Goal: Task Accomplishment & Management: Manage account settings

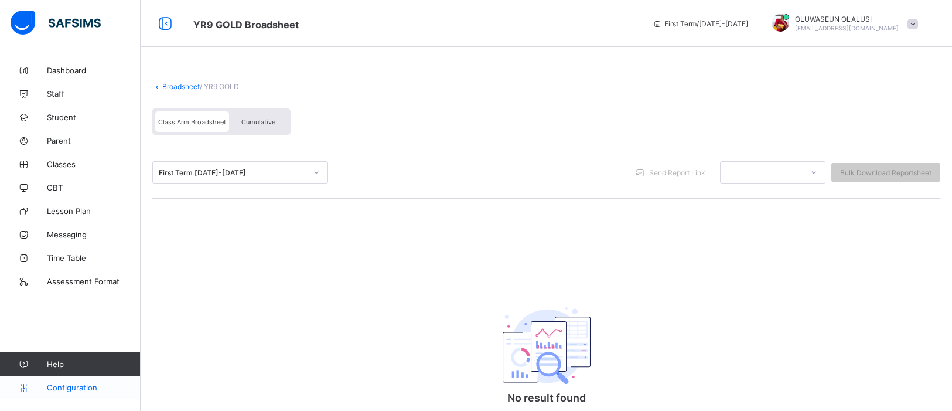
click at [64, 389] on span "Configuration" at bounding box center [93, 387] width 93 height 9
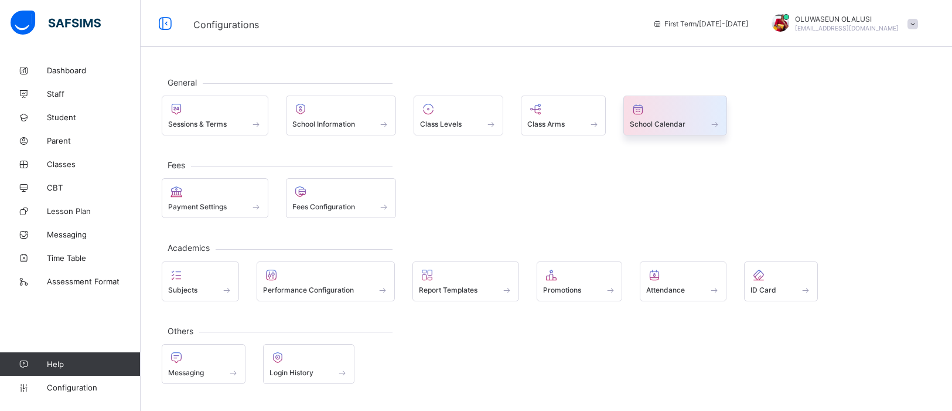
click at [652, 117] on span at bounding box center [675, 117] width 91 height 3
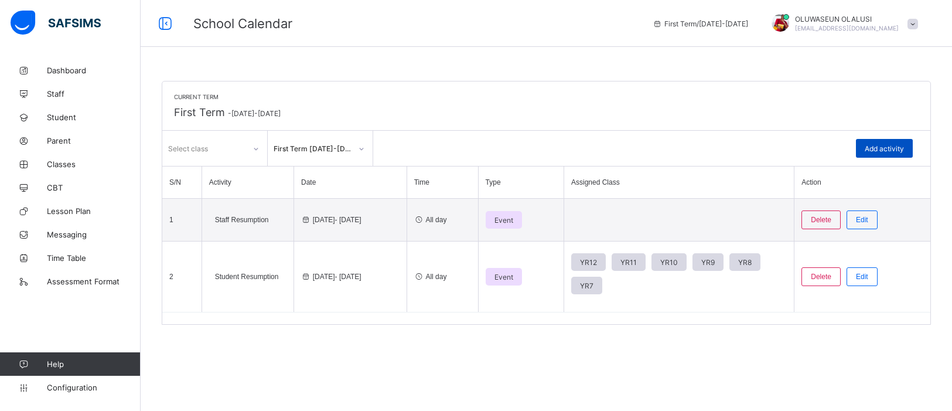
click at [890, 152] on span "Add activity" at bounding box center [884, 148] width 39 height 9
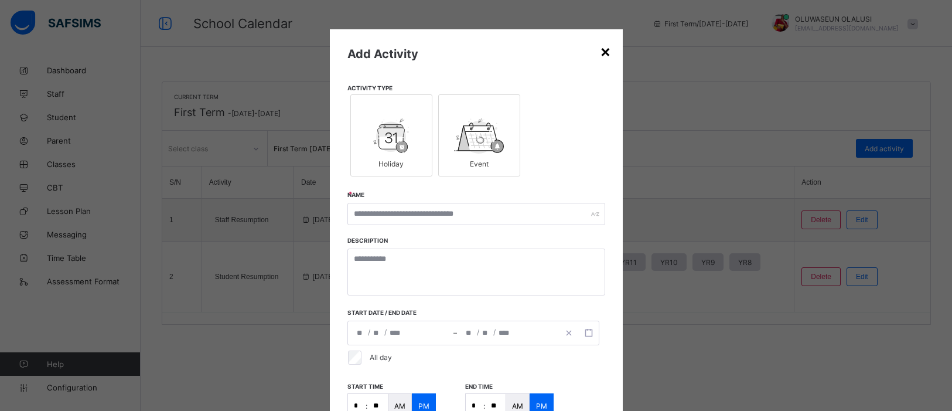
click at [604, 56] on div "×" at bounding box center [605, 51] width 11 height 20
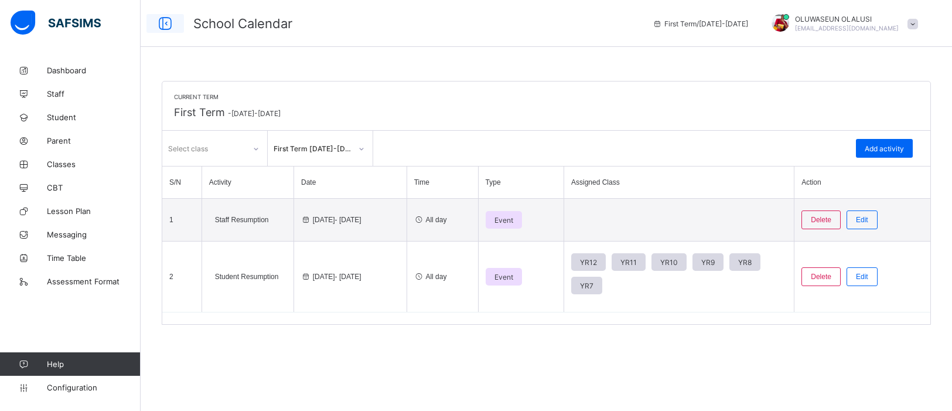
click at [166, 23] on icon at bounding box center [165, 23] width 20 height 17
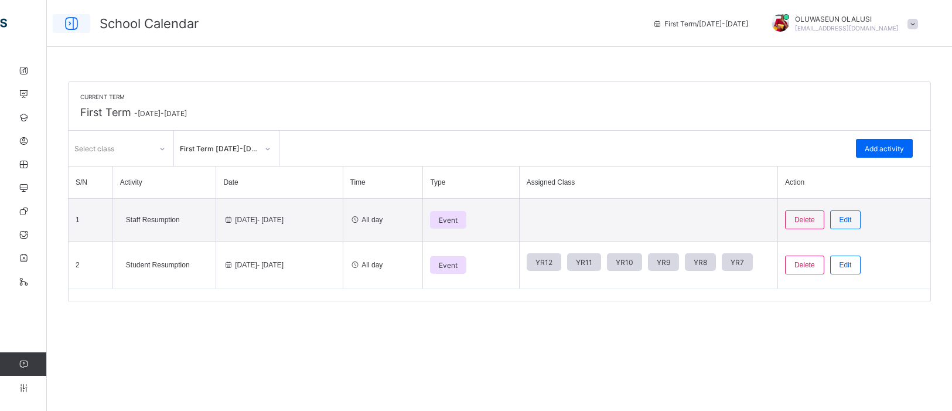
click at [72, 19] on icon at bounding box center [72, 23] width 20 height 17
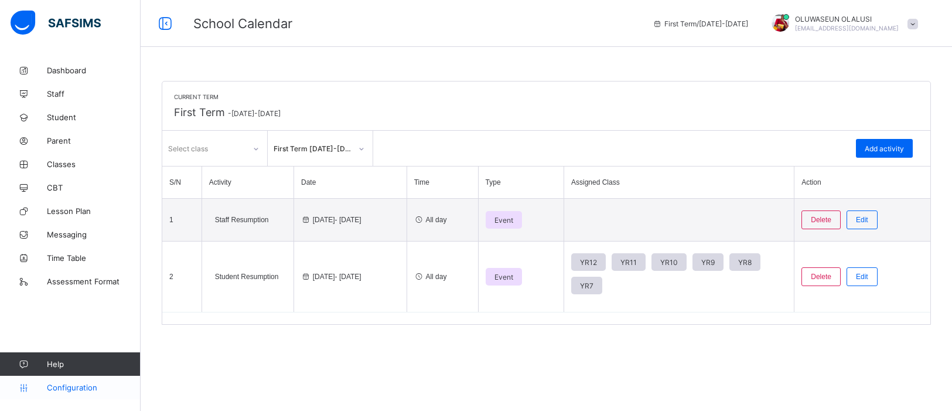
click at [77, 394] on link "Configuration" at bounding box center [70, 387] width 140 height 23
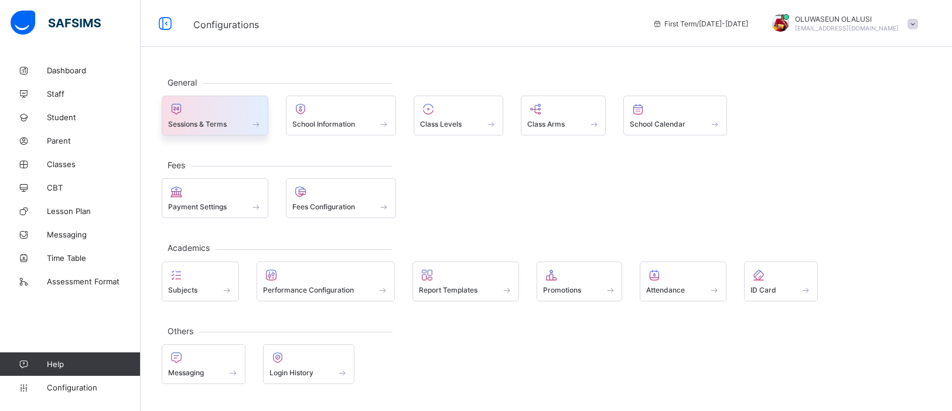
click at [197, 108] on div at bounding box center [215, 109] width 94 height 14
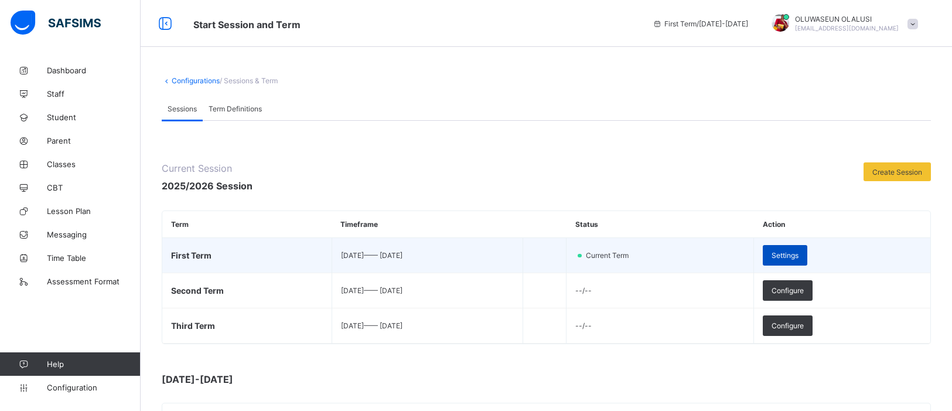
click at [799, 255] on span "Settings" at bounding box center [785, 255] width 27 height 9
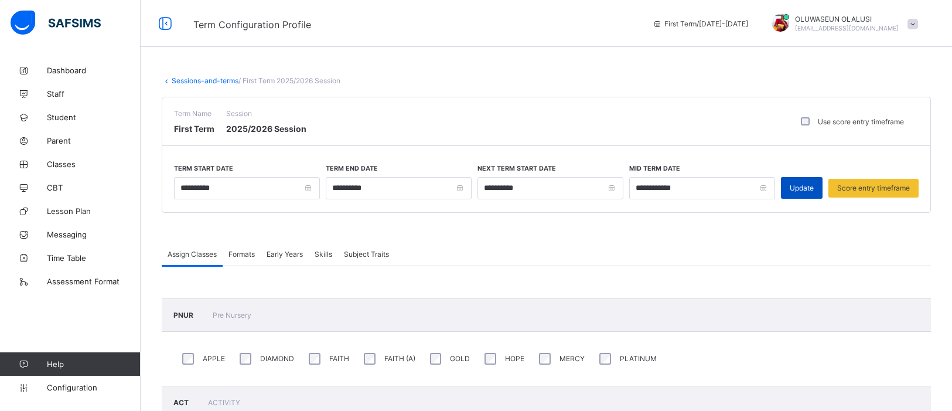
click at [791, 191] on span "Update" at bounding box center [802, 187] width 24 height 9
click at [742, 188] on input "**********" at bounding box center [702, 188] width 146 height 22
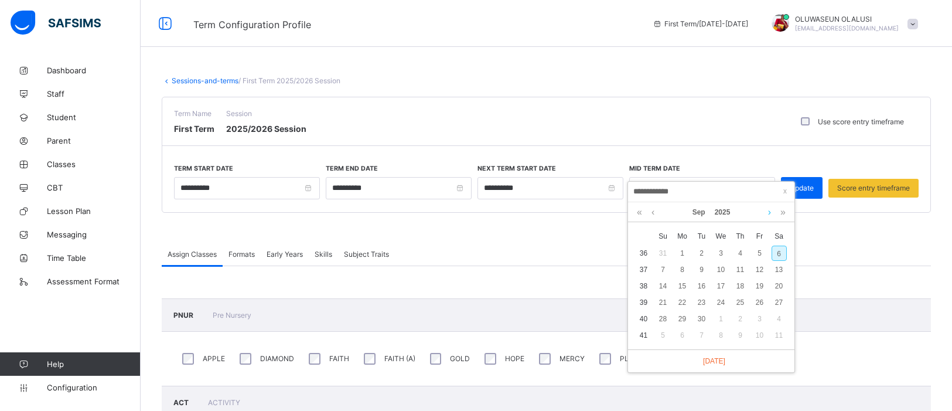
click at [768, 214] on link at bounding box center [769, 212] width 9 height 20
click at [722, 319] on div "29" at bounding box center [721, 318] width 15 height 15
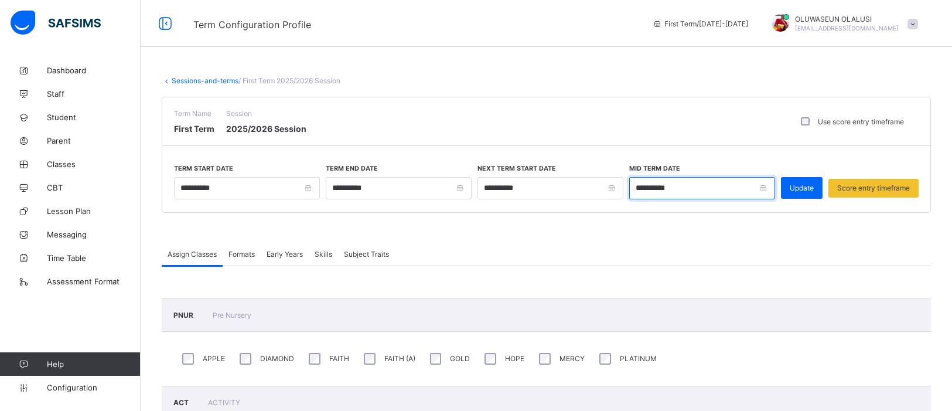
click at [764, 188] on input "**********" at bounding box center [702, 188] width 146 height 22
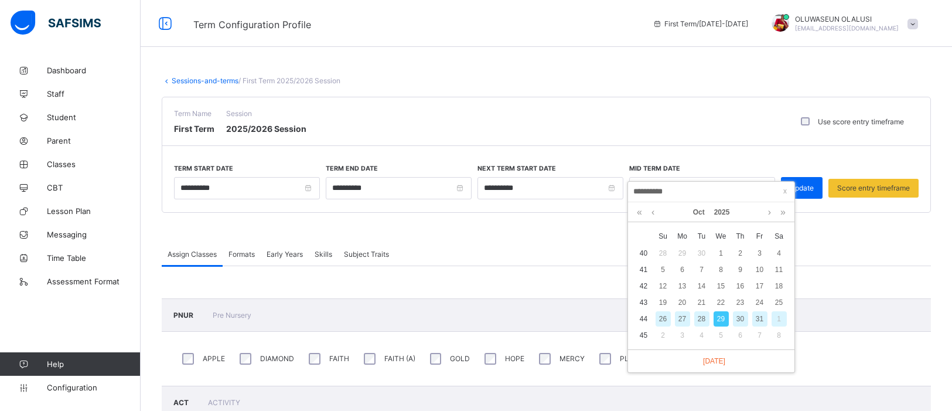
click at [763, 318] on div "31" at bounding box center [760, 318] width 15 height 15
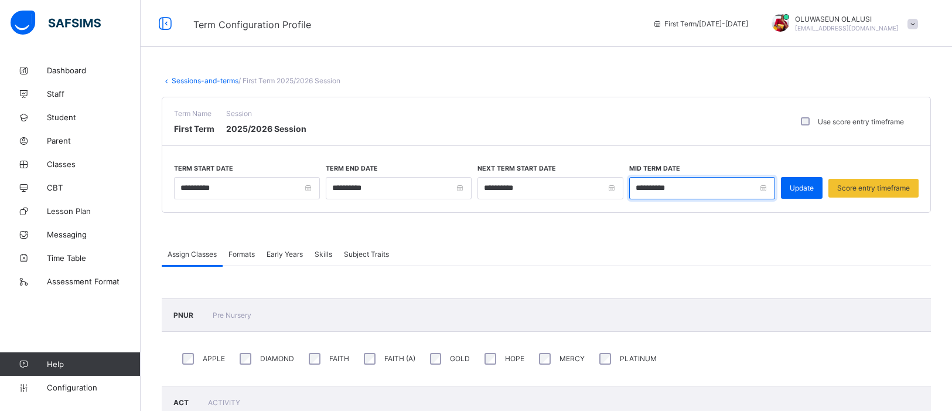
click at [763, 192] on input "**********" at bounding box center [702, 188] width 146 height 22
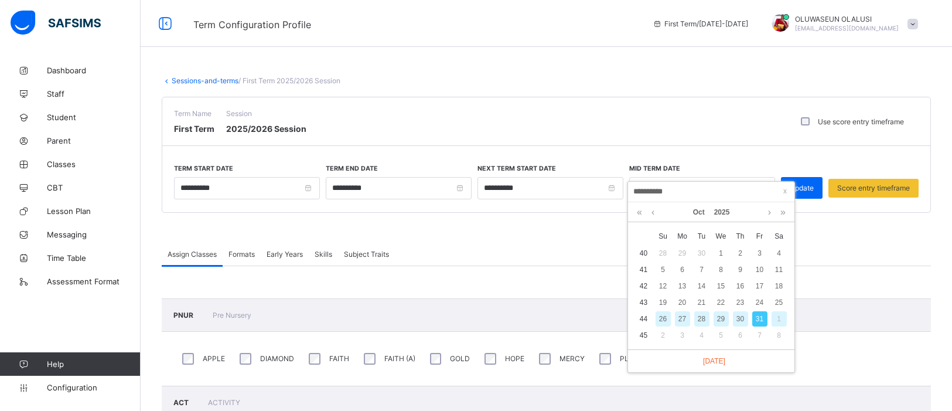
click at [722, 320] on div "29" at bounding box center [721, 318] width 15 height 15
type input "**********"
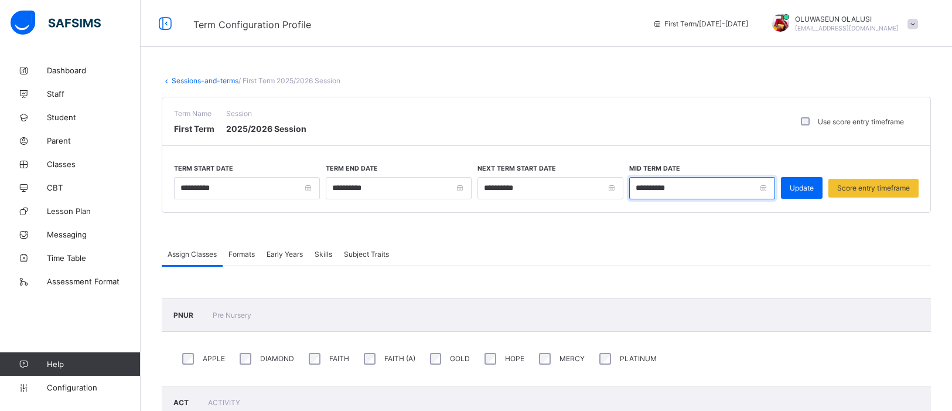
click at [763, 188] on input "**********" at bounding box center [702, 188] width 146 height 22
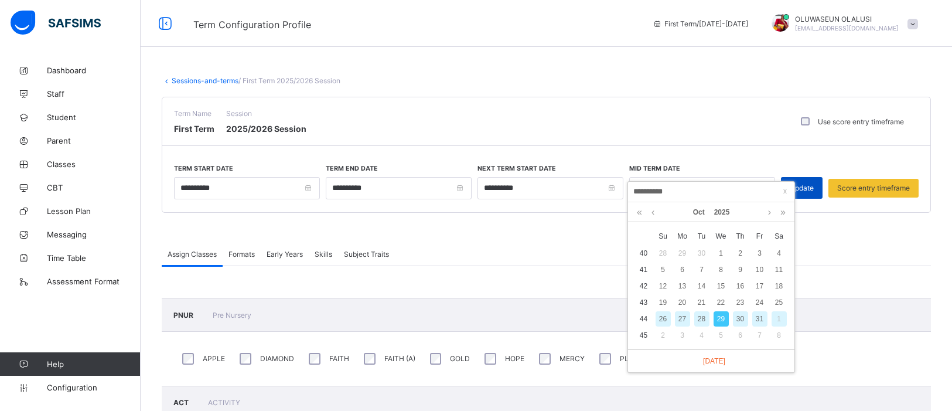
click at [811, 189] on span "Update" at bounding box center [802, 187] width 24 height 9
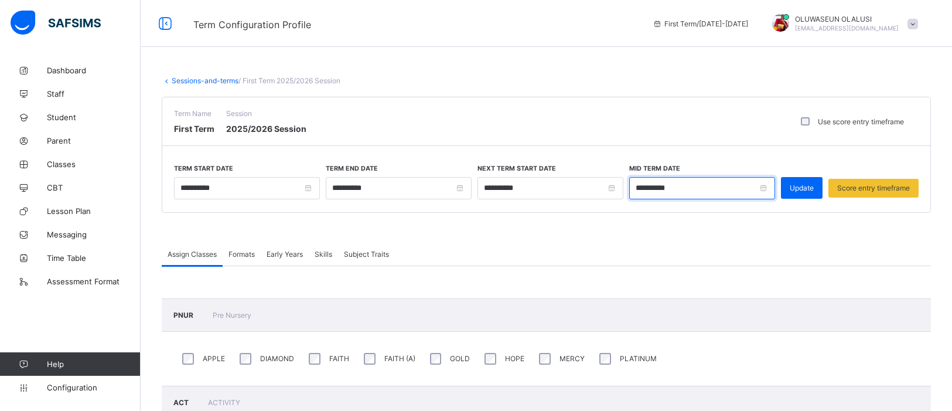
click at [763, 188] on input "**********" at bounding box center [702, 188] width 146 height 22
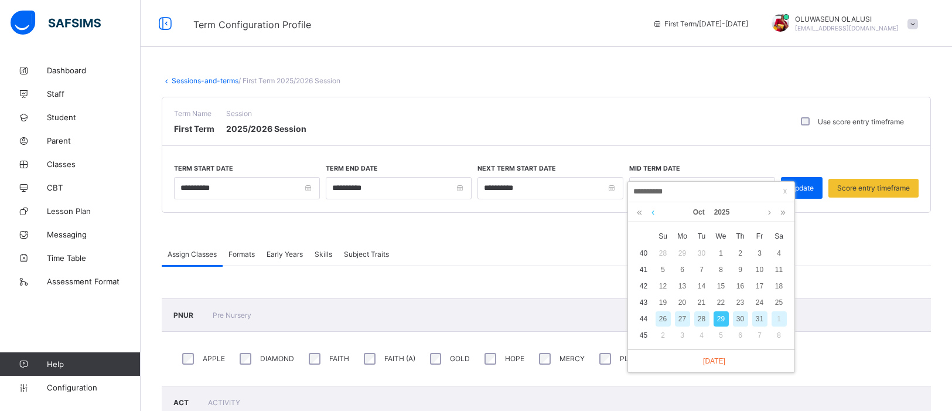
click at [653, 211] on link at bounding box center [653, 212] width 9 height 20
click at [767, 216] on link at bounding box center [769, 212] width 9 height 20
click at [769, 211] on link at bounding box center [769, 212] width 9 height 20
click at [771, 214] on link at bounding box center [769, 212] width 9 height 20
click at [571, 235] on span at bounding box center [547, 227] width 770 height 29
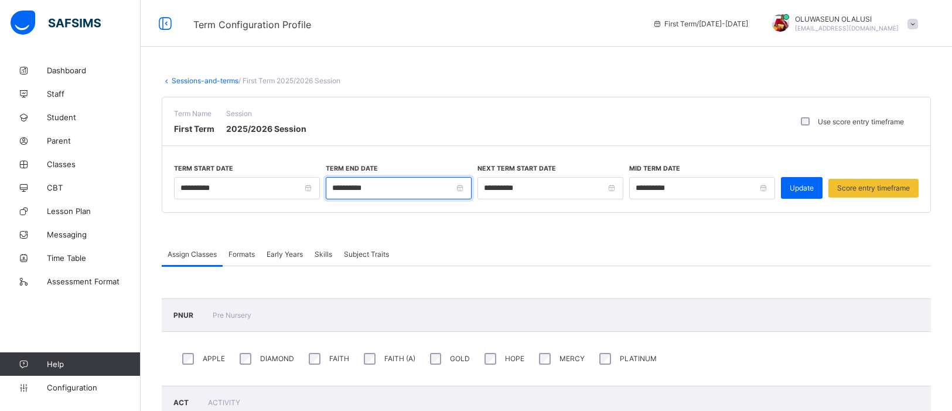
click at [460, 186] on input "**********" at bounding box center [399, 188] width 146 height 22
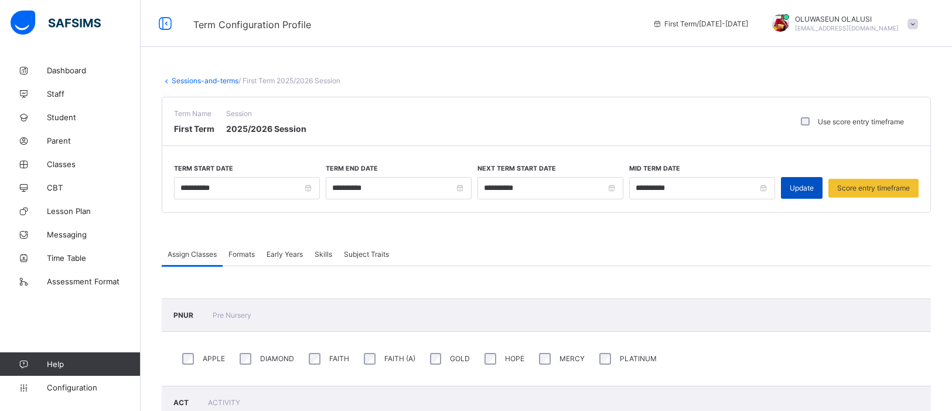
click at [802, 186] on span "Update" at bounding box center [802, 187] width 24 height 9
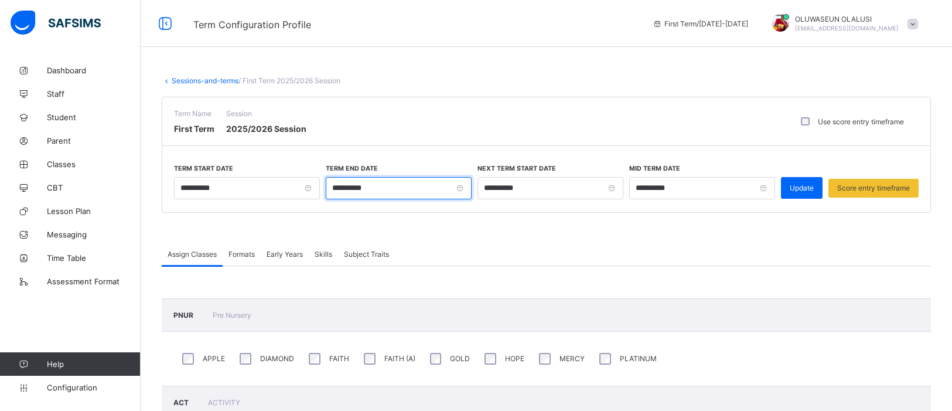
click at [457, 189] on input "**********" at bounding box center [399, 188] width 146 height 22
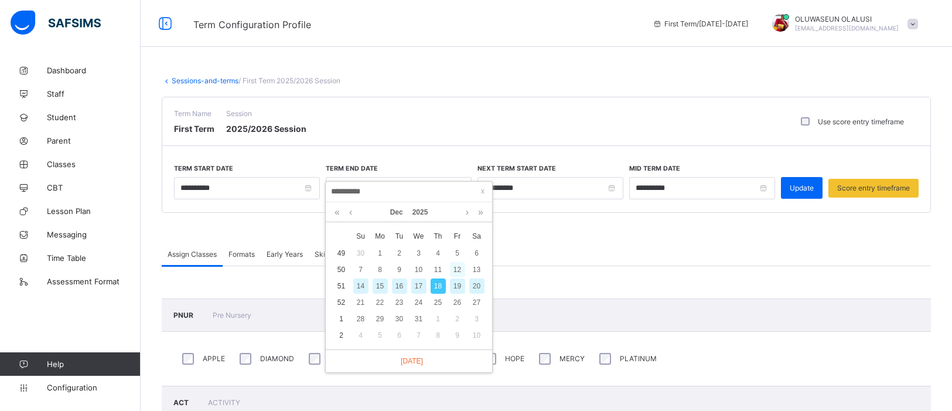
click at [458, 268] on div "12" at bounding box center [457, 269] width 15 height 15
type input "**********"
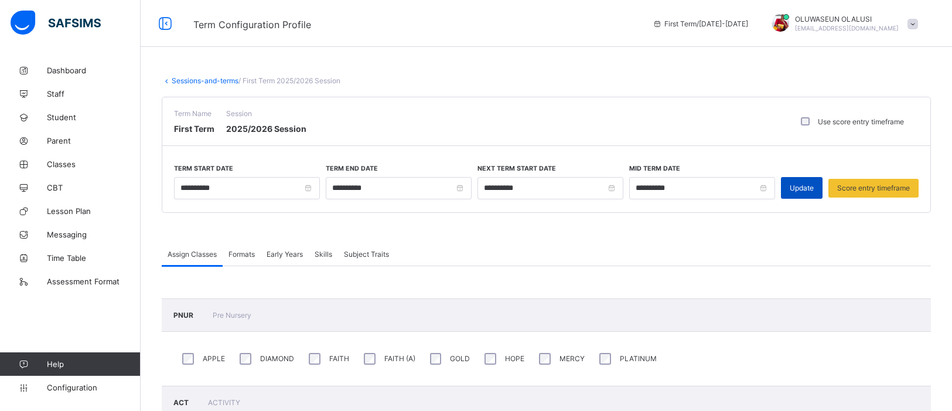
click at [796, 188] on span "Update" at bounding box center [802, 187] width 24 height 9
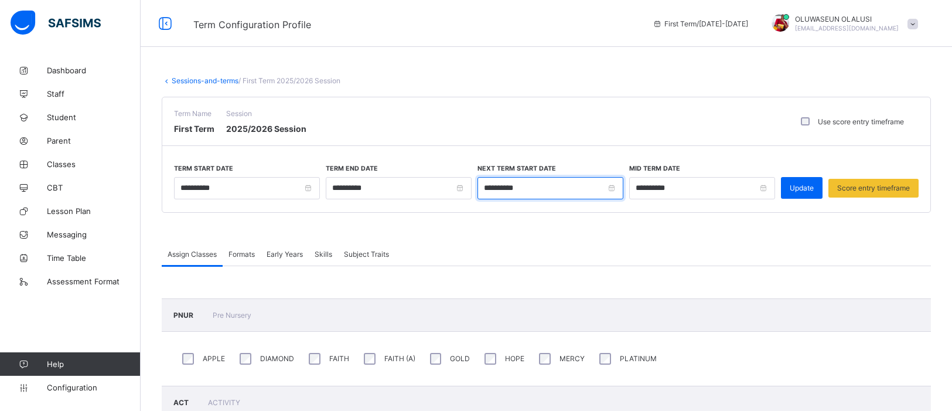
click at [610, 188] on input "**********" at bounding box center [551, 188] width 146 height 22
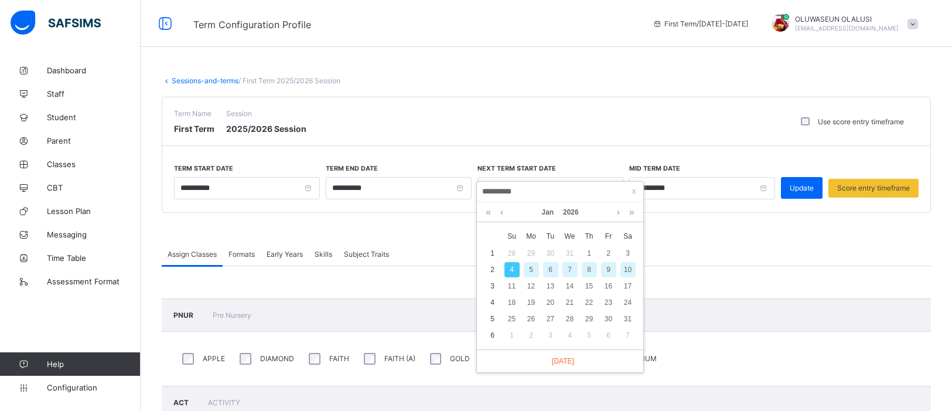
click at [530, 271] on div "5" at bounding box center [531, 269] width 15 height 15
type input "**********"
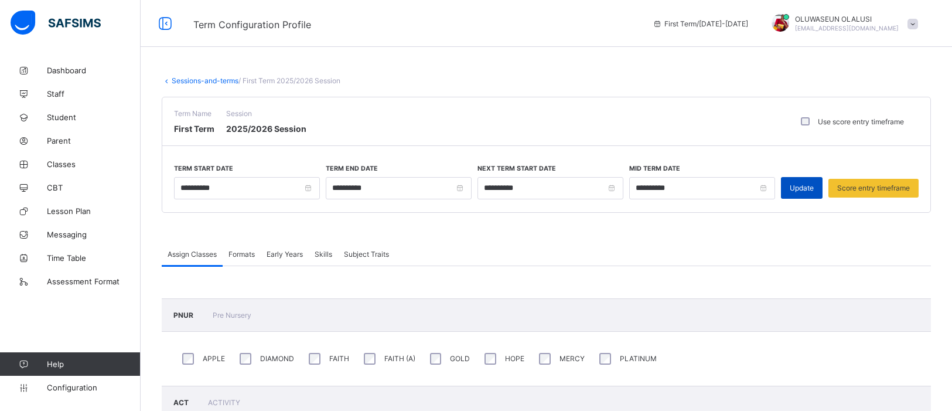
click at [804, 189] on span "Update" at bounding box center [802, 187] width 24 height 9
click at [251, 250] on span "Formats" at bounding box center [242, 254] width 26 height 9
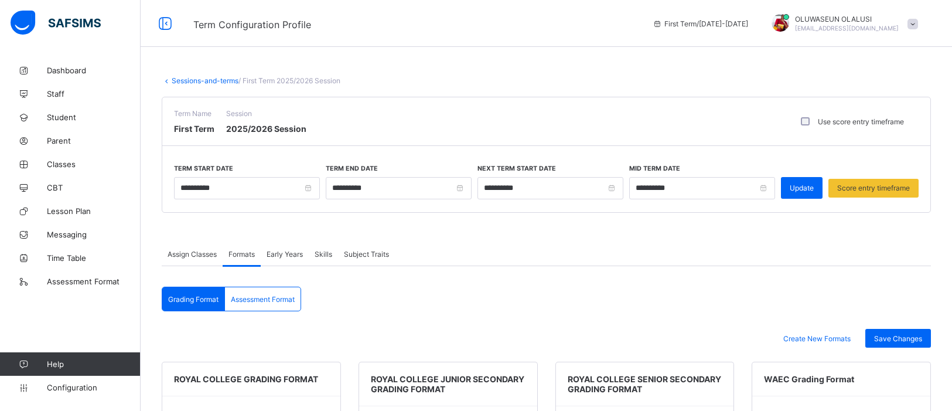
click at [281, 256] on span "Early Years" at bounding box center [285, 254] width 36 height 9
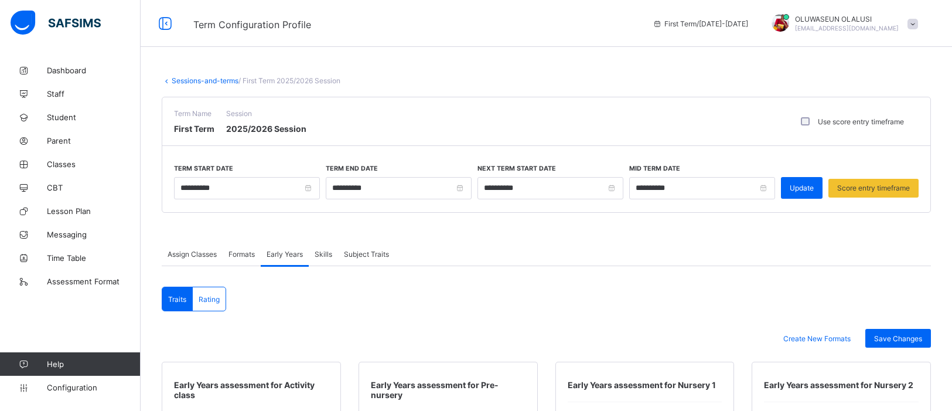
click at [330, 250] on span "Skills" at bounding box center [324, 254] width 18 height 9
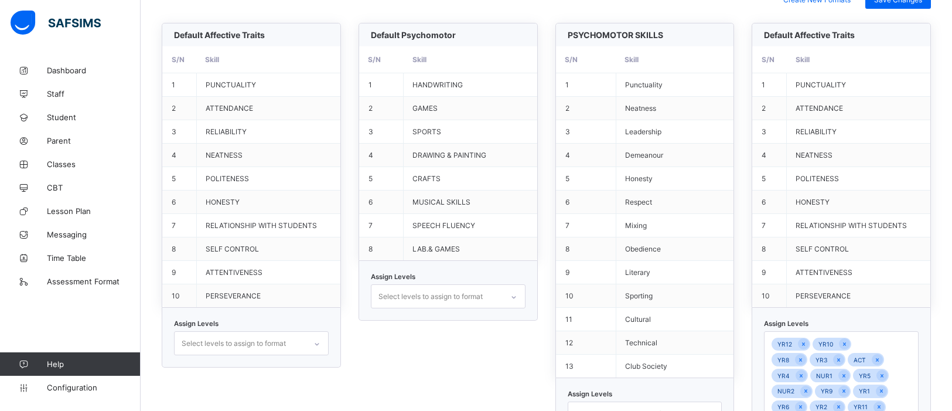
scroll to position [339, 0]
click at [481, 290] on div "Assign Levels Select levels to assign to format" at bounding box center [448, 290] width 179 height 60
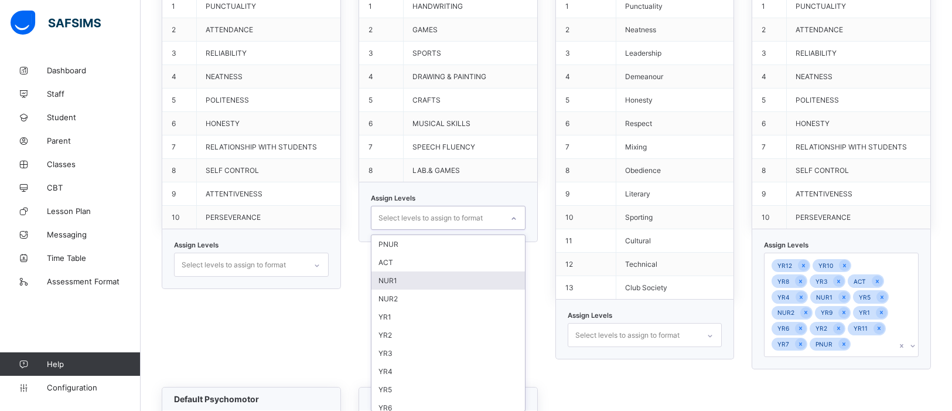
scroll to position [418, 0]
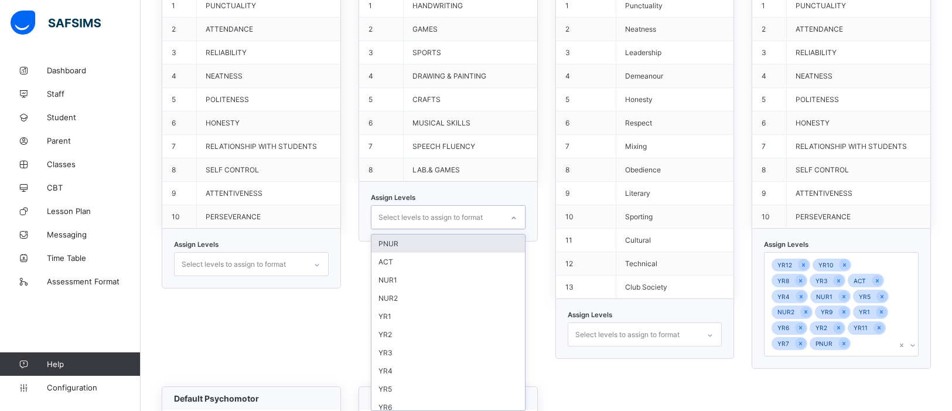
click at [452, 240] on div "PNUR" at bounding box center [449, 243] width 154 height 18
click at [450, 244] on div "ACT" at bounding box center [449, 245] width 154 height 18
click at [448, 244] on div "NUR1" at bounding box center [449, 245] width 154 height 18
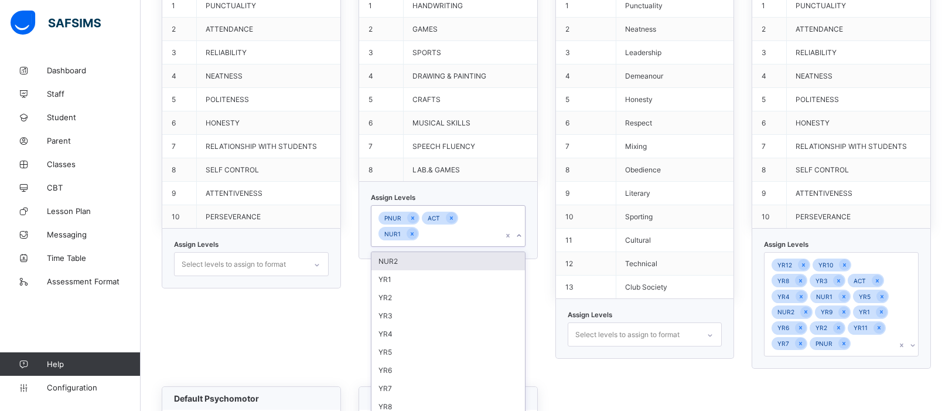
click at [448, 246] on div "Assign Levels option NUR1, selected. option NUR2 focused, 4 of 16. 13 results a…" at bounding box center [448, 220] width 179 height 77
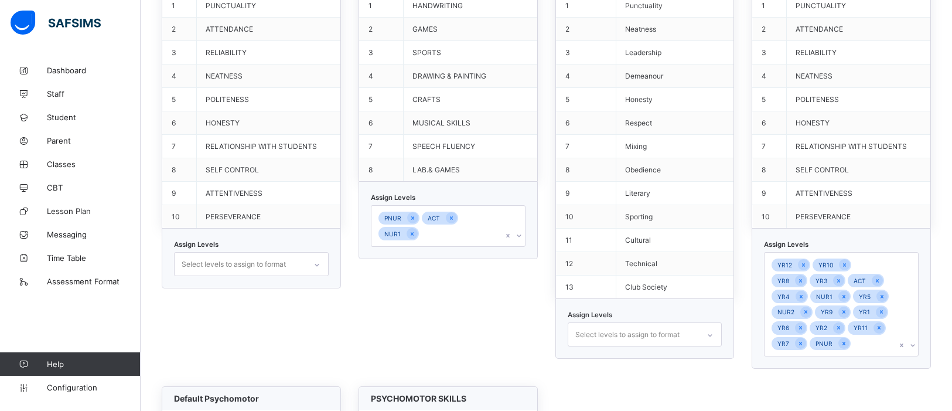
click at [447, 233] on div "PNUR ACT NUR1" at bounding box center [437, 226] width 131 height 40
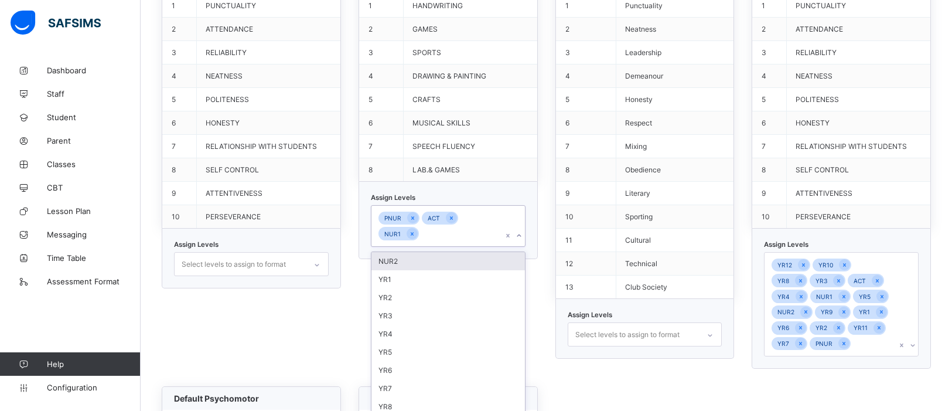
scroll to position [437, 0]
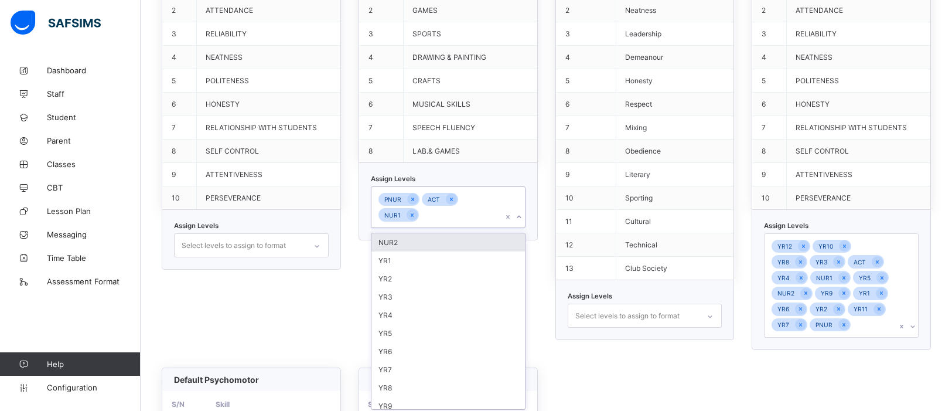
click at [442, 234] on div "NUR2" at bounding box center [449, 242] width 154 height 18
click at [442, 234] on div "YR1" at bounding box center [449, 242] width 154 height 18
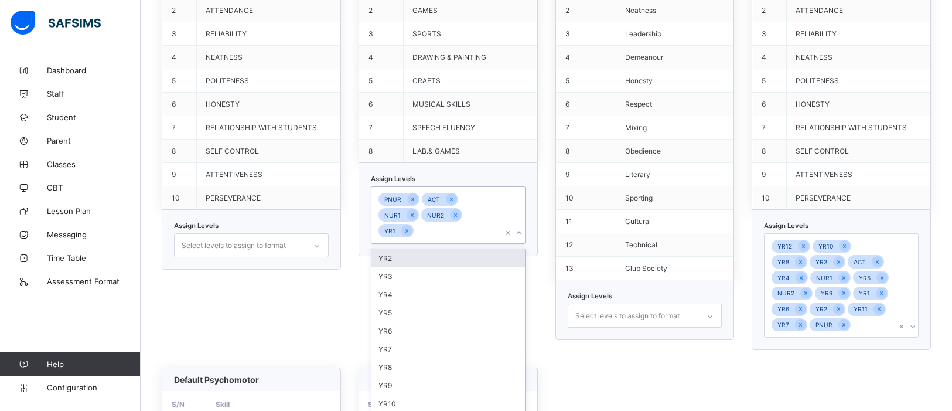
click at [438, 257] on div "YR2" at bounding box center [449, 258] width 154 height 18
click at [438, 257] on div "YR3" at bounding box center [449, 258] width 154 height 18
click at [438, 257] on div "YR4" at bounding box center [449, 258] width 154 height 18
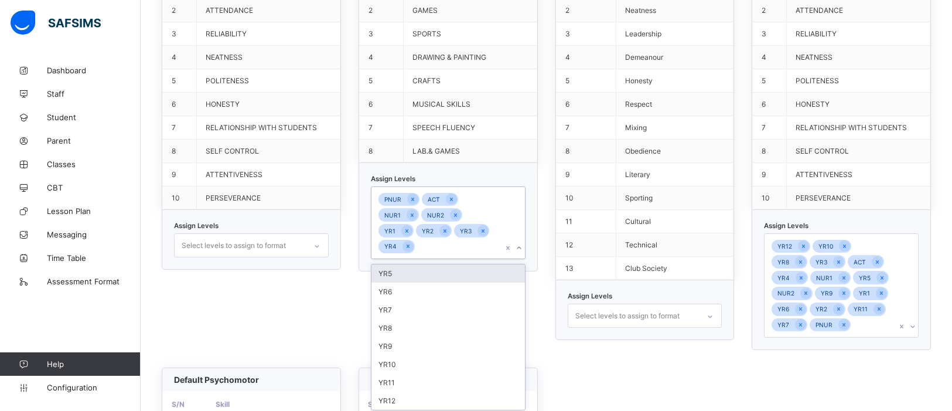
click at [438, 257] on div "Assign Levels option YR4, selected. option YR5 focused, 9 of 16. 8 results avai…" at bounding box center [448, 217] width 179 height 108
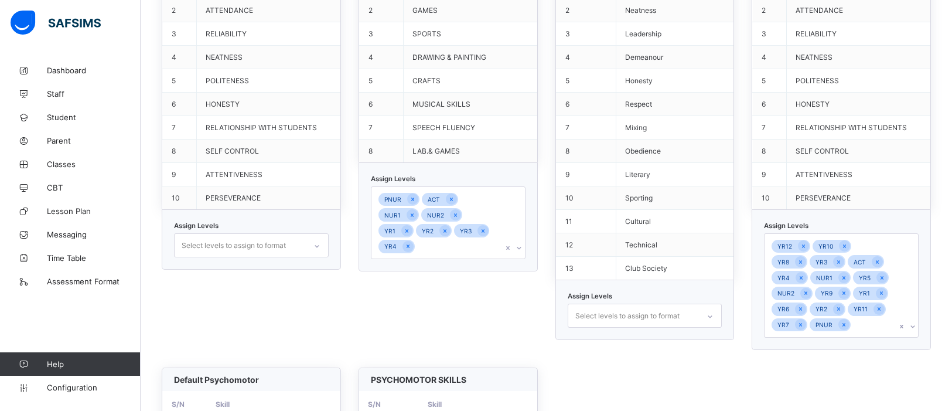
click at [431, 244] on div "PNUR ACT NUR1 NUR2 YR1 YR2 YR3 YR4" at bounding box center [437, 223] width 131 height 72
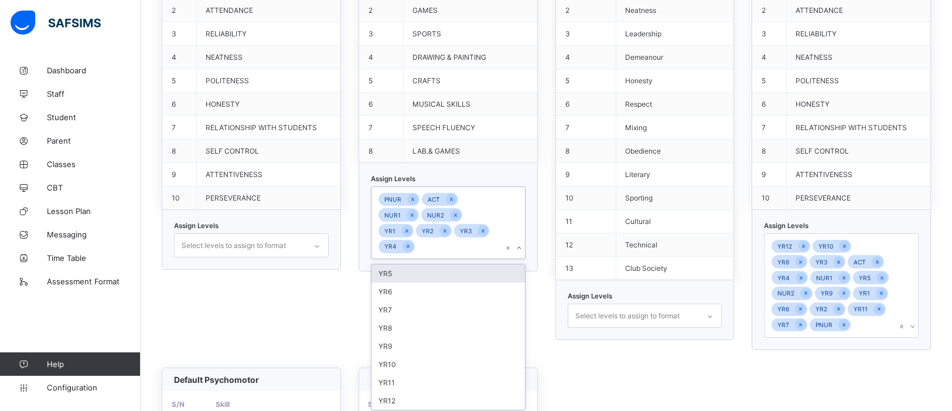
click at [427, 270] on div "YR5" at bounding box center [449, 273] width 154 height 18
click at [383, 271] on div "YR6" at bounding box center [449, 273] width 154 height 18
click at [383, 271] on div "YR7" at bounding box center [449, 273] width 154 height 18
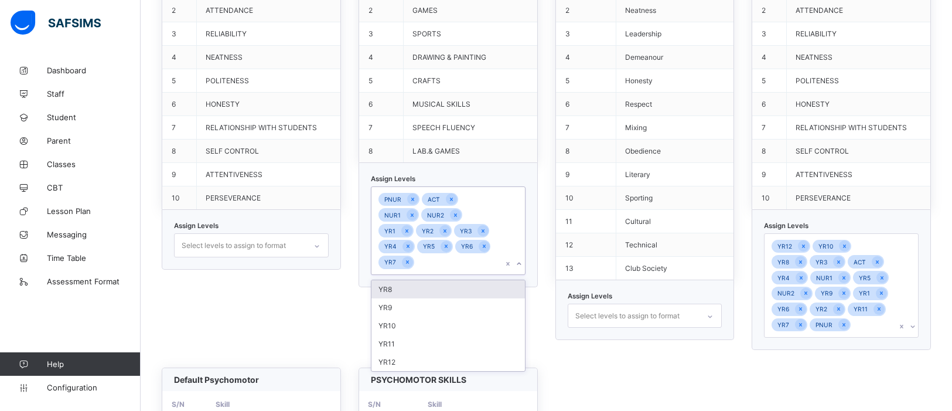
click at [383, 271] on div "PNUR ACT NUR1 NUR2 YR1 YR2 YR3 YR4 YR5 YR6 YR7" at bounding box center [448, 230] width 155 height 89
click at [430, 258] on div "PNUR ACT NUR1 NUR2 YR1 YR2 YR3 YR4 YR5 YR6 YR7" at bounding box center [437, 230] width 131 height 87
click at [421, 284] on div "YR8" at bounding box center [449, 289] width 154 height 18
click at [421, 284] on div "YR9" at bounding box center [449, 289] width 154 height 18
click at [421, 284] on div "YR10" at bounding box center [449, 289] width 154 height 18
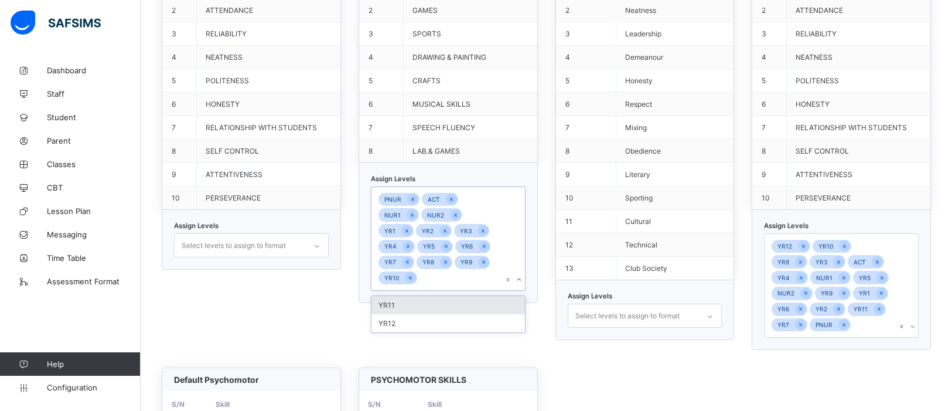
click at [422, 298] on div "YR11" at bounding box center [449, 305] width 154 height 18
click at [421, 300] on div "YR12" at bounding box center [449, 305] width 154 height 18
click at [607, 354] on div "Default Affective Traits S/N Skill 1 PUNCTUALITY 2 ATTENDANCE 3 RELIABILITY 4 N…" at bounding box center [547, 353] width 770 height 857
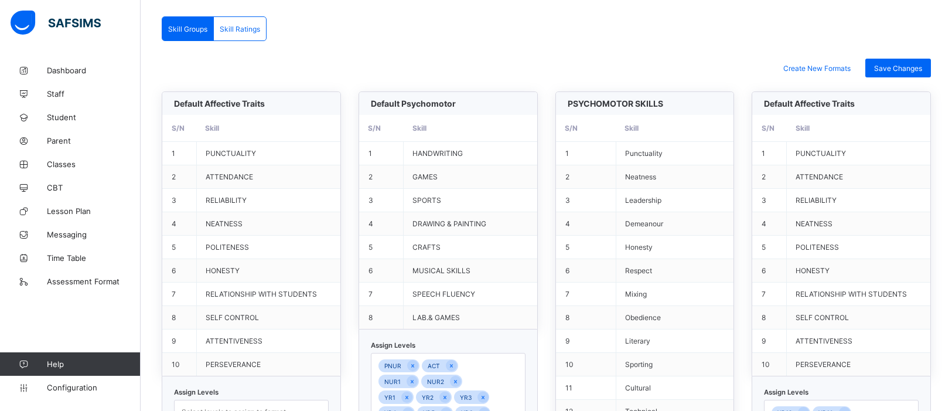
scroll to position [185, 0]
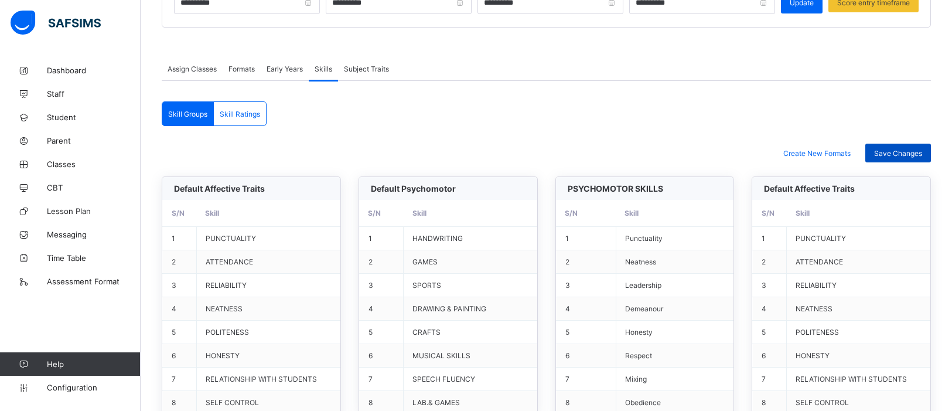
click at [914, 150] on span "Save Changes" at bounding box center [898, 153] width 48 height 9
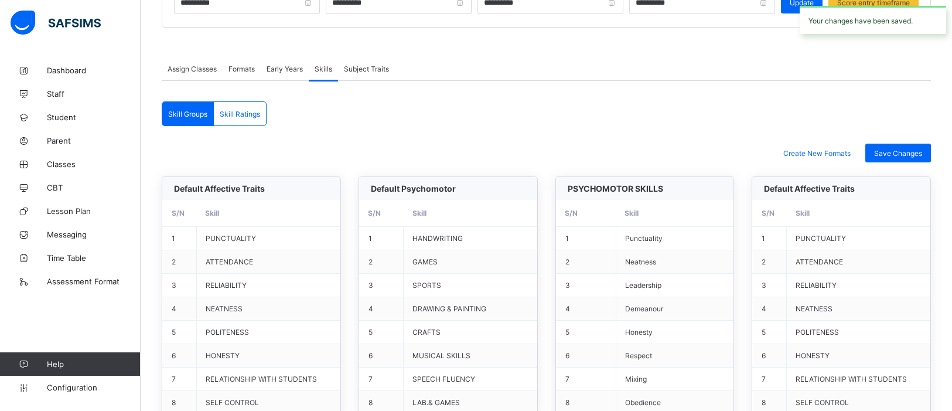
click at [243, 117] on span "Skill Ratings" at bounding box center [240, 114] width 40 height 9
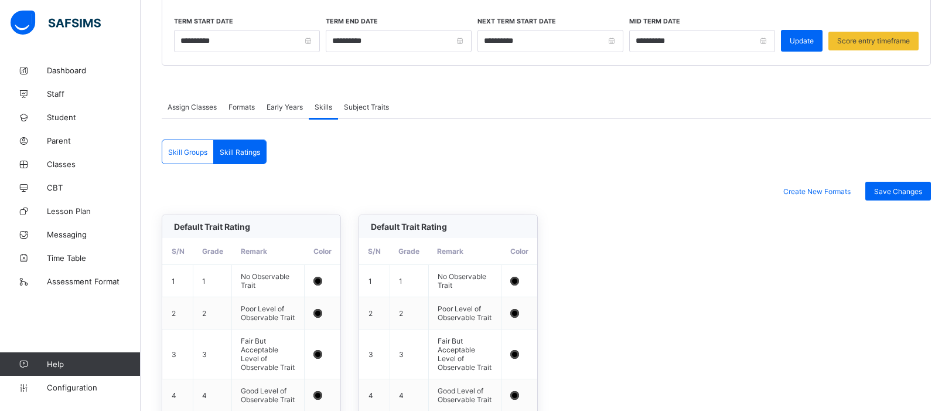
scroll to position [140, 0]
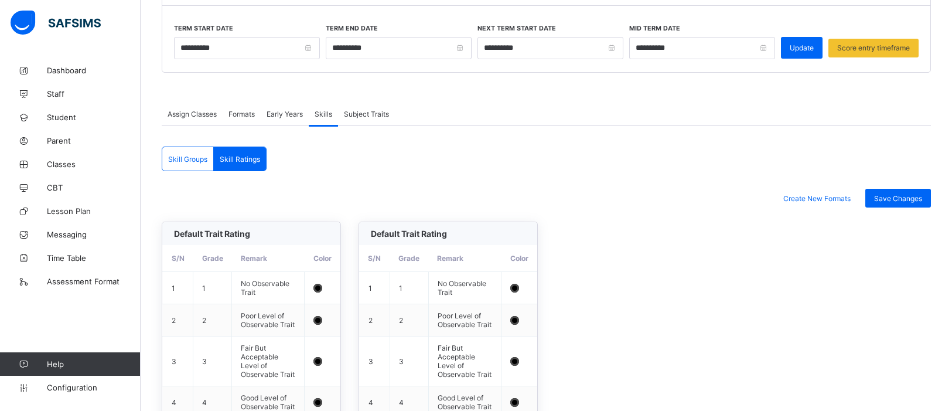
click at [361, 114] on span "Subject Traits" at bounding box center [366, 114] width 45 height 9
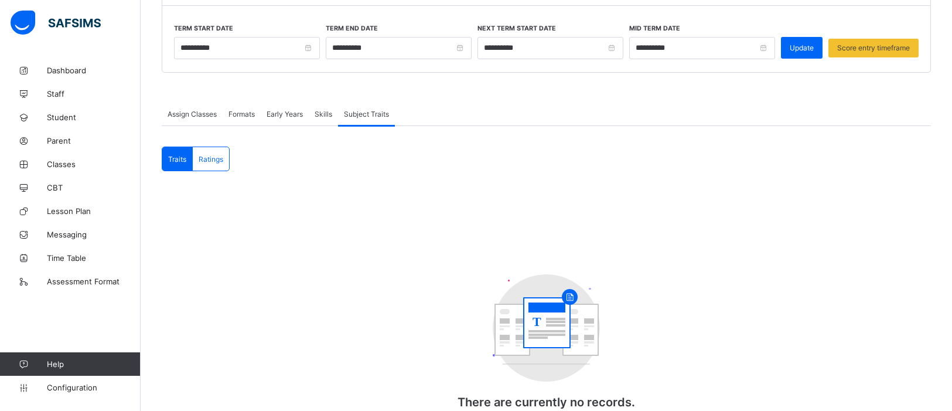
click at [209, 161] on span "Ratings" at bounding box center [211, 159] width 25 height 9
click at [178, 156] on span "Traits" at bounding box center [177, 159] width 18 height 9
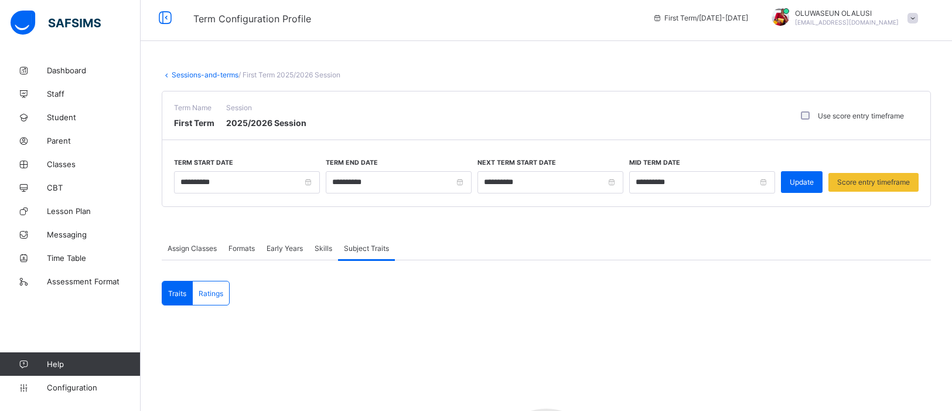
scroll to position [0, 0]
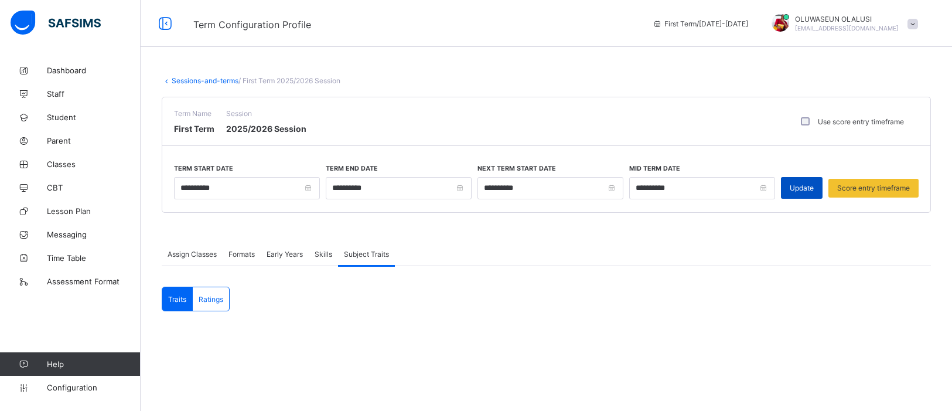
click at [798, 190] on span "Update" at bounding box center [802, 187] width 24 height 9
click at [193, 83] on link "Sessions-and-terms" at bounding box center [205, 80] width 67 height 9
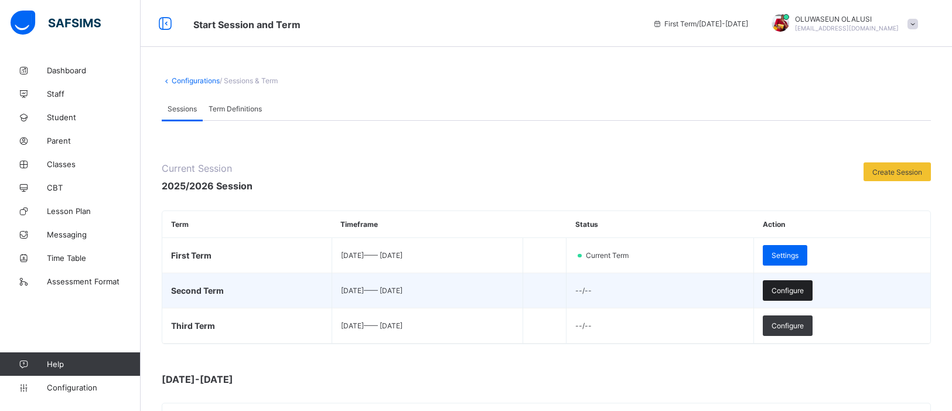
click at [804, 290] on span "Configure" at bounding box center [788, 290] width 32 height 9
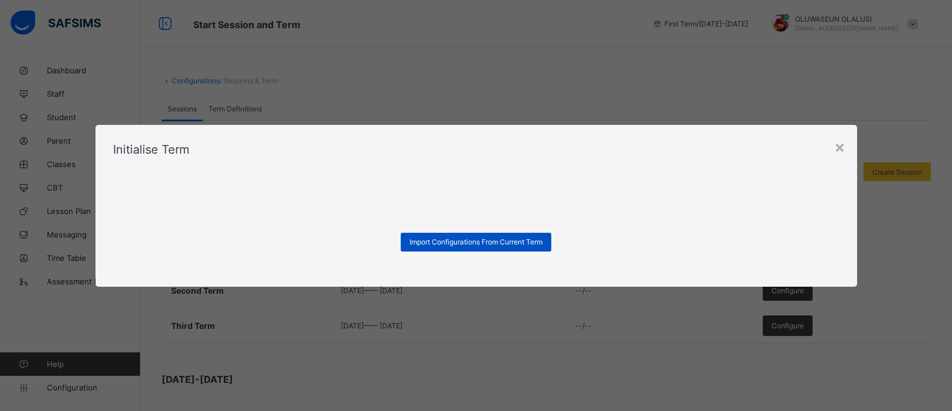
click at [491, 240] on span "Import Configurations From Current Term" at bounding box center [476, 241] width 133 height 9
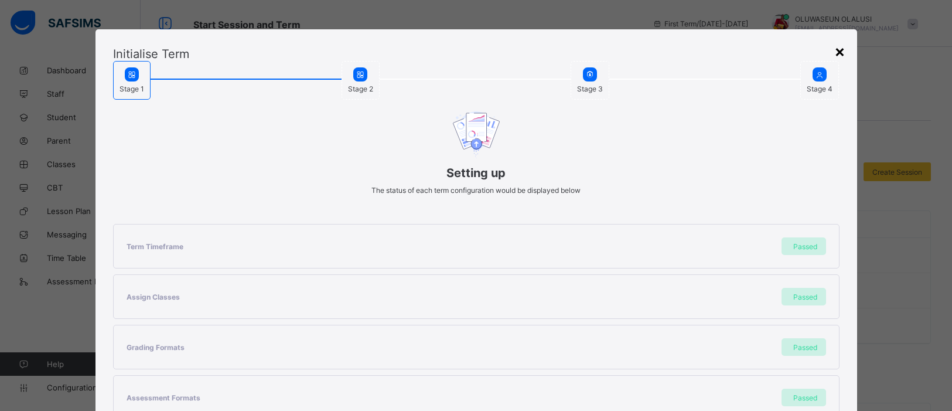
click at [836, 52] on div "×" at bounding box center [840, 51] width 11 height 20
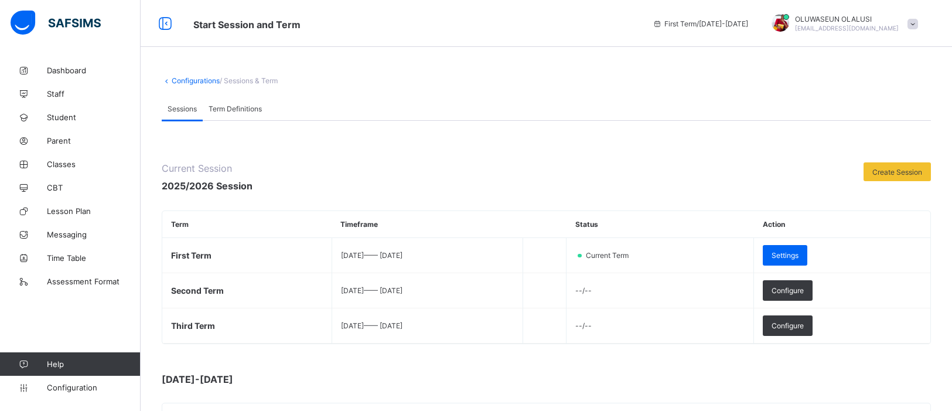
click at [241, 98] on div "Term Definitions" at bounding box center [235, 108] width 65 height 23
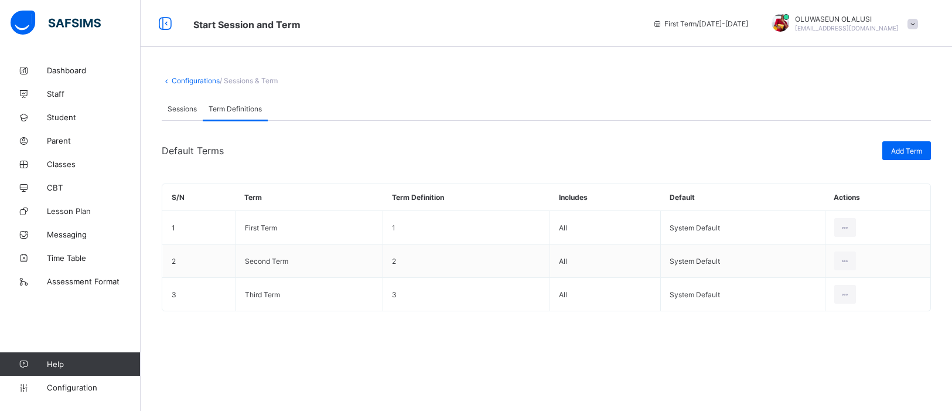
click at [190, 100] on div "Sessions" at bounding box center [182, 108] width 41 height 23
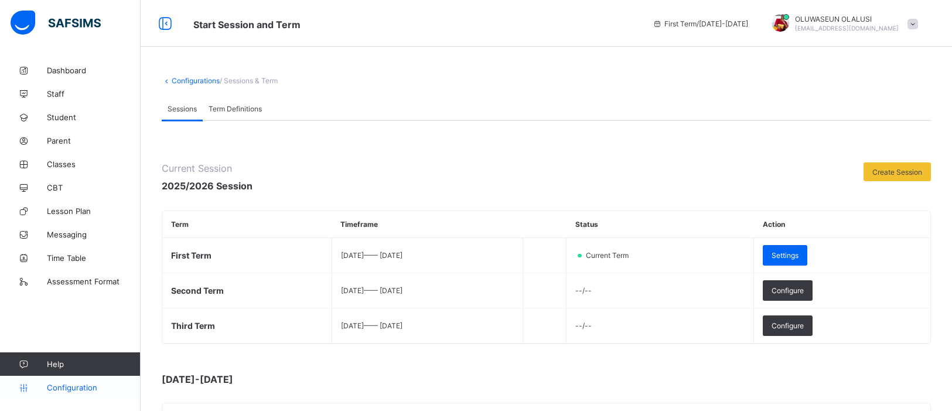
click at [90, 392] on span "Configuration" at bounding box center [93, 387] width 93 height 9
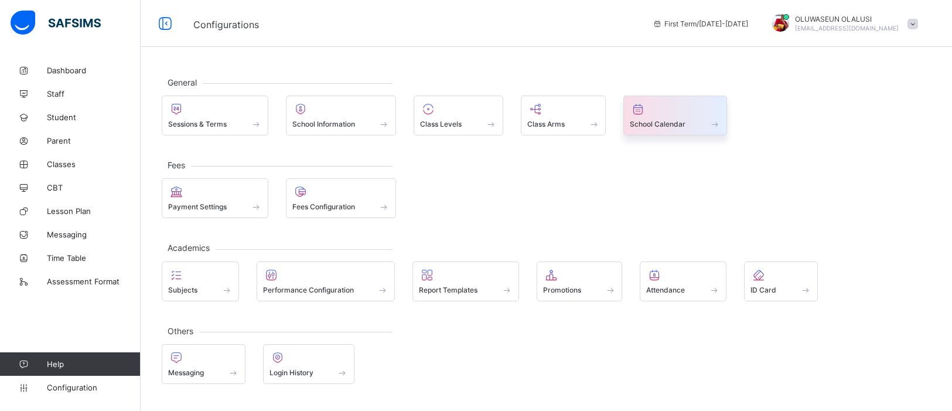
click at [669, 121] on span "School Calendar" at bounding box center [658, 124] width 56 height 9
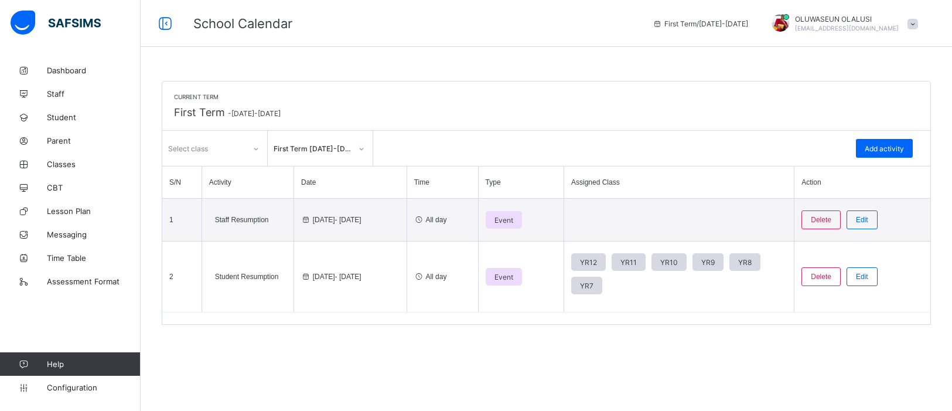
click at [260, 153] on div at bounding box center [256, 148] width 20 height 19
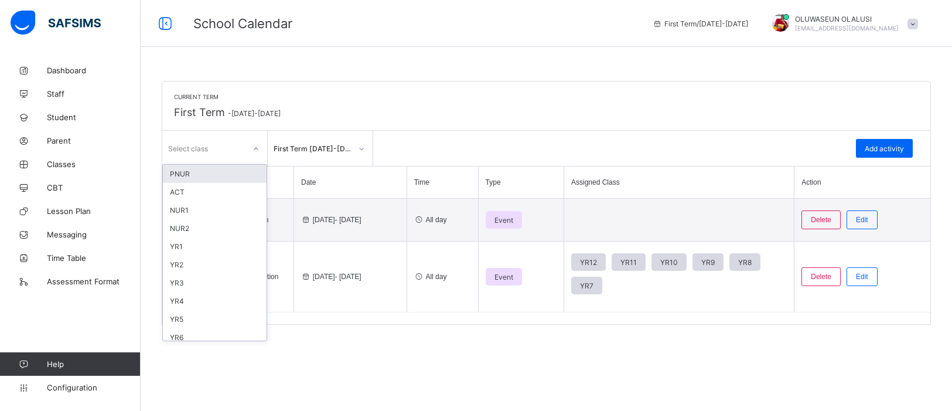
click at [260, 153] on div at bounding box center [256, 148] width 20 height 19
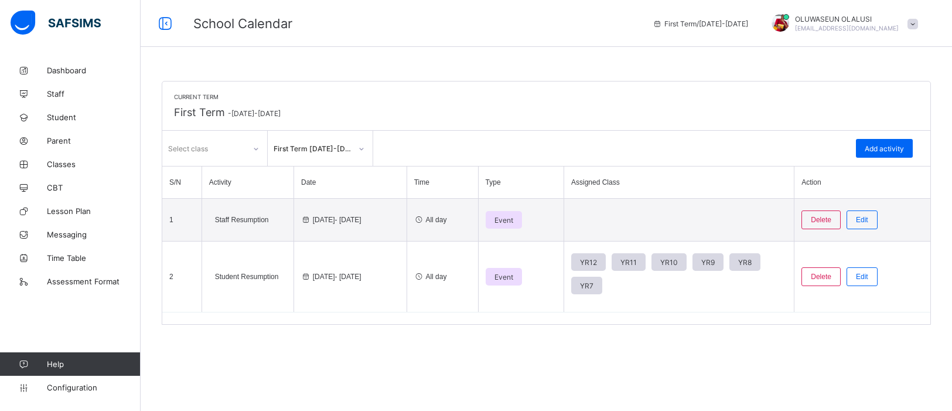
click at [260, 153] on div at bounding box center [256, 148] width 20 height 19
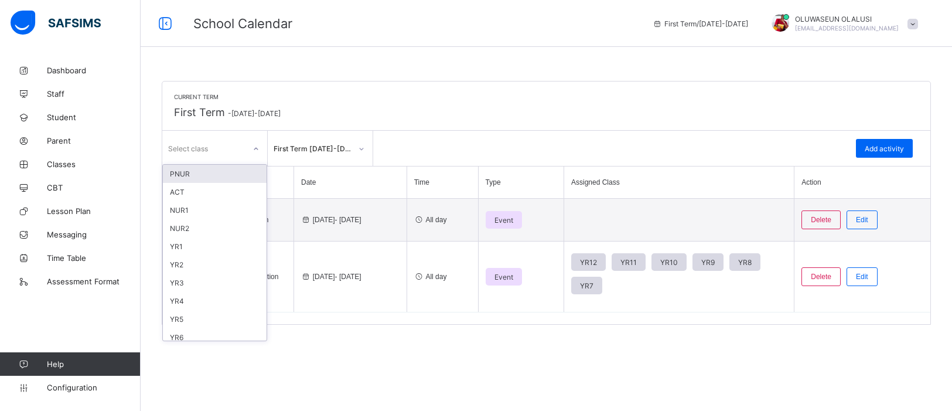
click at [237, 173] on div "PNUR" at bounding box center [215, 174] width 104 height 18
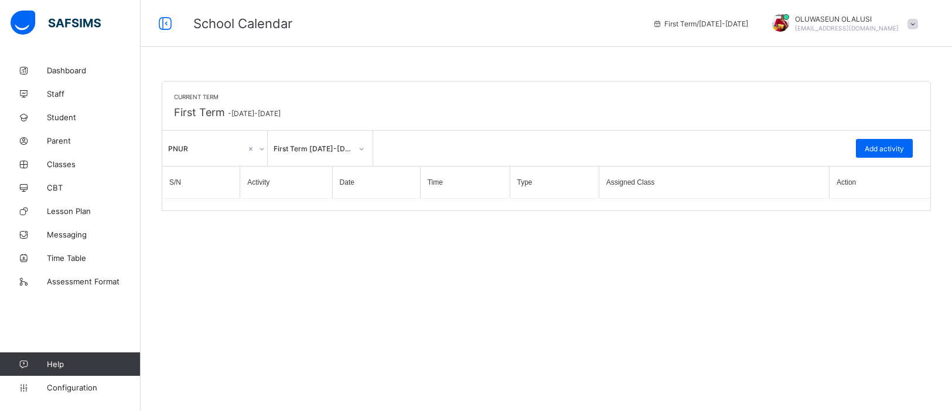
click at [261, 152] on icon at bounding box center [261, 149] width 7 height 12
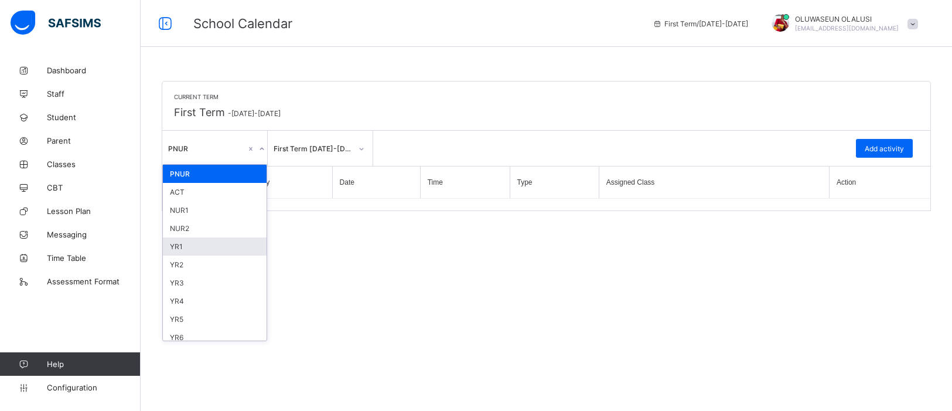
click at [205, 247] on div "YR1" at bounding box center [215, 246] width 104 height 18
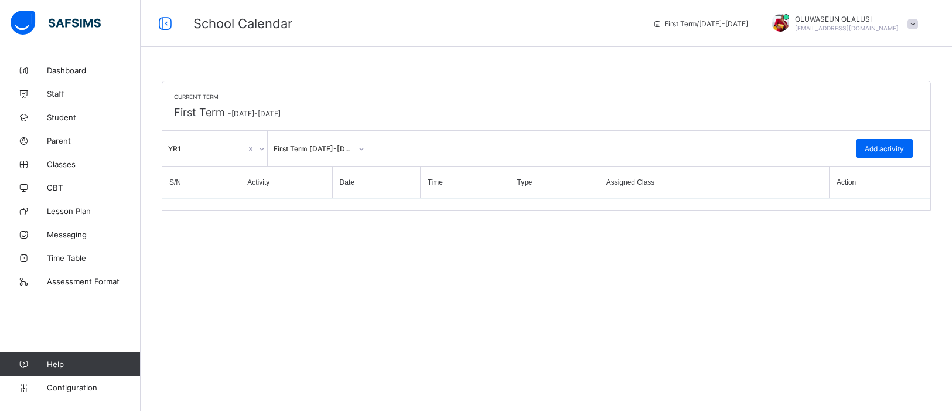
click at [280, 263] on div "**********" at bounding box center [547, 205] width 812 height 411
click at [260, 152] on icon at bounding box center [261, 149] width 7 height 12
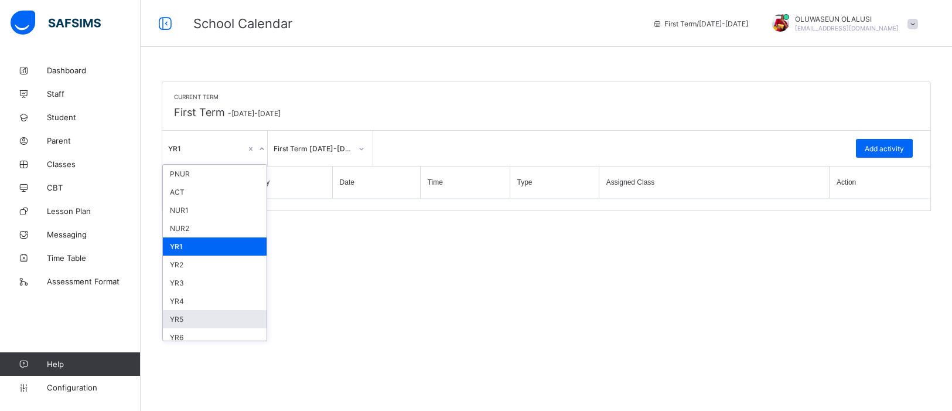
click at [200, 310] on div "YR5" at bounding box center [215, 319] width 104 height 18
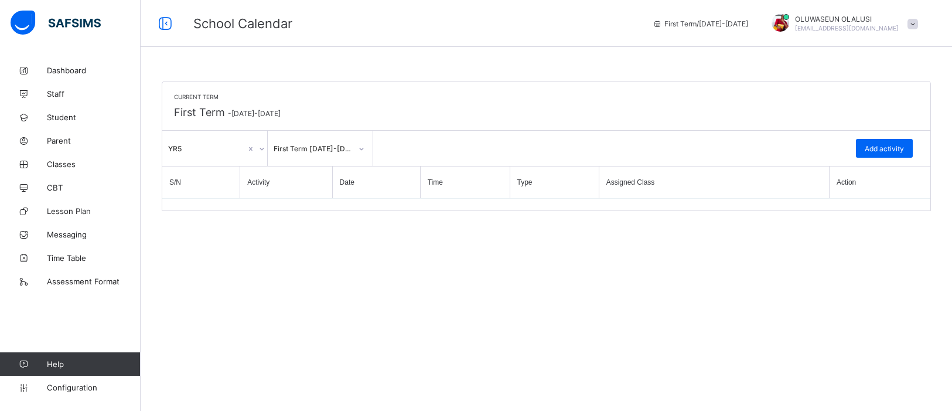
click at [257, 148] on div at bounding box center [261, 148] width 11 height 19
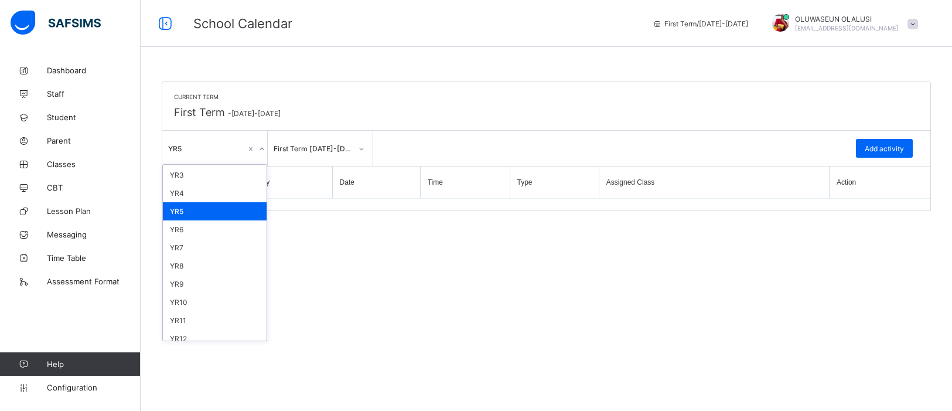
scroll to position [107, 0]
click at [195, 240] on div "YR7" at bounding box center [215, 248] width 104 height 18
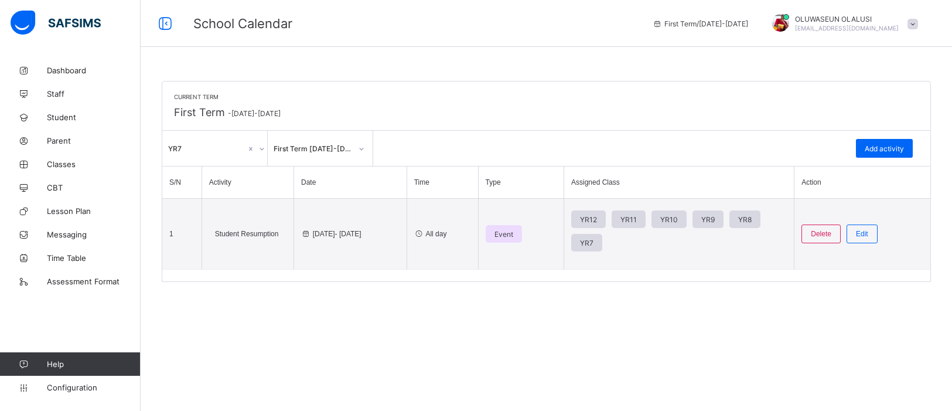
click at [271, 331] on div "**********" at bounding box center [547, 205] width 812 height 411
click at [83, 254] on span "Time Table" at bounding box center [94, 257] width 94 height 9
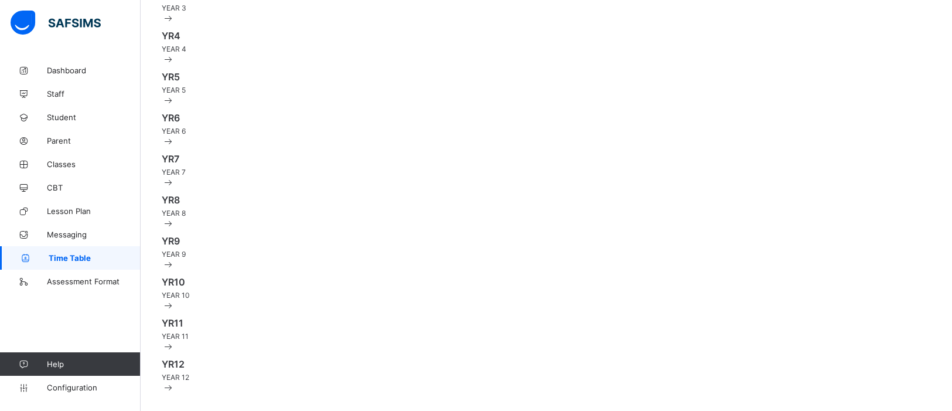
scroll to position [362, 0]
click at [257, 372] on div "YR12 YEAR 12" at bounding box center [547, 369] width 770 height 23
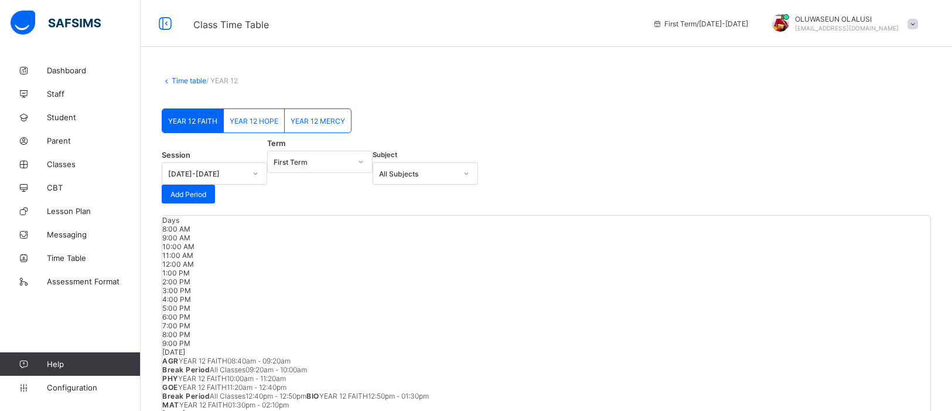
click at [257, 120] on span "YEAR 12 HOPE" at bounding box center [254, 121] width 49 height 9
click at [470, 179] on icon at bounding box center [466, 174] width 7 height 12
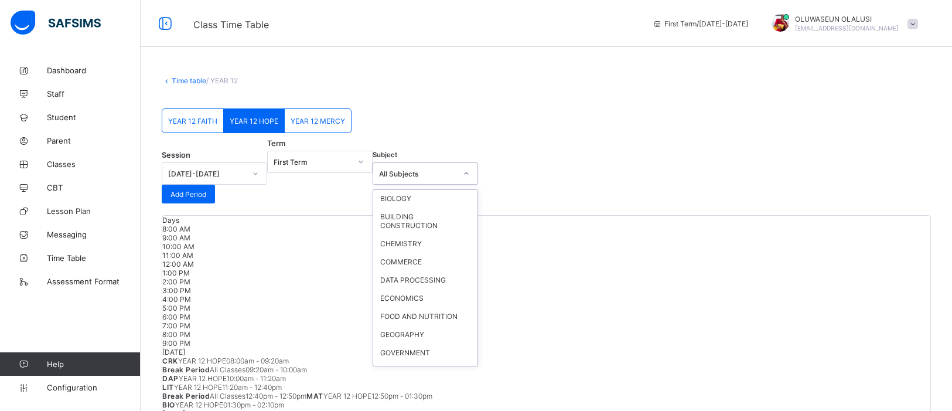
scroll to position [240, 0]
click at [434, 376] on div "COMPUTER PRACTICALS" at bounding box center [425, 367] width 104 height 18
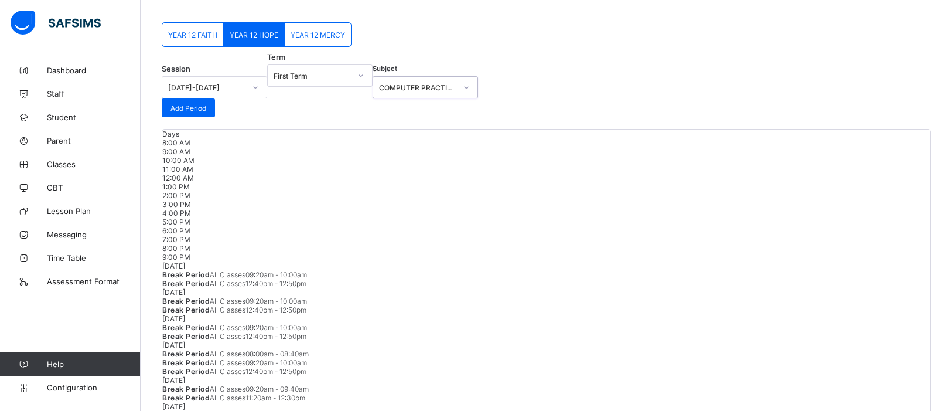
scroll to position [80, 0]
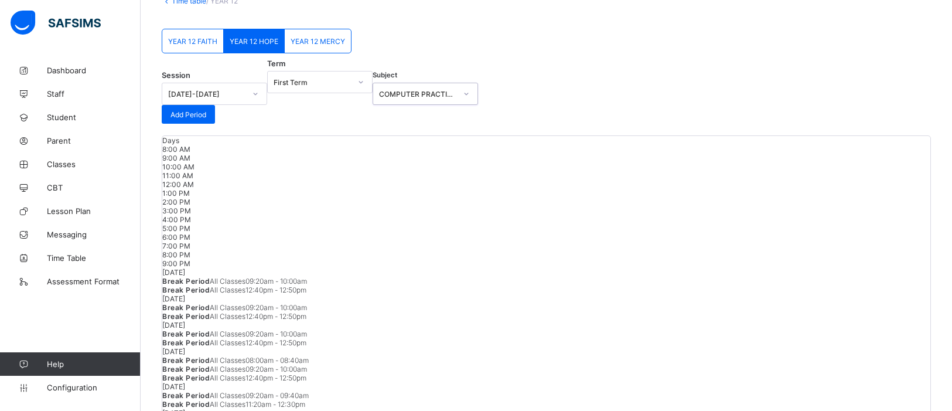
click at [470, 100] on icon at bounding box center [466, 94] width 7 height 12
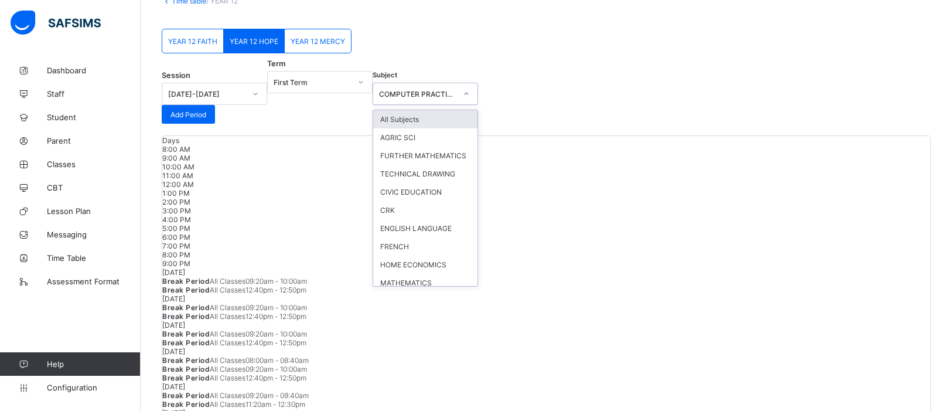
click at [162, 71] on span at bounding box center [162, 71] width 0 height 0
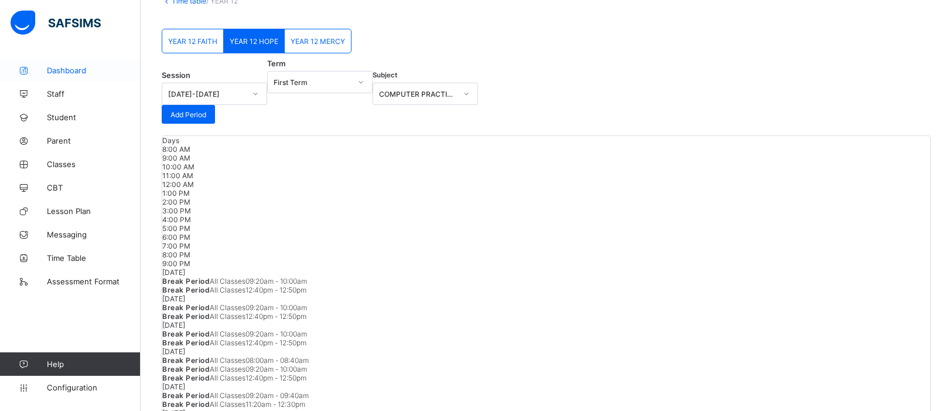
click at [66, 72] on span "Dashboard" at bounding box center [94, 70] width 94 height 9
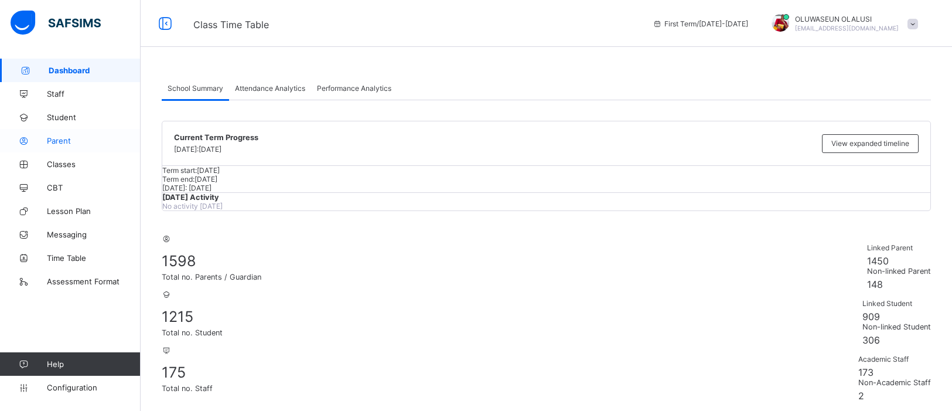
click at [64, 140] on span "Parent" at bounding box center [94, 140] width 94 height 9
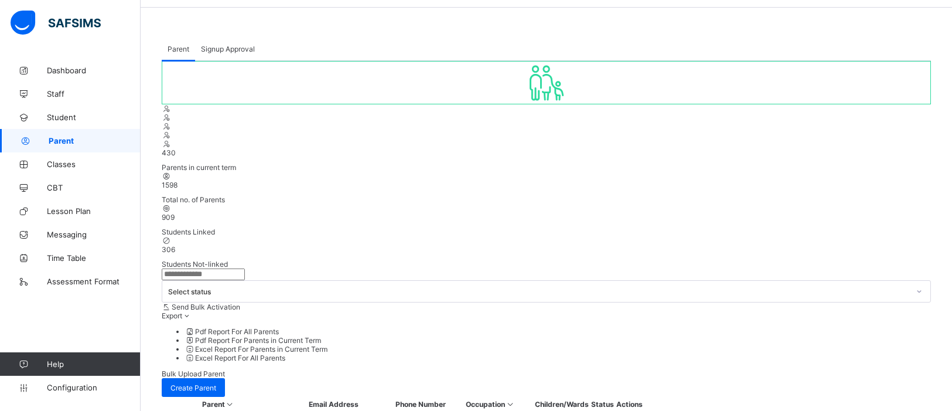
scroll to position [26, 0]
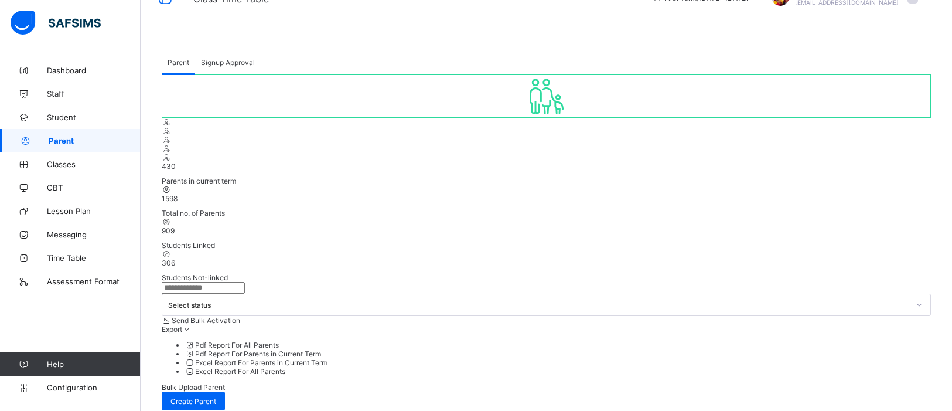
click at [222, 62] on span "Signup Approval" at bounding box center [228, 62] width 54 height 9
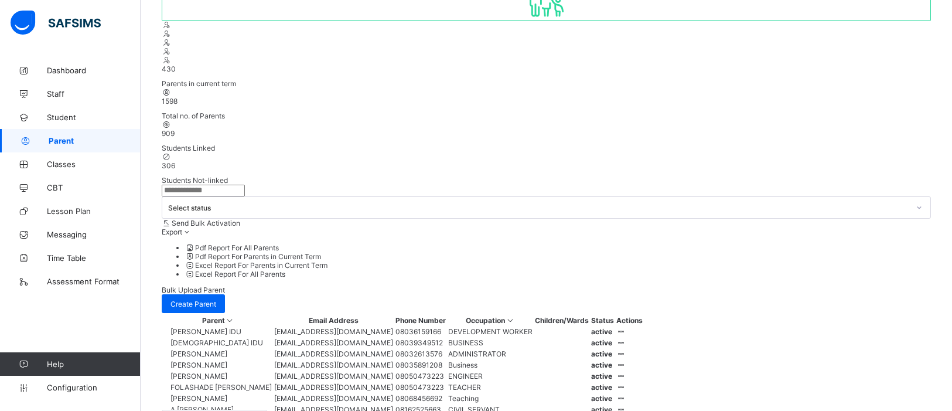
scroll to position [124, 0]
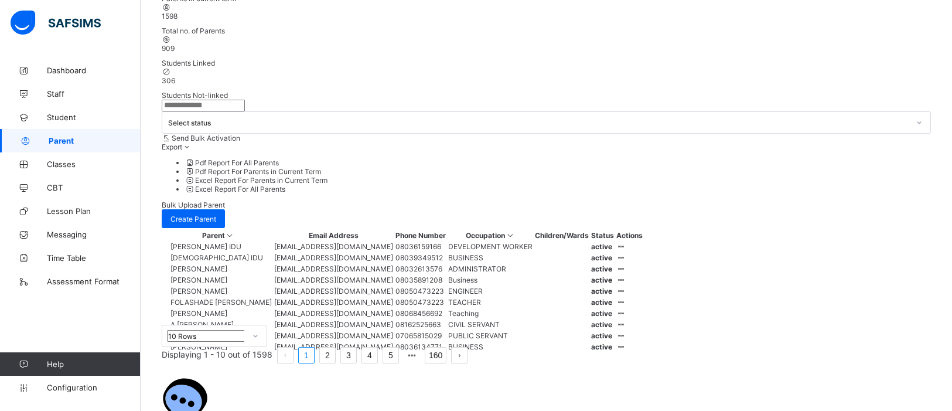
scroll to position [0, 0]
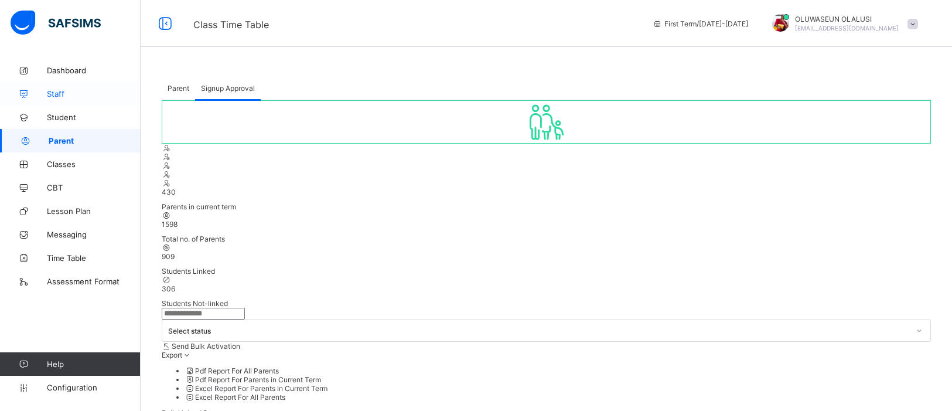
click at [60, 94] on span "Staff" at bounding box center [94, 93] width 94 height 9
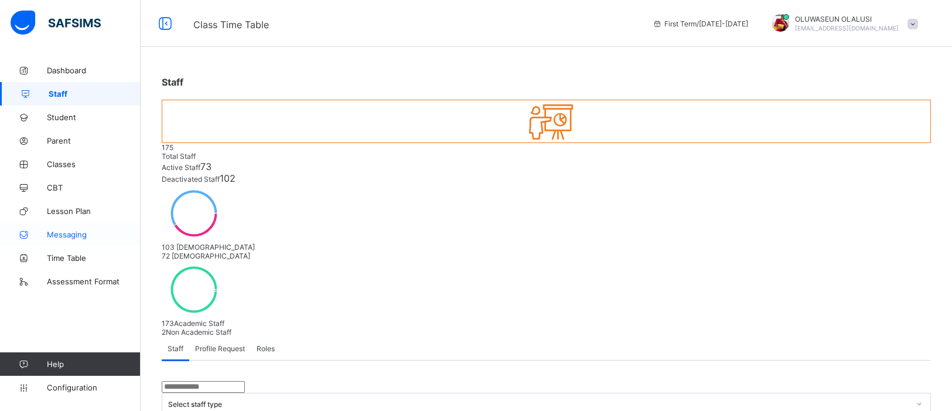
click at [80, 234] on span "Messaging" at bounding box center [94, 234] width 94 height 9
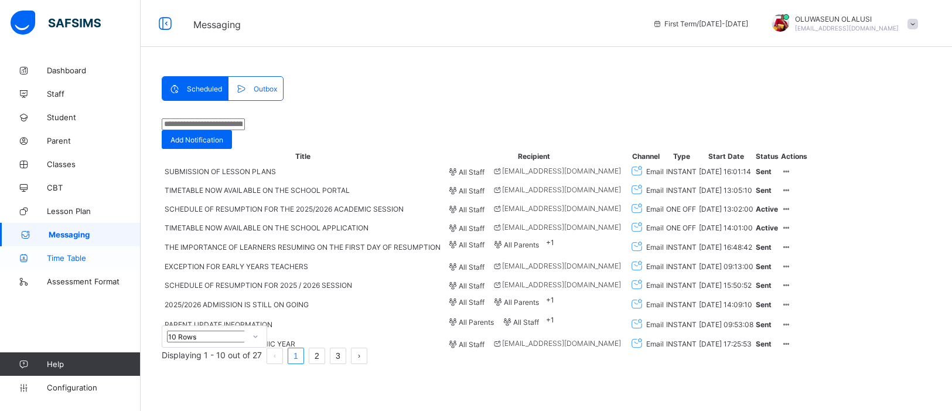
click at [80, 256] on span "Time Table" at bounding box center [94, 257] width 94 height 9
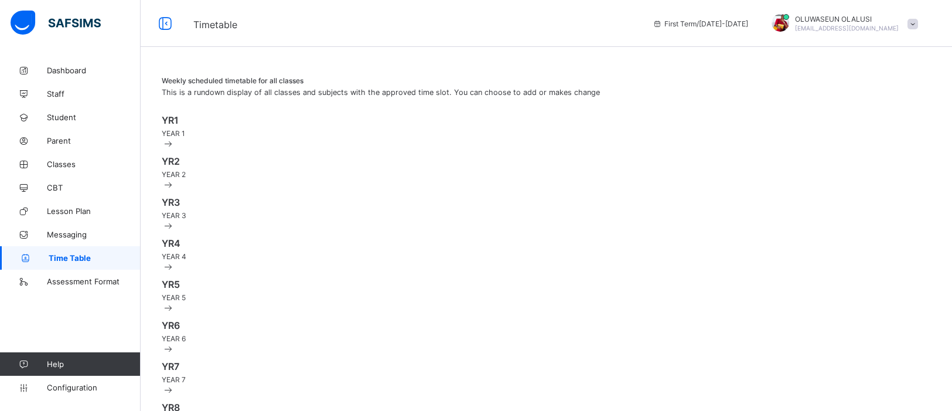
click at [232, 129] on span at bounding box center [547, 127] width 770 height 3
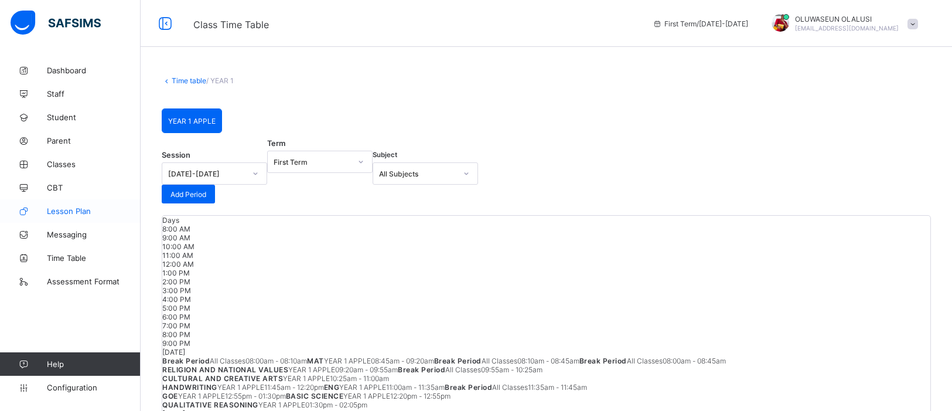
click at [57, 212] on span "Lesson Plan" at bounding box center [94, 210] width 94 height 9
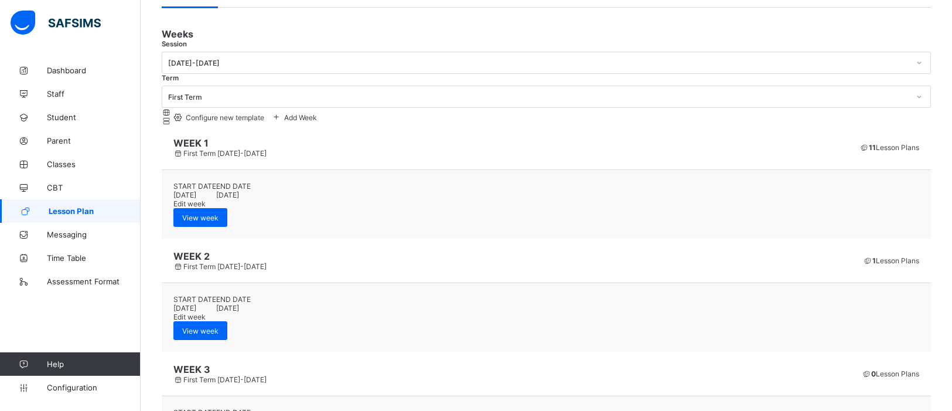
scroll to position [90, 0]
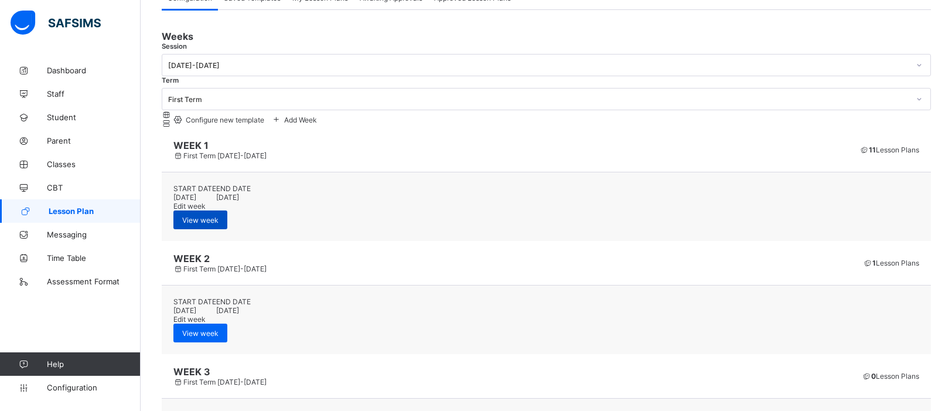
click at [219, 216] on span "View week" at bounding box center [200, 220] width 36 height 9
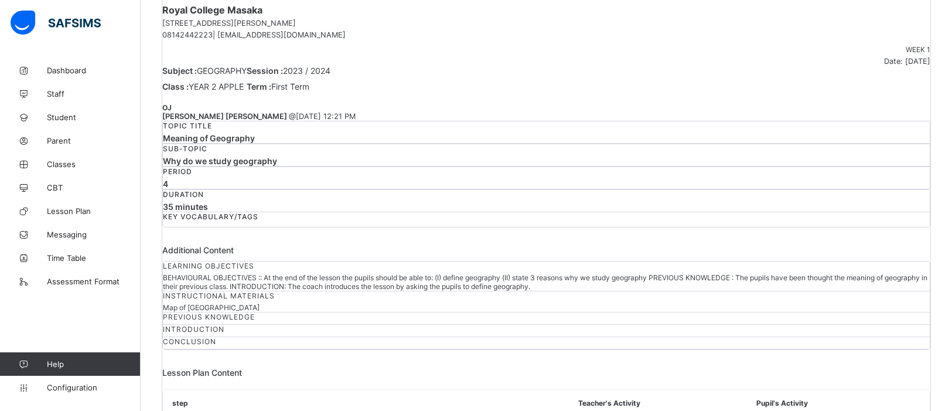
scroll to position [406, 0]
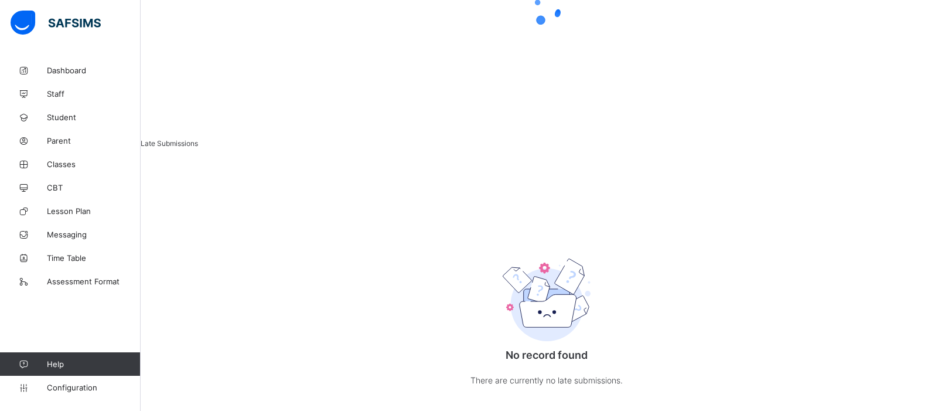
scroll to position [0, 0]
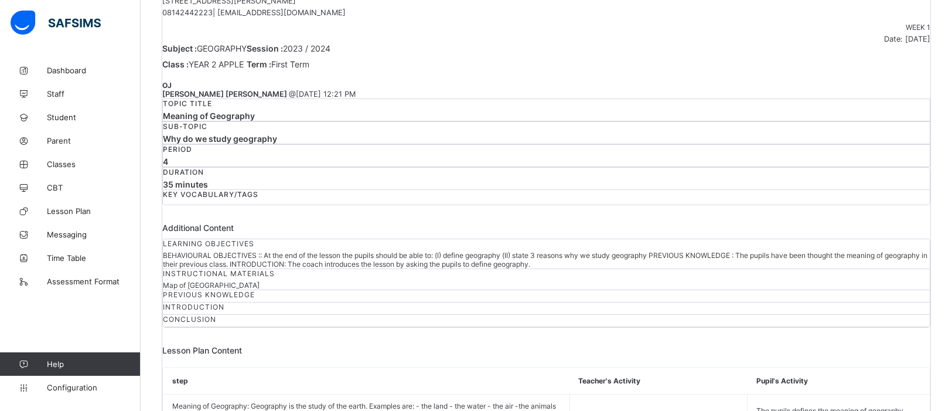
scroll to position [406, 0]
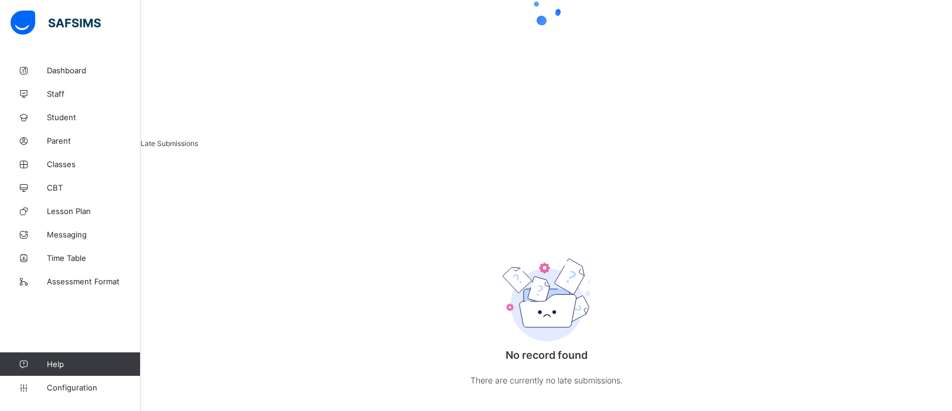
scroll to position [0, 0]
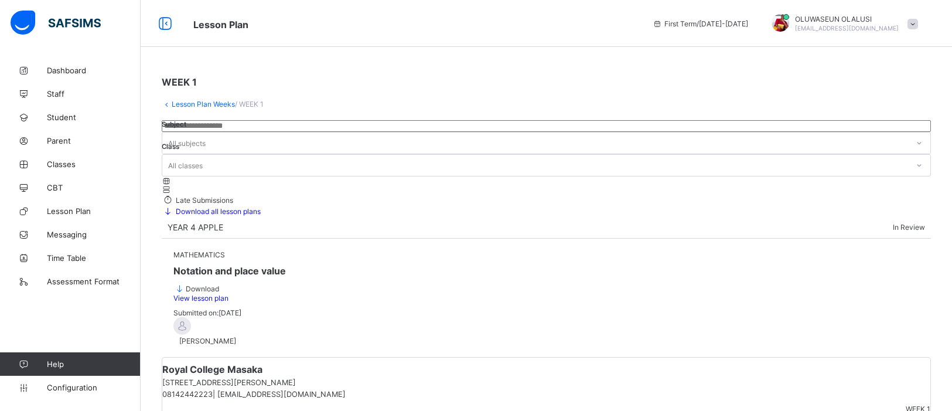
click at [261, 207] on span "Download all lesson plans" at bounding box center [217, 211] width 87 height 9
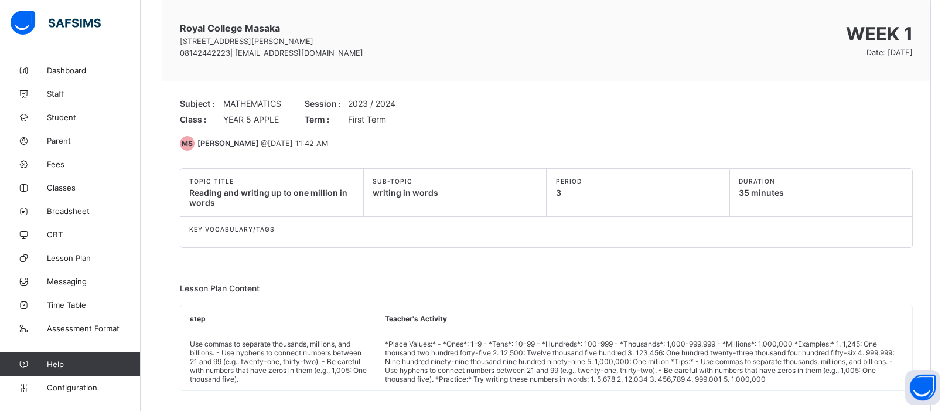
scroll to position [1122, 0]
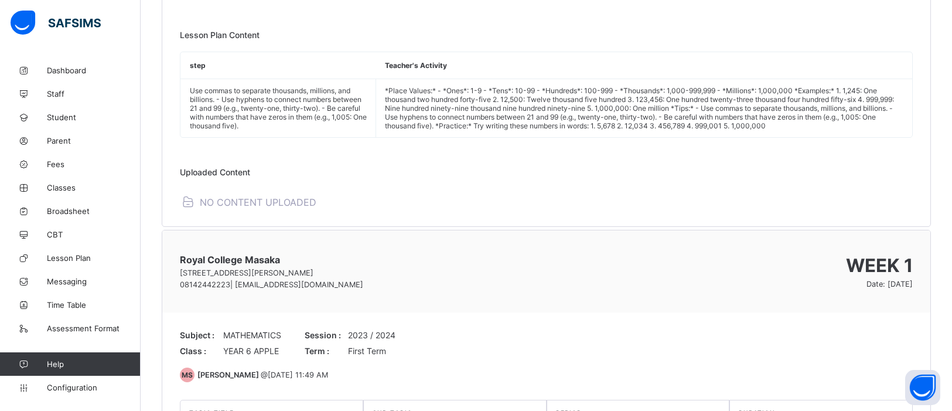
click at [308, 167] on div "Uploaded Content" at bounding box center [546, 172] width 733 height 10
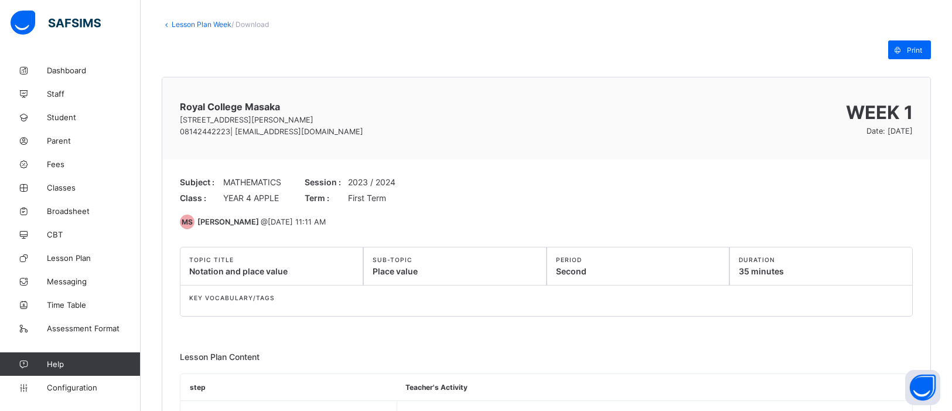
scroll to position [0, 0]
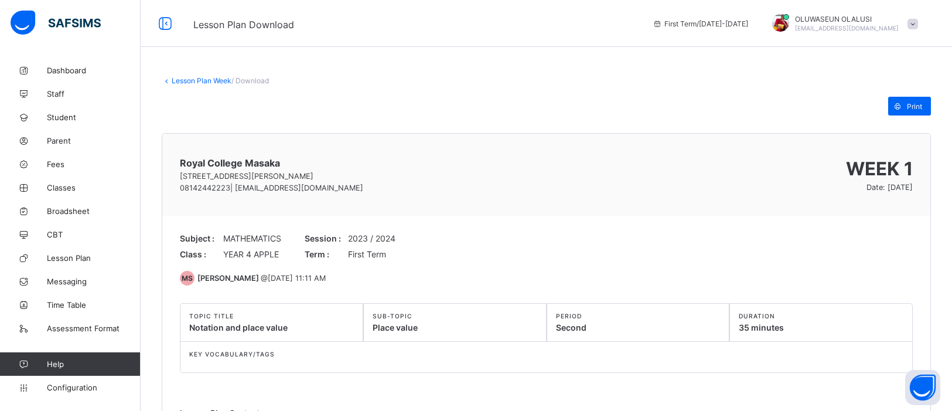
click at [169, 79] on icon at bounding box center [167, 80] width 10 height 9
click at [178, 80] on link "Lesson Plan Week" at bounding box center [202, 80] width 60 height 9
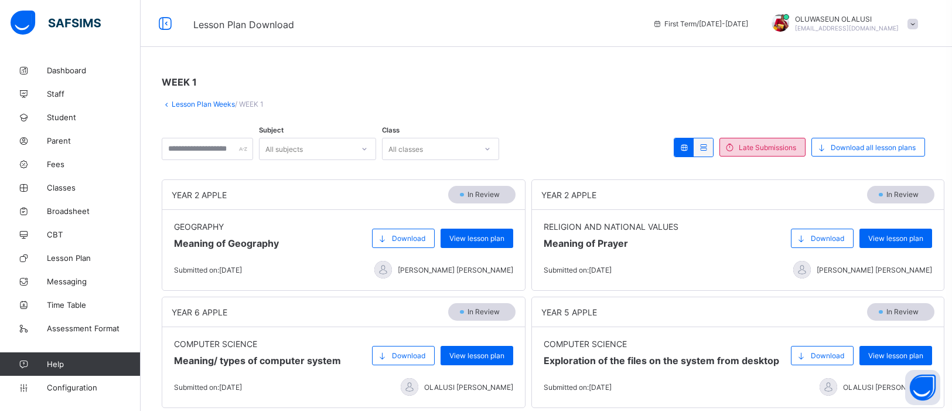
click at [759, 151] on div "Late Submissions" at bounding box center [763, 147] width 86 height 19
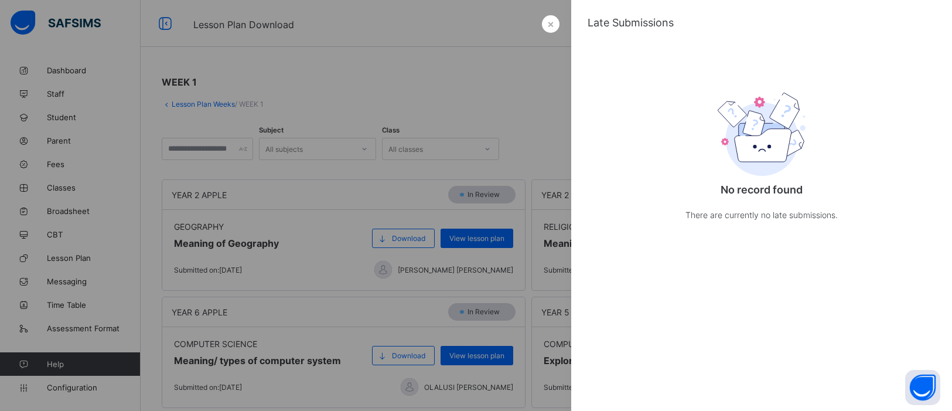
click at [418, 58] on div at bounding box center [476, 205] width 952 height 411
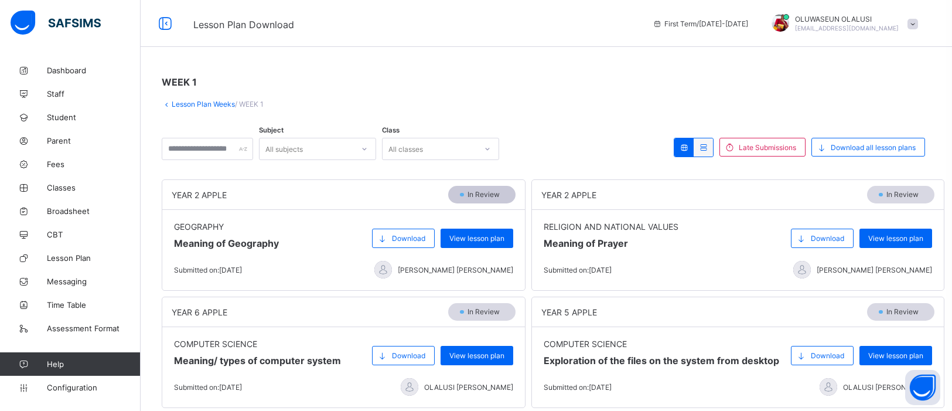
click at [465, 198] on div "In Review" at bounding box center [481, 195] width 67 height 18
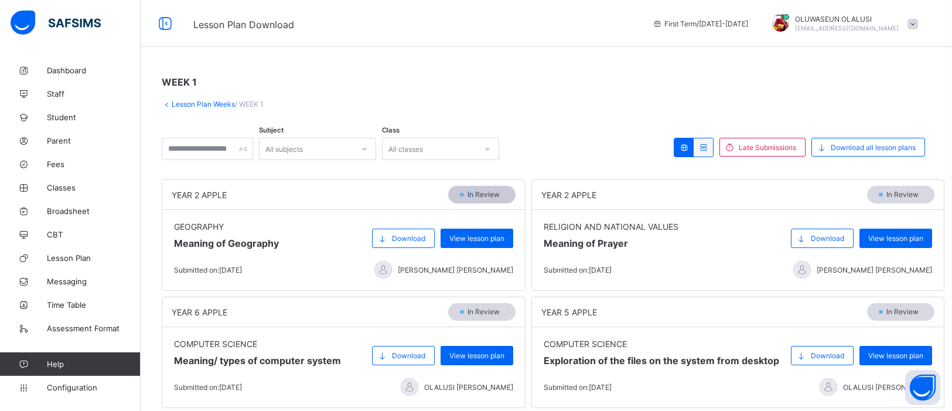
click at [465, 198] on div "In Review" at bounding box center [481, 195] width 67 height 18
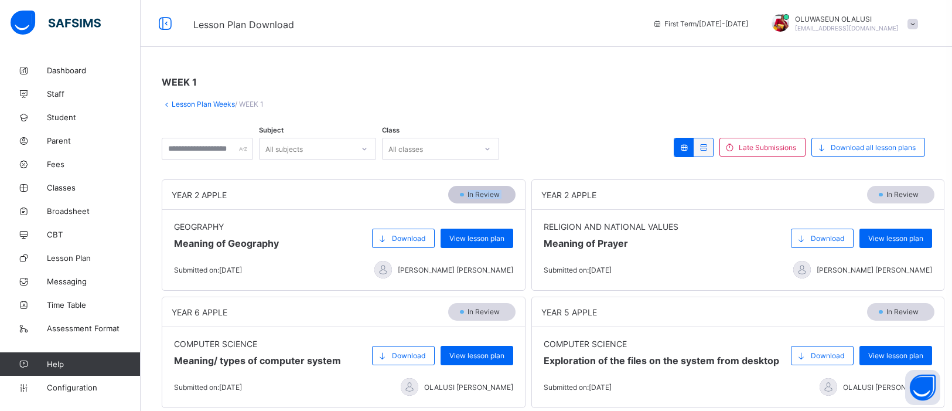
click at [465, 198] on div "In Review" at bounding box center [481, 195] width 67 height 18
click at [70, 259] on span "Lesson Plan" at bounding box center [94, 257] width 94 height 9
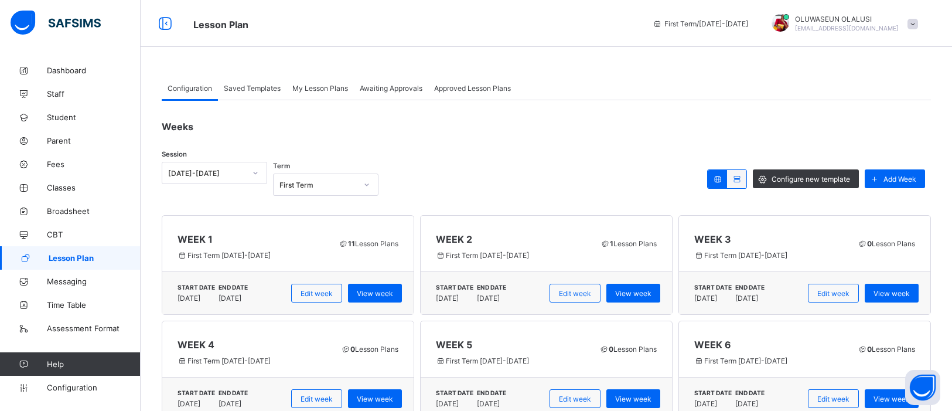
click at [403, 86] on span "Awaiting Approvals" at bounding box center [391, 88] width 63 height 9
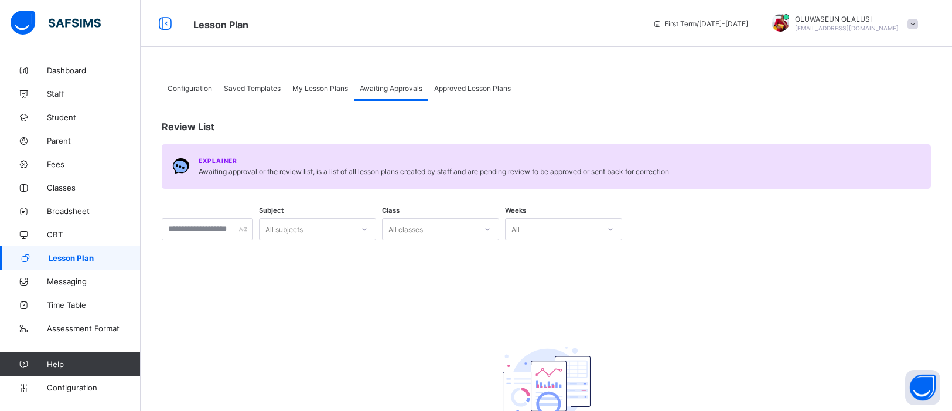
click at [403, 86] on span "Awaiting Approvals" at bounding box center [391, 88] width 63 height 9
click at [334, 81] on div "My Lesson Plans" at bounding box center [320, 87] width 67 height 23
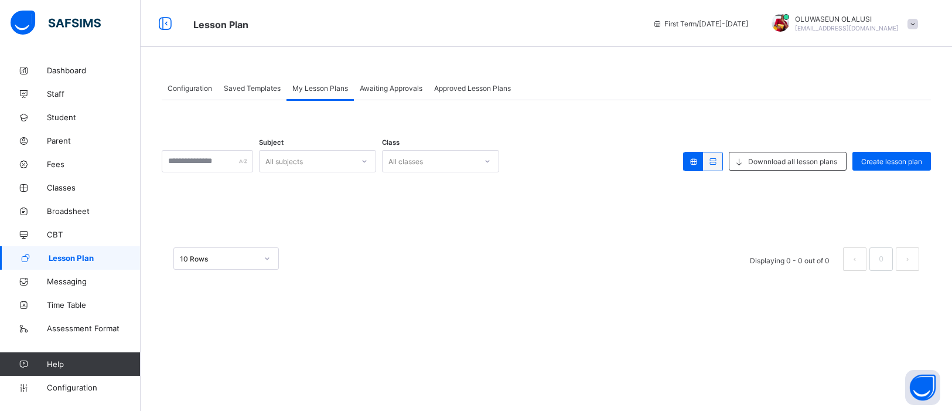
click at [479, 83] on div "Approved Lesson Plans" at bounding box center [472, 87] width 89 height 23
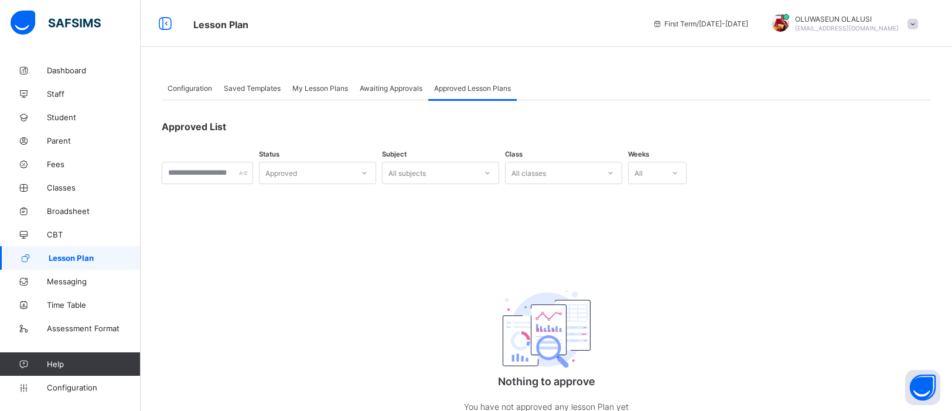
click at [406, 83] on div "Awaiting Approvals" at bounding box center [391, 87] width 74 height 23
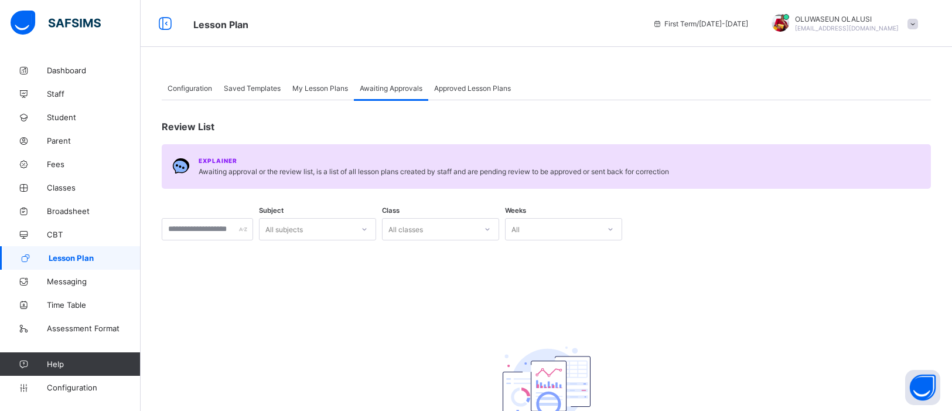
click at [326, 84] on span "My Lesson Plans" at bounding box center [320, 88] width 56 height 9
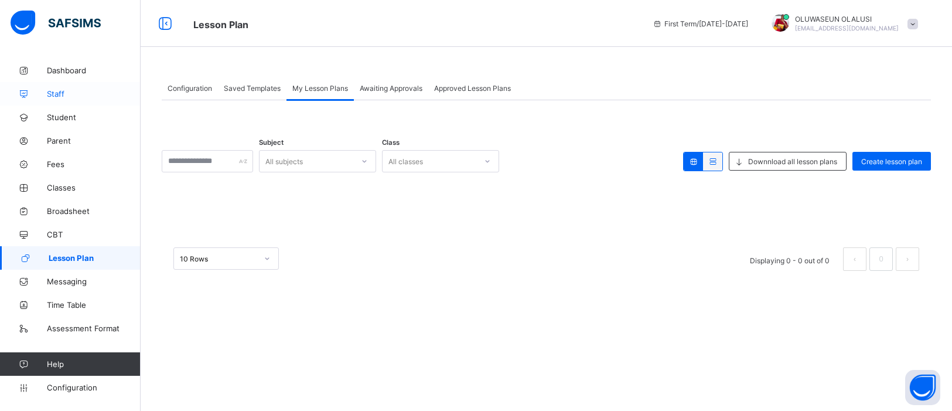
click at [65, 93] on span "Staff" at bounding box center [94, 93] width 94 height 9
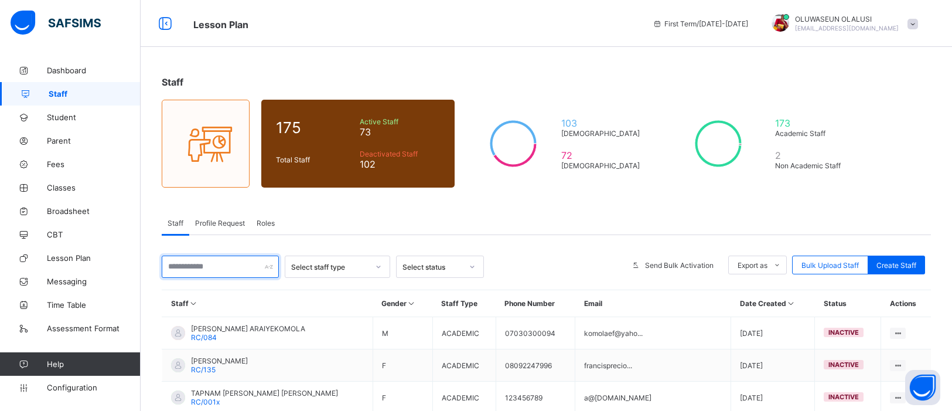
click at [236, 260] on input "text" at bounding box center [220, 267] width 117 height 22
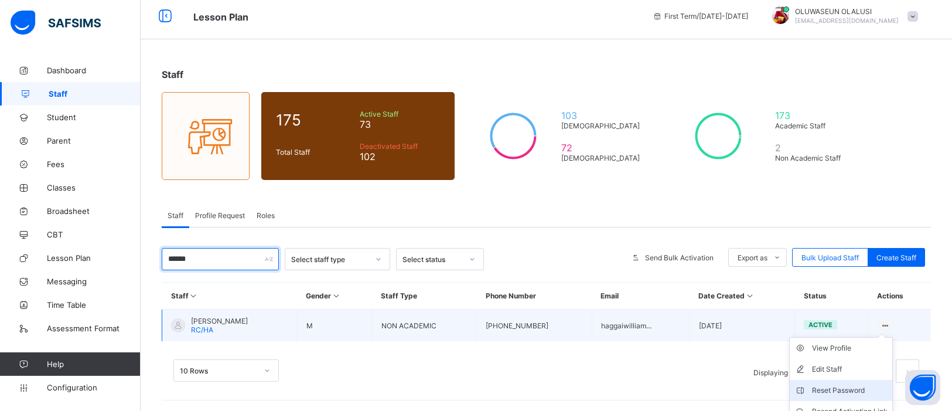
scroll to position [60, 0]
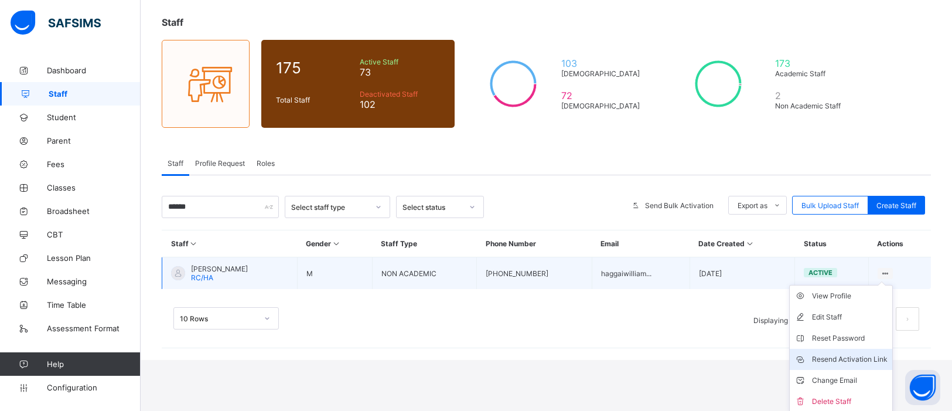
click at [859, 353] on div "Resend Activation Link" at bounding box center [850, 359] width 76 height 12
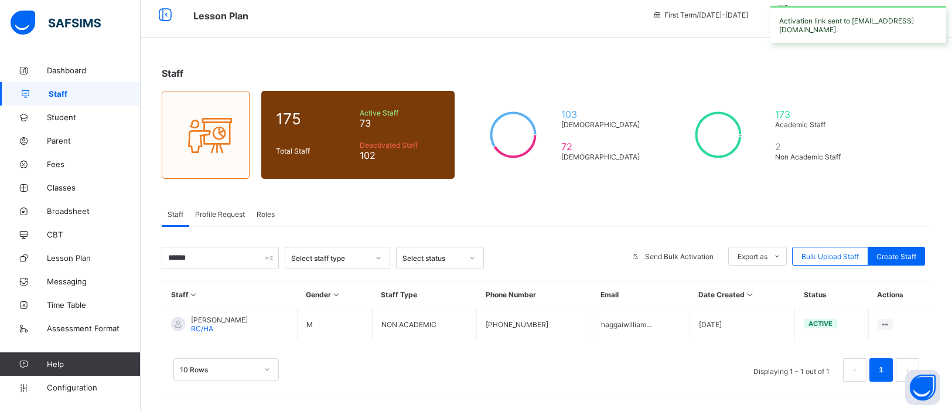
scroll to position [8, 0]
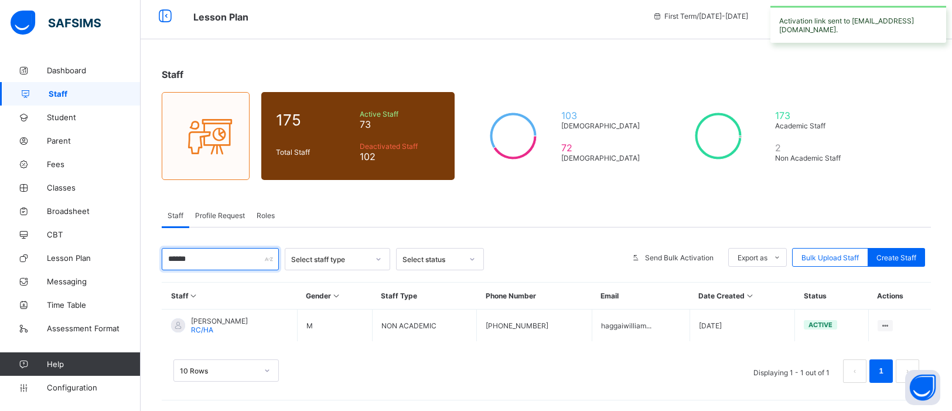
click at [212, 264] on input "******" at bounding box center [220, 259] width 117 height 22
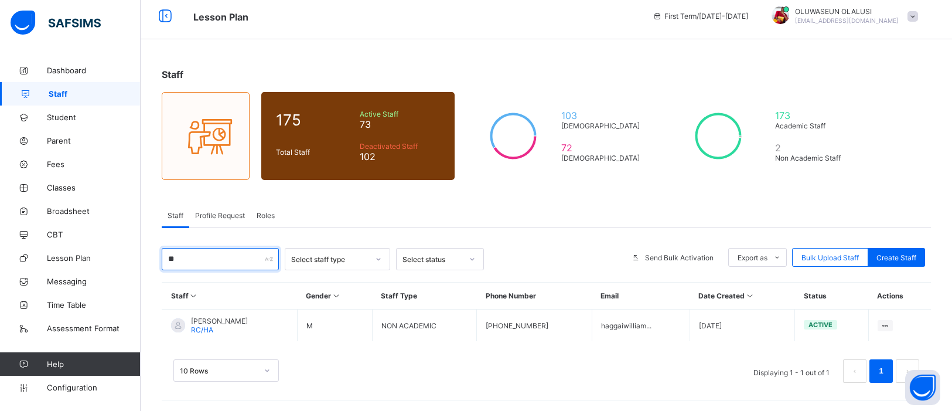
type input "*"
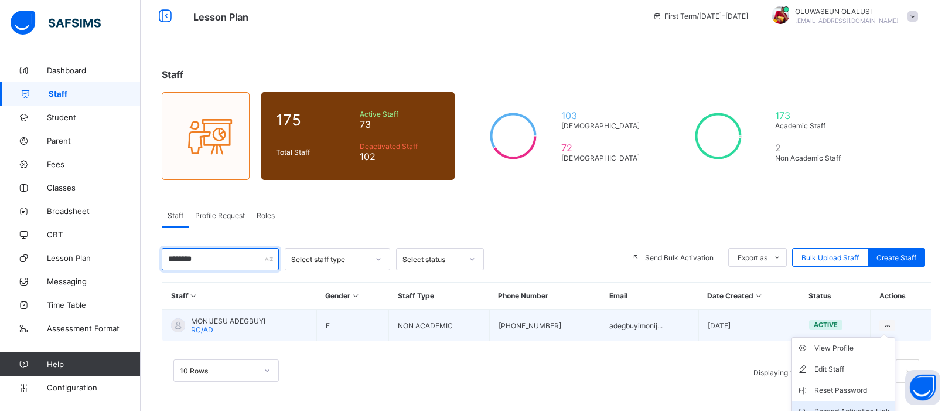
type input "********"
click at [855, 409] on div "Resend Activation Link" at bounding box center [853, 412] width 76 height 12
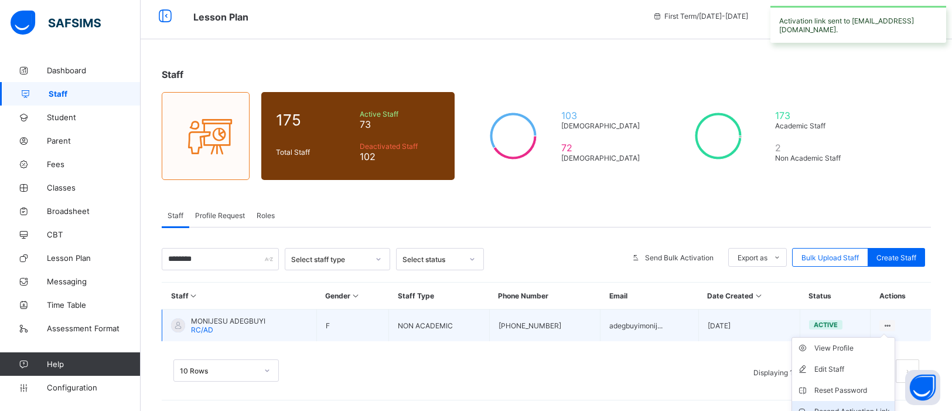
click at [866, 409] on div "Resend Activation Link" at bounding box center [853, 412] width 76 height 12
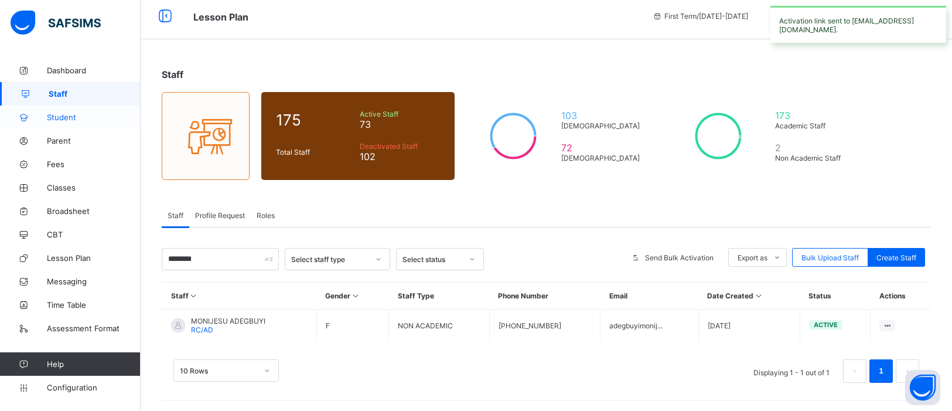
click at [55, 123] on link "Student" at bounding box center [70, 116] width 141 height 23
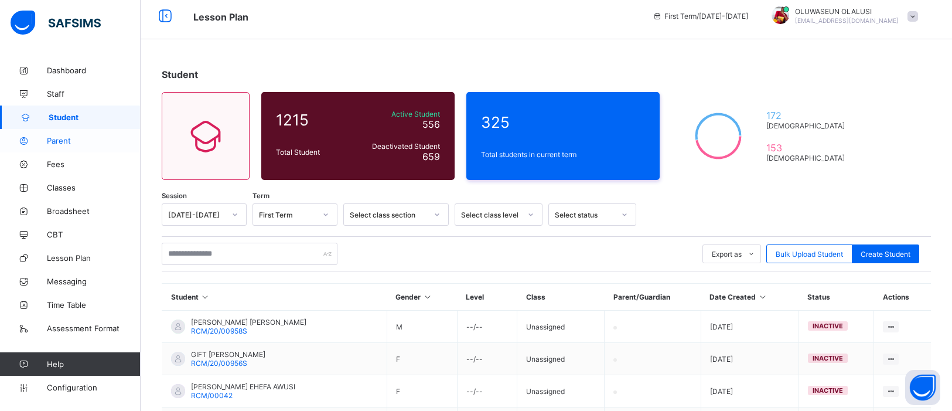
click at [63, 148] on link "Parent" at bounding box center [70, 140] width 141 height 23
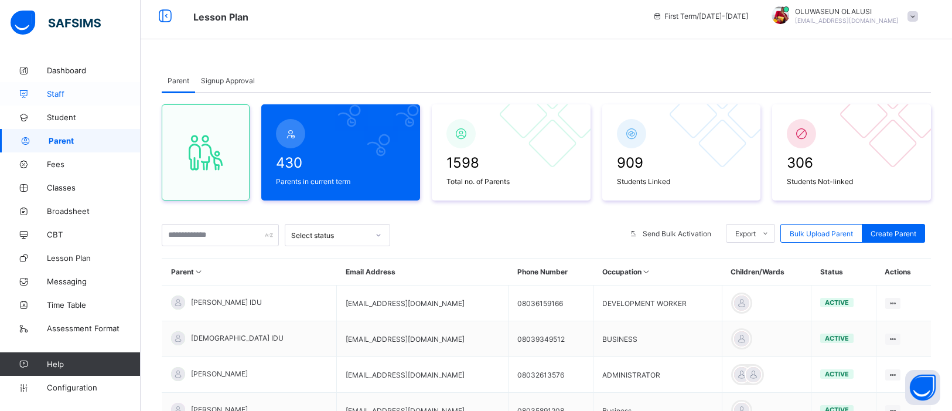
click at [50, 94] on span "Staff" at bounding box center [94, 93] width 94 height 9
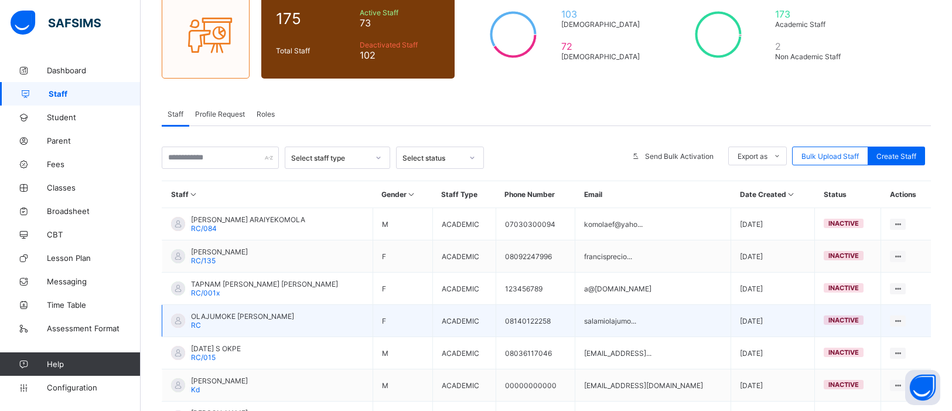
scroll to position [108, 0]
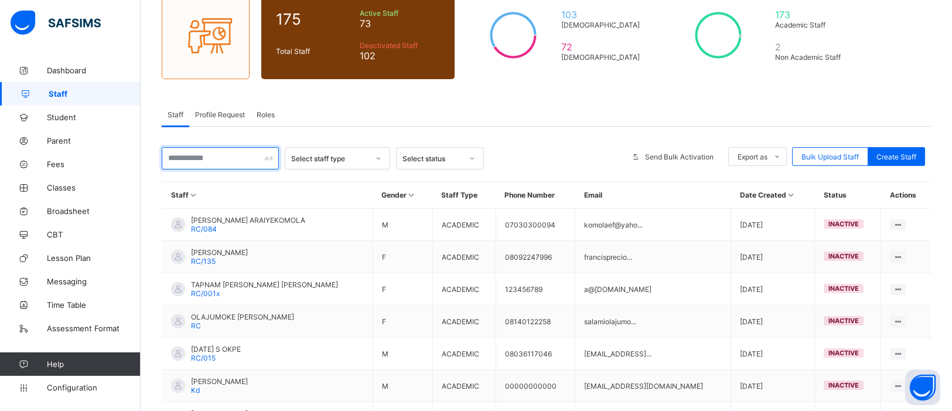
click at [223, 156] on input "text" at bounding box center [220, 158] width 117 height 22
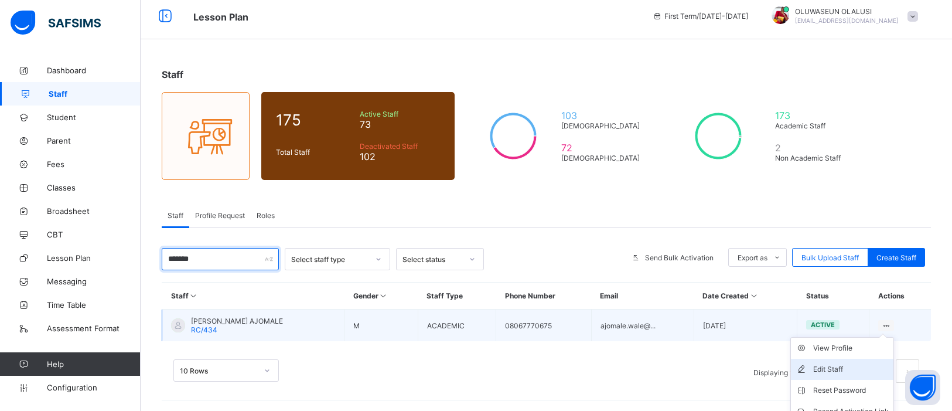
scroll to position [60, 0]
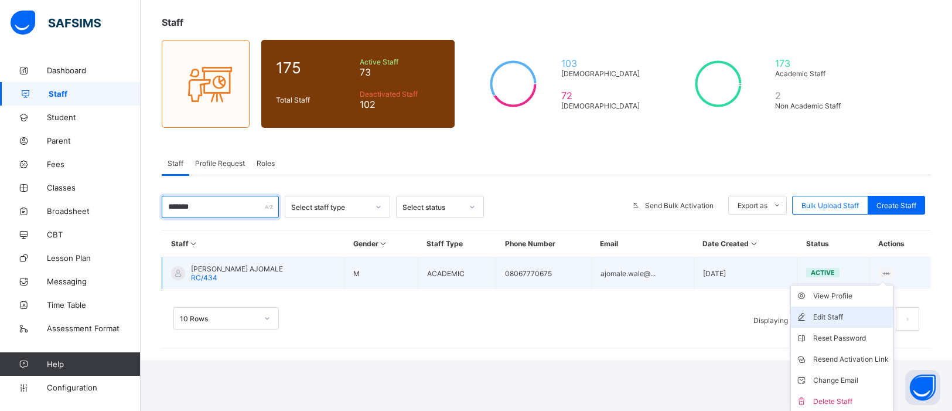
type input "*******"
click at [849, 308] on li "Edit Staff" at bounding box center [842, 317] width 103 height 21
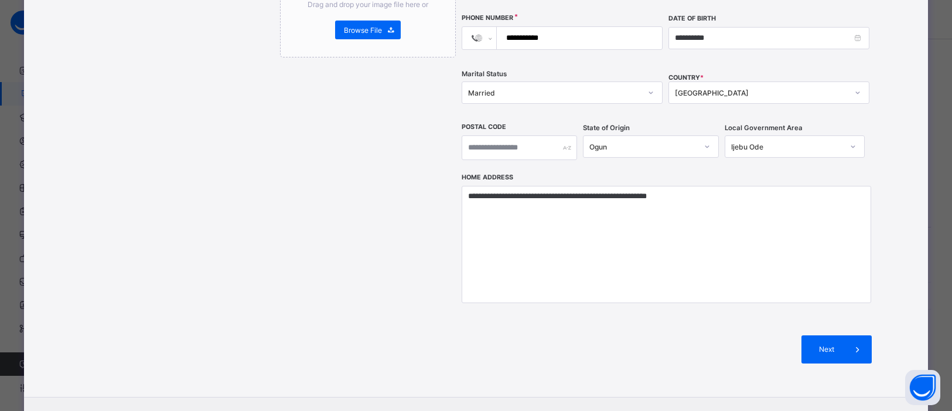
scroll to position [365, 0]
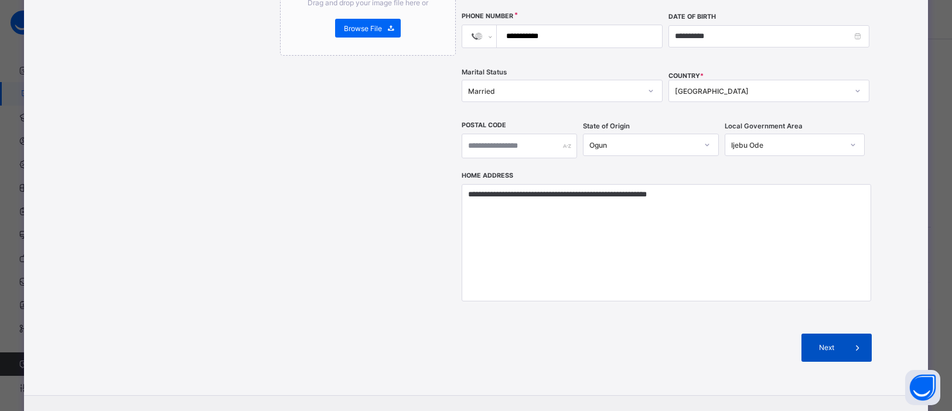
click at [835, 343] on span "Next" at bounding box center [827, 347] width 33 height 9
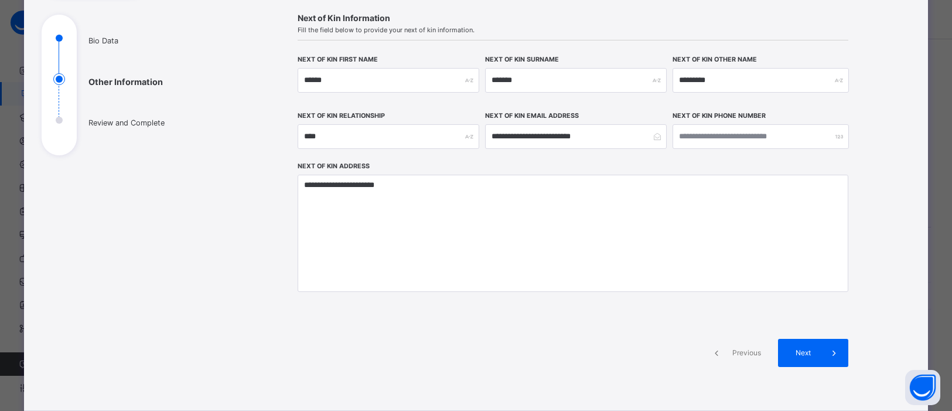
scroll to position [199, 0]
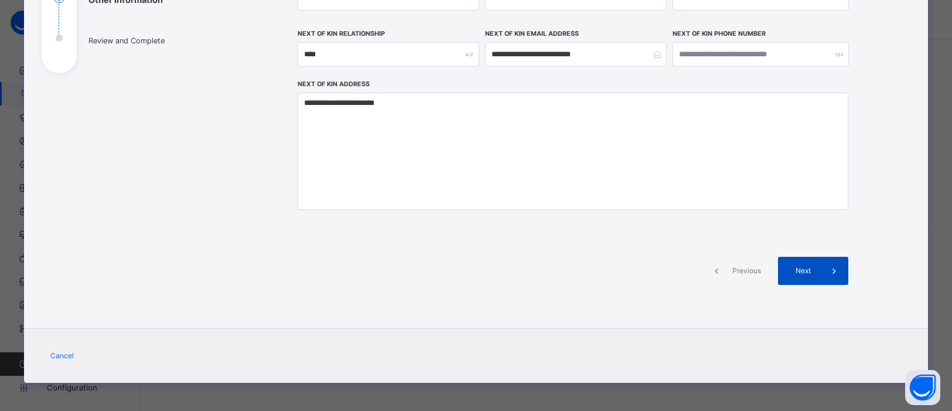
click at [821, 270] on span at bounding box center [835, 271] width 28 height 28
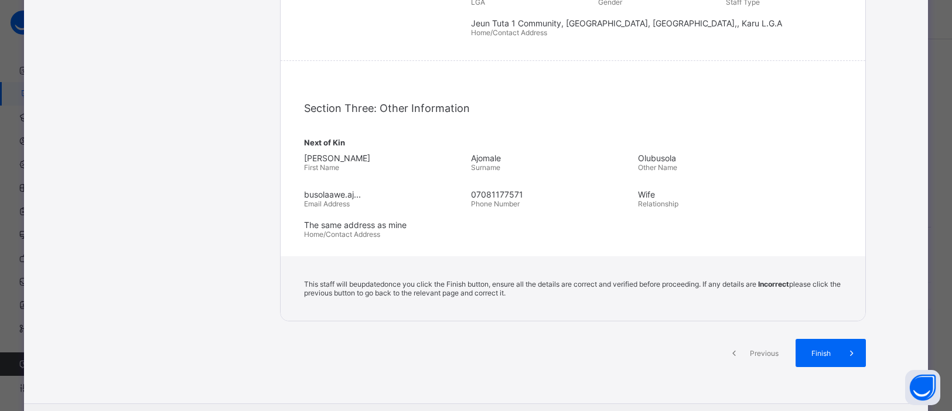
scroll to position [359, 0]
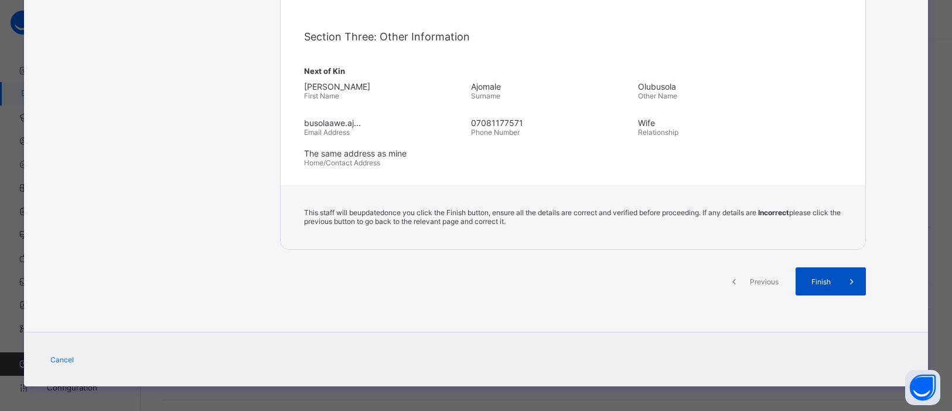
click at [828, 277] on span "Finish" at bounding box center [821, 281] width 33 height 9
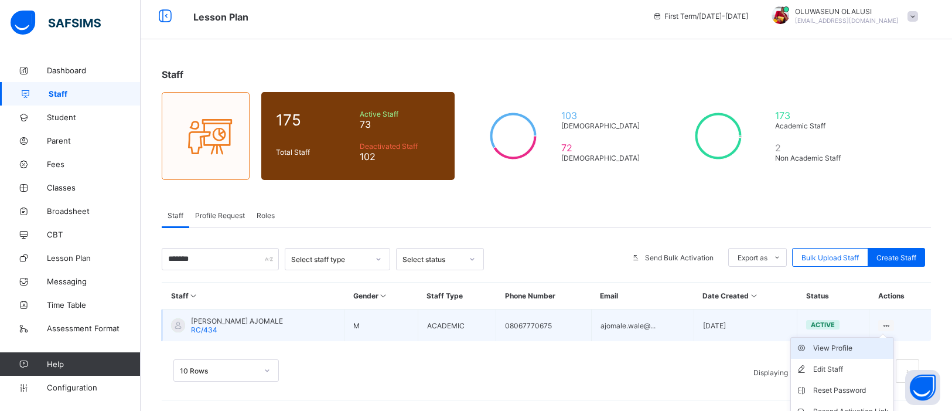
click at [842, 345] on div "View Profile" at bounding box center [852, 348] width 76 height 12
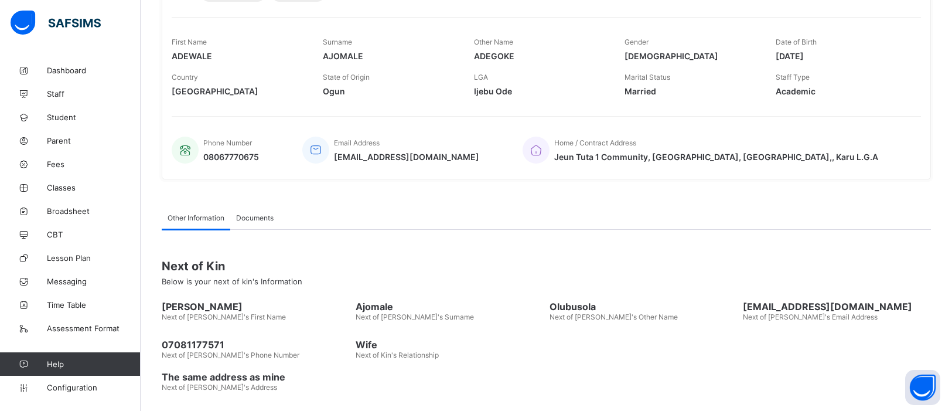
scroll to position [230, 0]
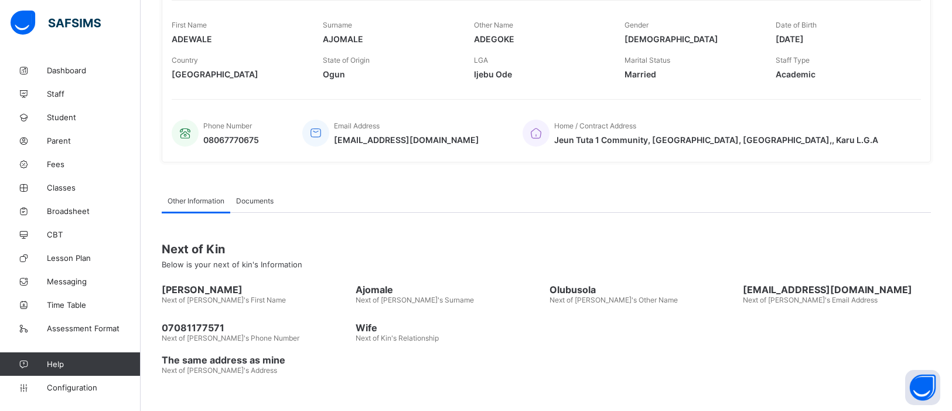
click at [253, 197] on span "Documents" at bounding box center [255, 200] width 38 height 9
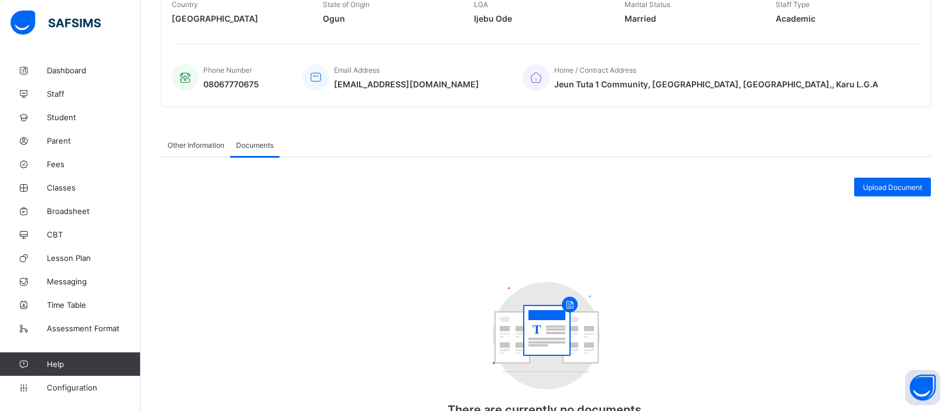
scroll to position [368, 0]
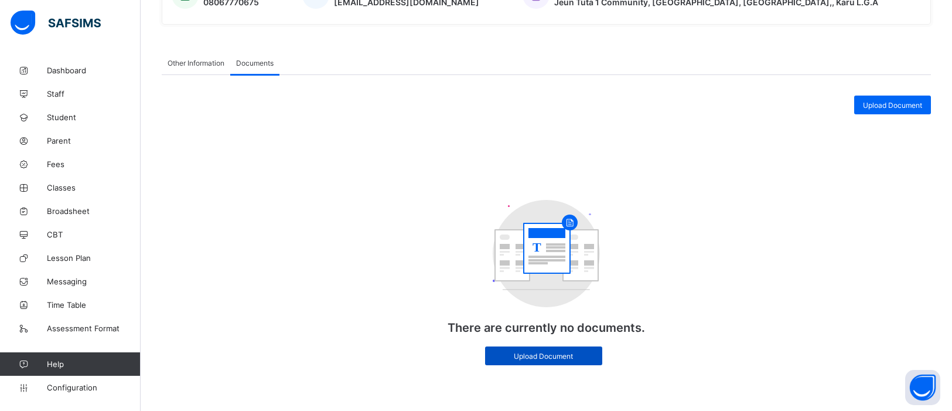
click at [545, 352] on span "Upload Document" at bounding box center [544, 356] width 100 height 9
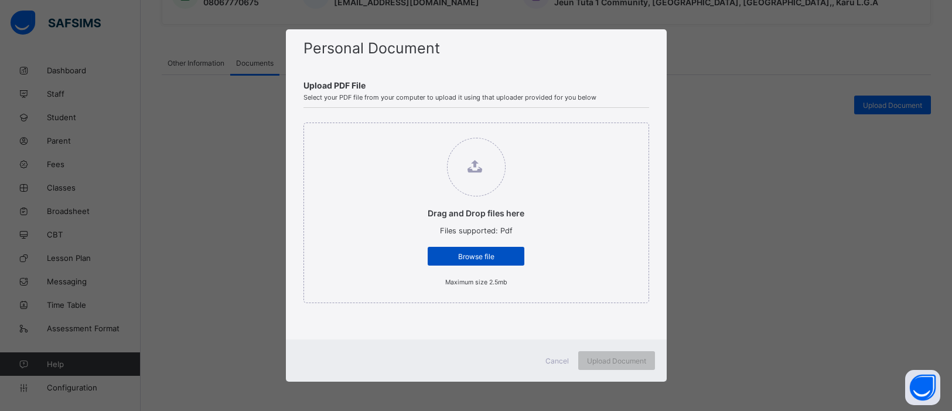
click at [486, 255] on span "Browse file" at bounding box center [476, 256] width 79 height 9
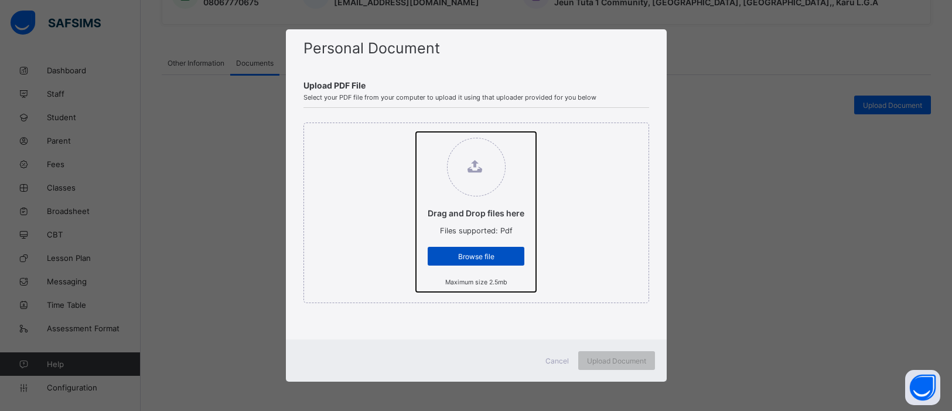
click at [416, 132] on input "Drag and Drop files here Files supported: Pdf Browse file Maximum size 2.5mb" at bounding box center [416, 132] width 0 height 0
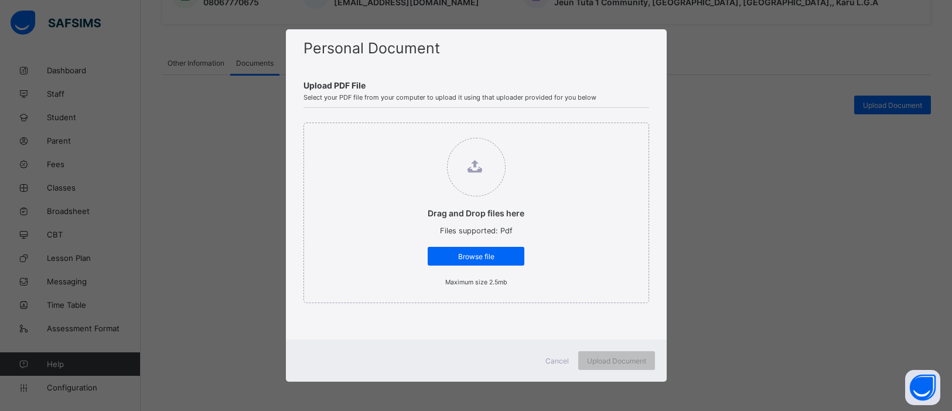
click at [553, 360] on span "Cancel" at bounding box center [557, 360] width 23 height 9
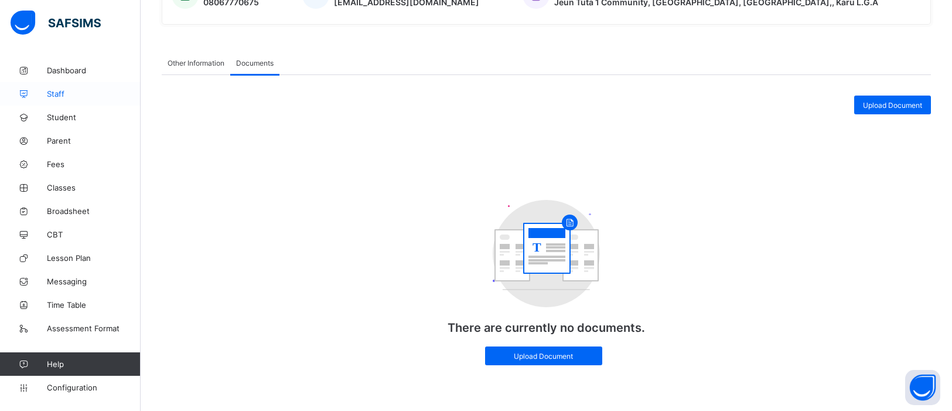
click at [60, 98] on link "Staff" at bounding box center [70, 93] width 141 height 23
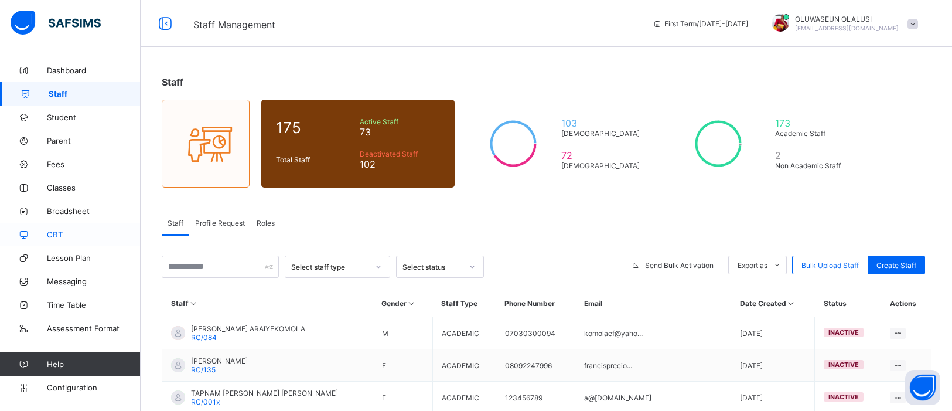
click at [54, 241] on link "CBT" at bounding box center [70, 234] width 141 height 23
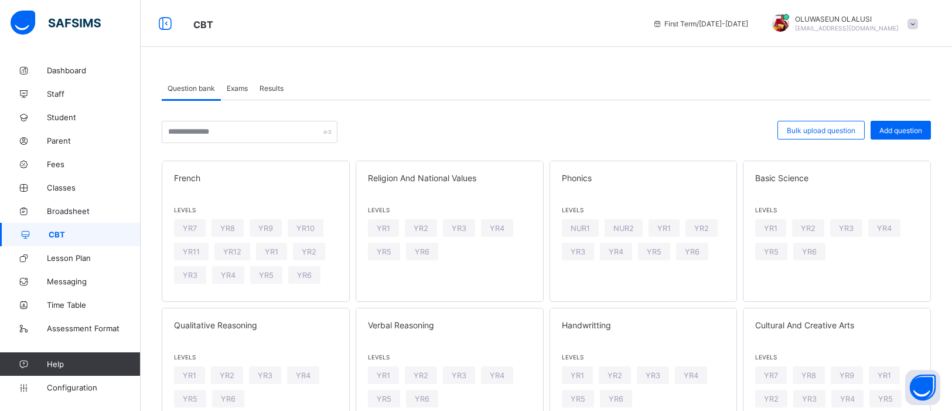
click at [234, 92] on div "Exams" at bounding box center [237, 87] width 33 height 23
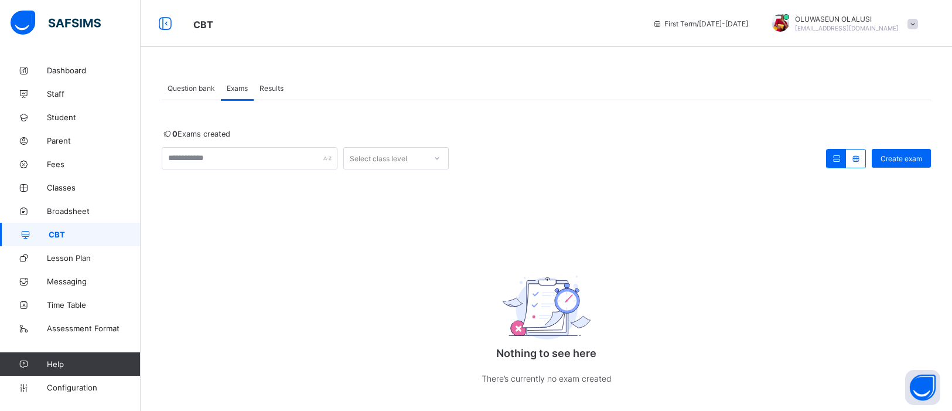
click at [275, 90] on span "Results" at bounding box center [272, 88] width 24 height 9
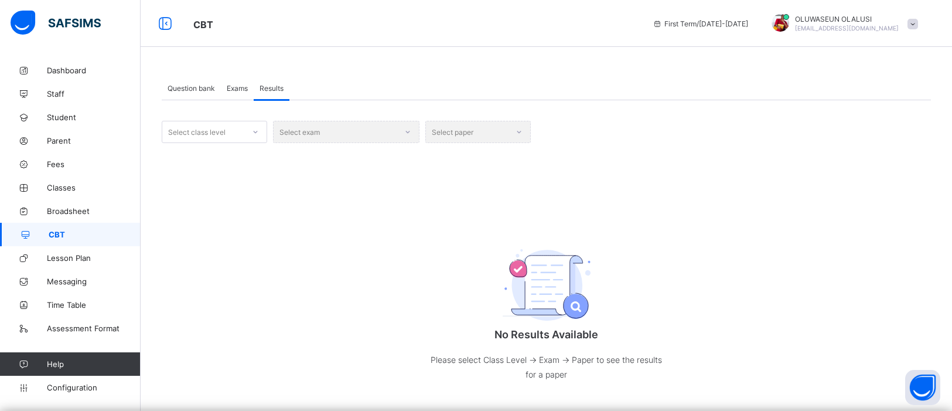
click at [219, 93] on div "Question bank" at bounding box center [191, 87] width 59 height 23
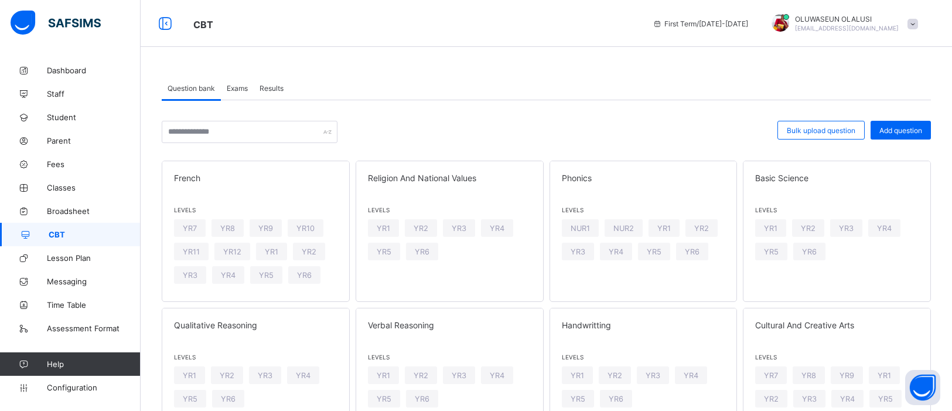
click at [236, 87] on span "Exams" at bounding box center [237, 88] width 21 height 9
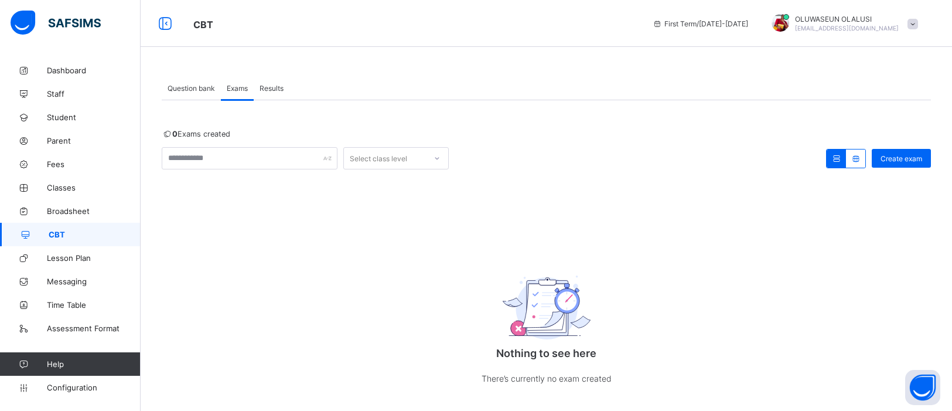
click at [437, 161] on icon at bounding box center [437, 158] width 7 height 12
click at [501, 124] on div "0 Exams created option ACT focused, 2 of 16. 16 results available. Use Up and D…" at bounding box center [547, 254] width 770 height 309
click at [200, 89] on span "Question bank" at bounding box center [191, 88] width 47 height 9
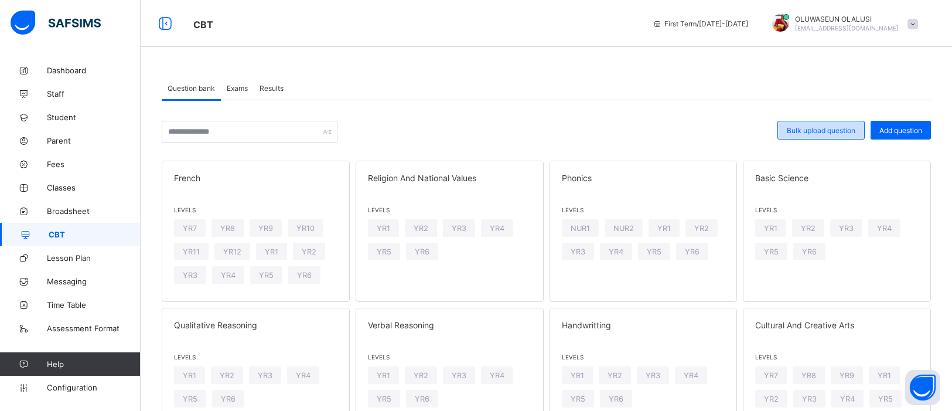
click at [826, 134] on span "Bulk upload question" at bounding box center [821, 130] width 69 height 9
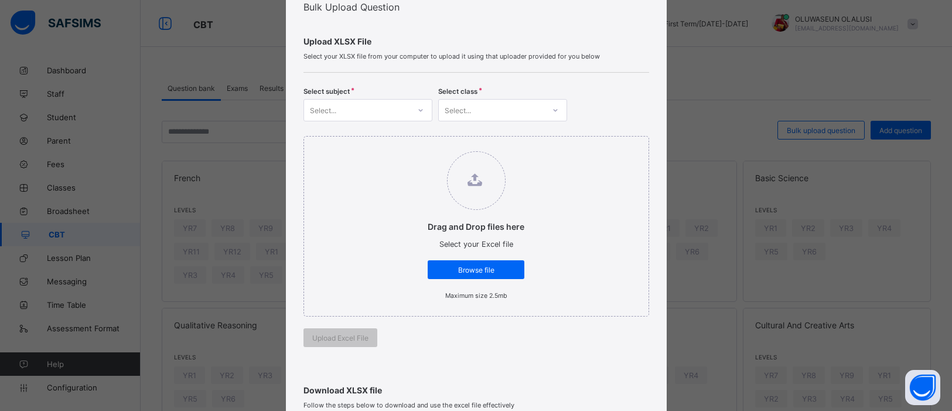
scroll to position [46, 0]
click at [418, 104] on icon at bounding box center [420, 110] width 7 height 12
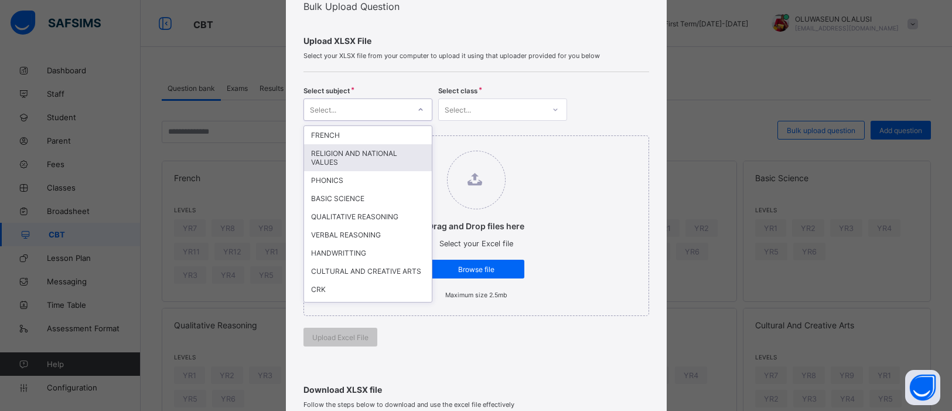
click at [618, 209] on div "Drag and Drop files here Select your Excel file Browse file Maximum size 2.5mb" at bounding box center [477, 225] width 346 height 181
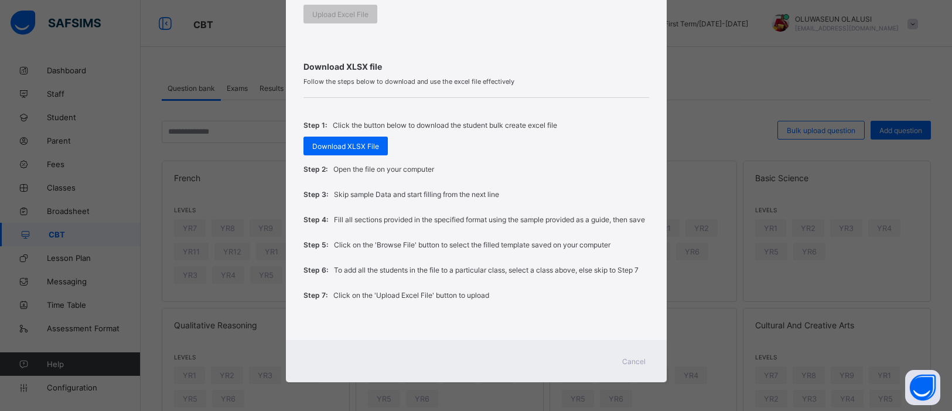
scroll to position [373, 0]
click at [632, 358] on span "Cancel" at bounding box center [633, 360] width 23 height 9
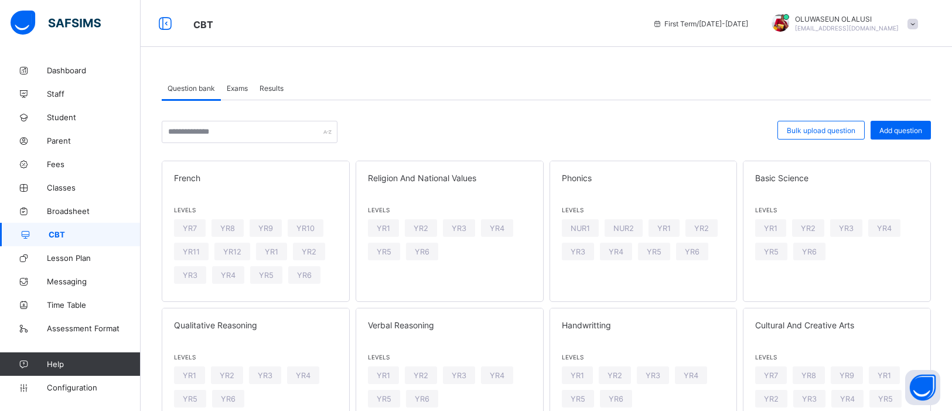
click at [238, 84] on span "Exams" at bounding box center [237, 88] width 21 height 9
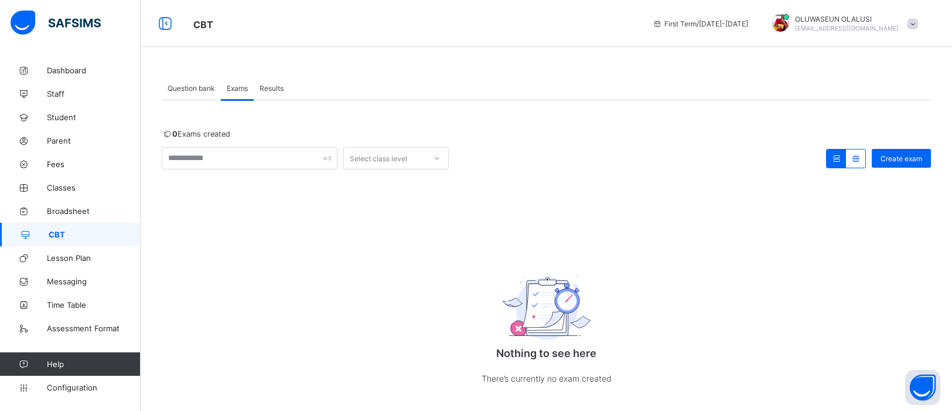
click at [274, 89] on span "Results" at bounding box center [272, 88] width 24 height 9
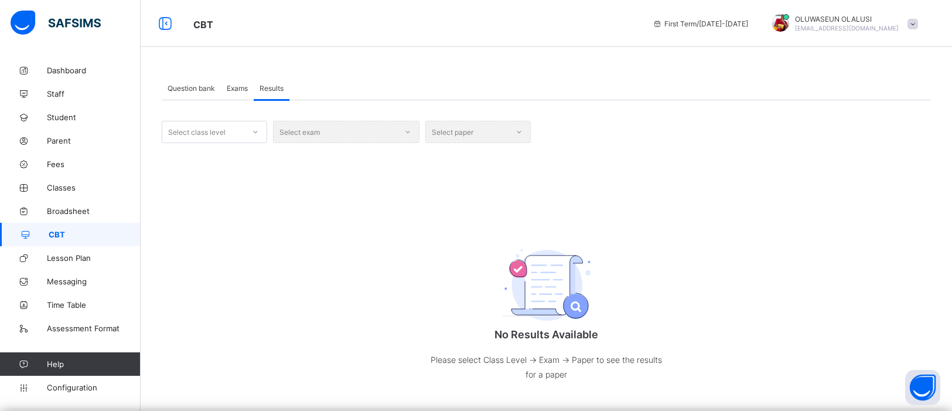
click at [240, 91] on span "Exams" at bounding box center [237, 88] width 21 height 9
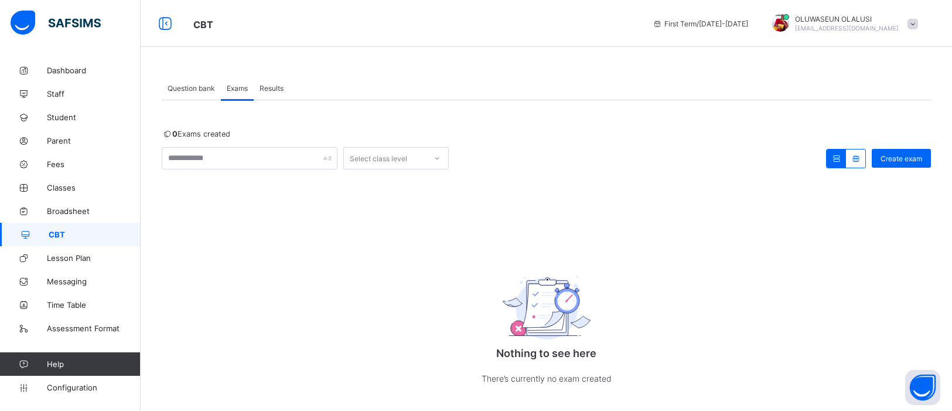
click at [277, 88] on span "Results" at bounding box center [272, 88] width 24 height 9
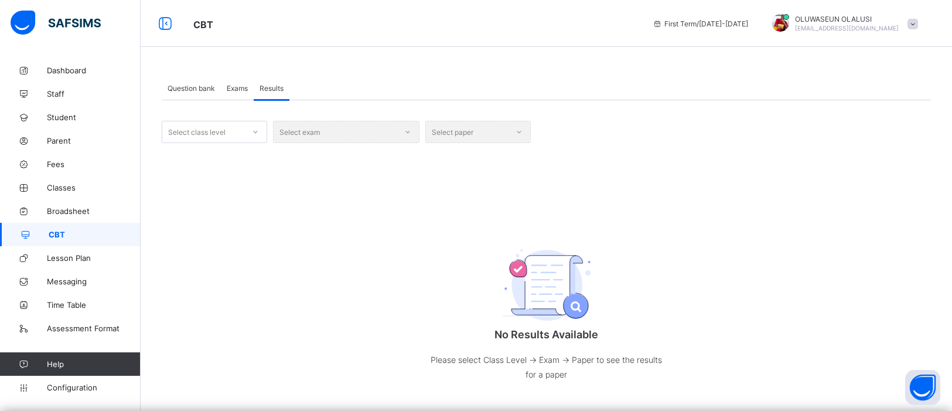
click at [532, 134] on div "Select class level Select exam Select paper" at bounding box center [547, 132] width 770 height 22
click at [522, 132] on div "Select paper" at bounding box center [478, 132] width 105 height 22
click at [516, 134] on div "Select paper" at bounding box center [478, 132] width 105 height 22
click at [408, 133] on div "Select exam" at bounding box center [346, 132] width 147 height 22
click at [254, 133] on icon at bounding box center [255, 132] width 7 height 12
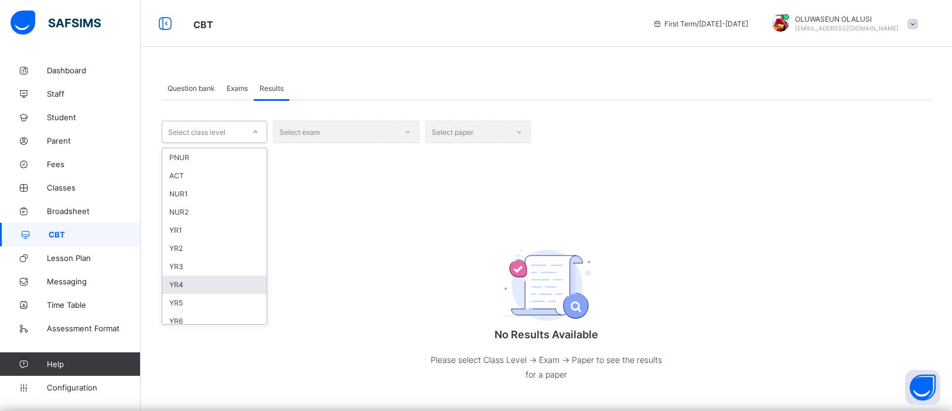
click at [217, 277] on div "YR4" at bounding box center [214, 284] width 104 height 18
click at [409, 133] on div "Select exam" at bounding box center [346, 132] width 147 height 22
click at [511, 128] on div "Select paper" at bounding box center [478, 132] width 105 height 22
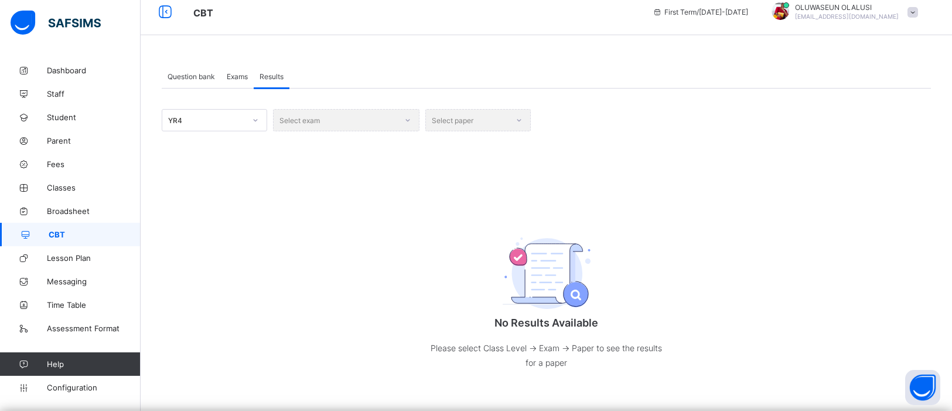
click at [410, 117] on div "Select exam" at bounding box center [346, 120] width 147 height 22
click at [239, 72] on span "Exams" at bounding box center [237, 76] width 21 height 9
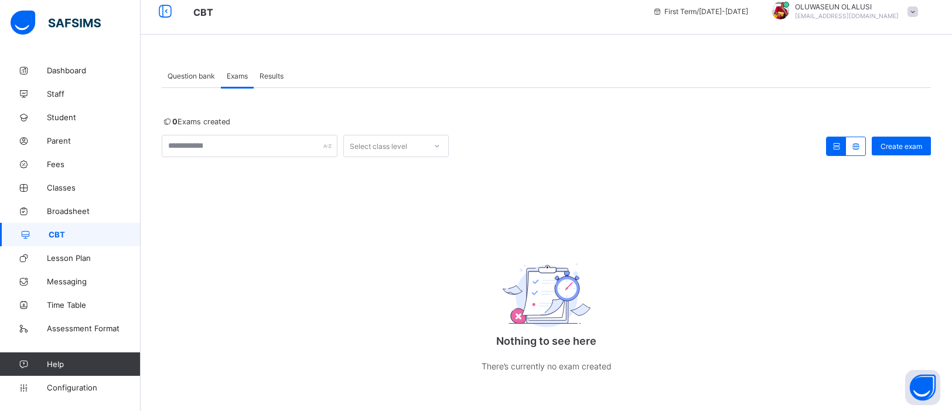
click at [202, 75] on span "Question bank" at bounding box center [191, 76] width 47 height 9
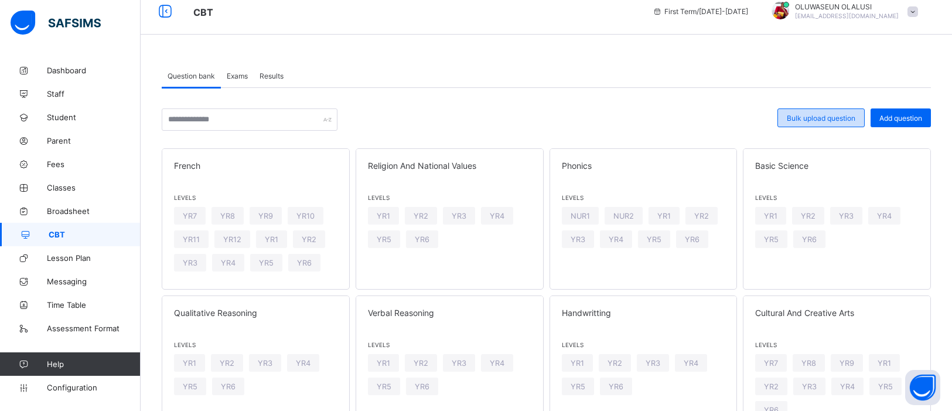
click at [823, 114] on span "Bulk upload question" at bounding box center [821, 118] width 69 height 9
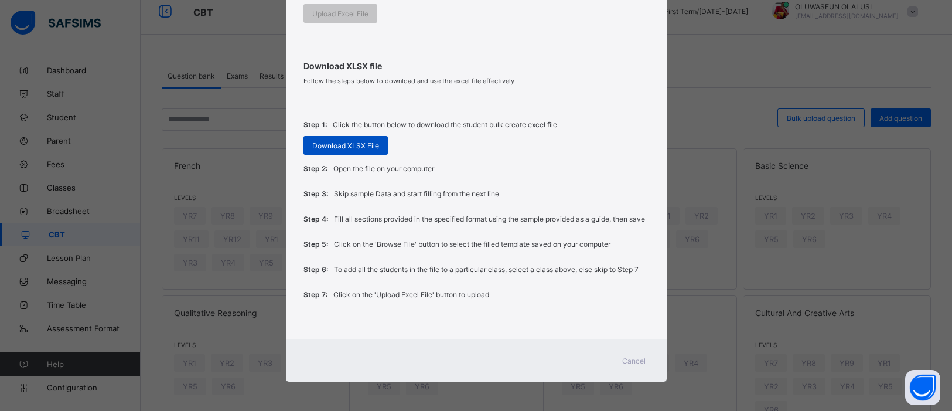
click at [317, 143] on span "Download XLSX File" at bounding box center [345, 145] width 67 height 9
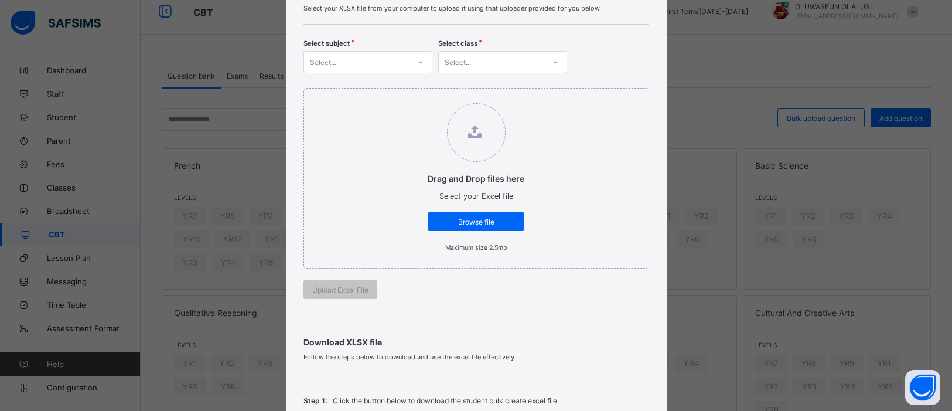
scroll to position [76, 0]
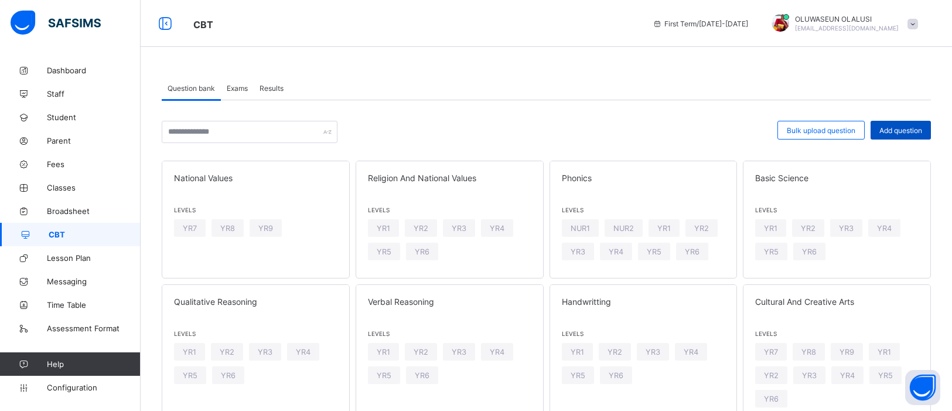
click at [909, 134] on span "Add question" at bounding box center [901, 130] width 43 height 9
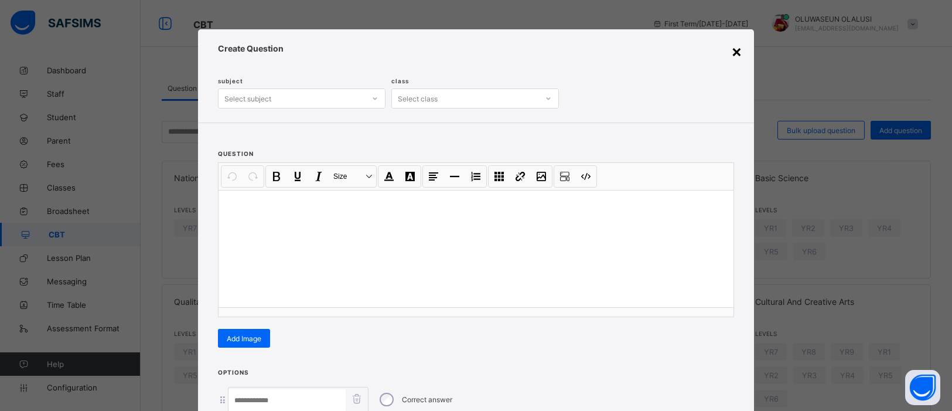
click at [737, 52] on div "×" at bounding box center [736, 51] width 11 height 20
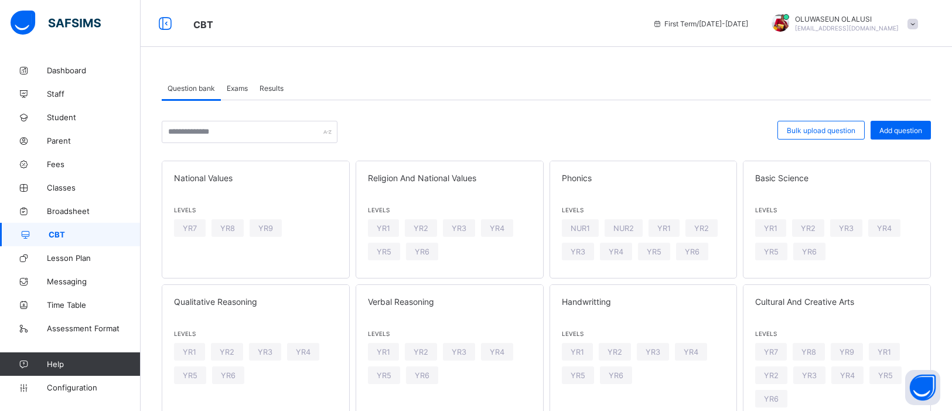
click at [226, 94] on div "Exams" at bounding box center [237, 87] width 33 height 23
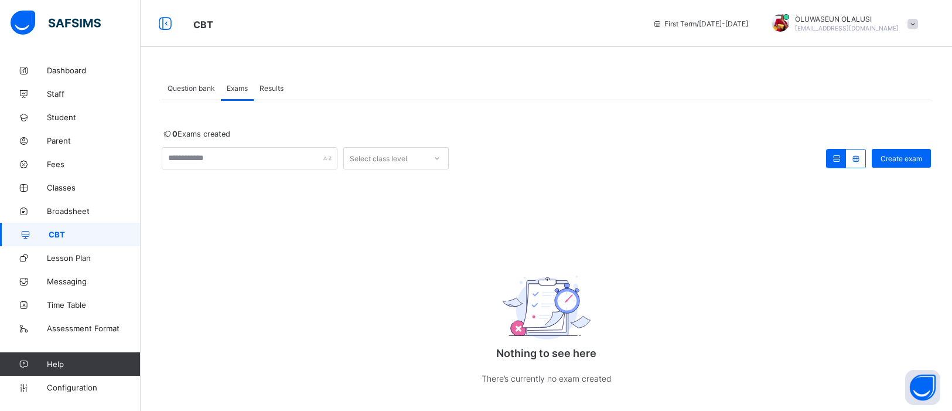
click at [275, 89] on span "Results" at bounding box center [272, 88] width 24 height 9
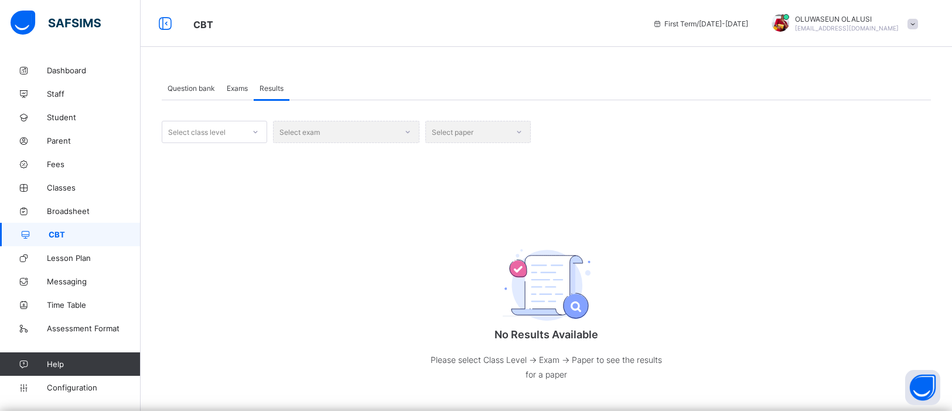
click at [207, 88] on span "Question bank" at bounding box center [191, 88] width 47 height 9
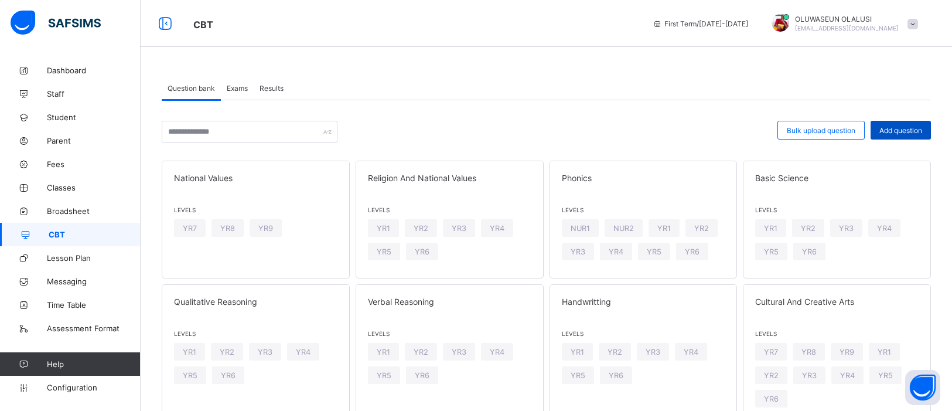
click at [909, 127] on span "Add question" at bounding box center [901, 130] width 43 height 9
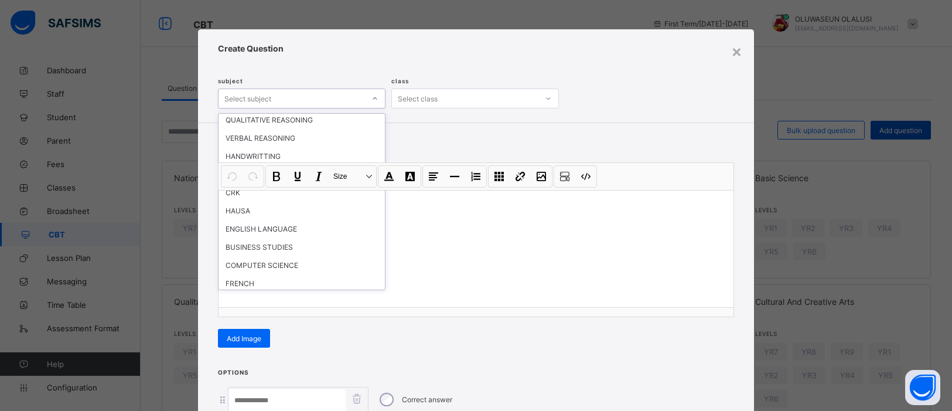
scroll to position [76, 0]
click at [300, 219] on div "ENGLISH LANGUAGE" at bounding box center [302, 228] width 166 height 18
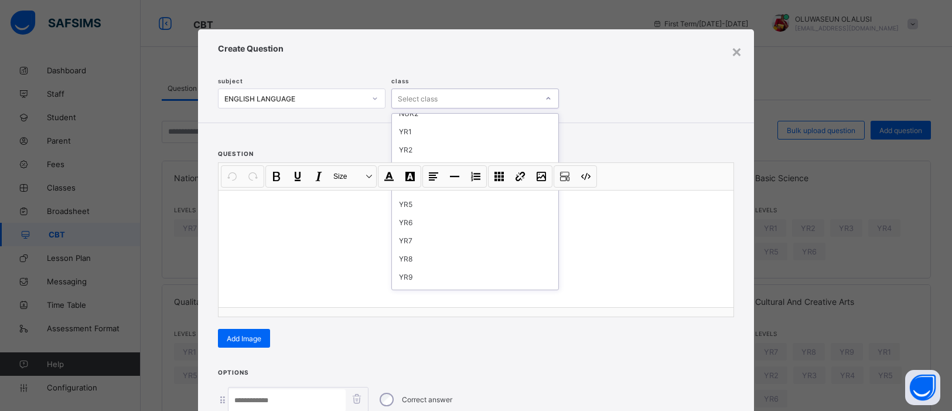
scroll to position [108, 0]
click at [411, 226] on div "YR9" at bounding box center [475, 233] width 166 height 18
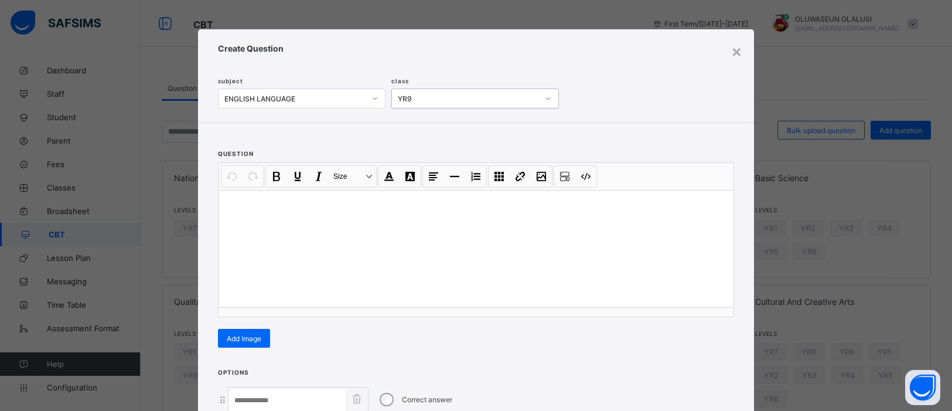
click at [409, 227] on div at bounding box center [476, 248] width 515 height 117
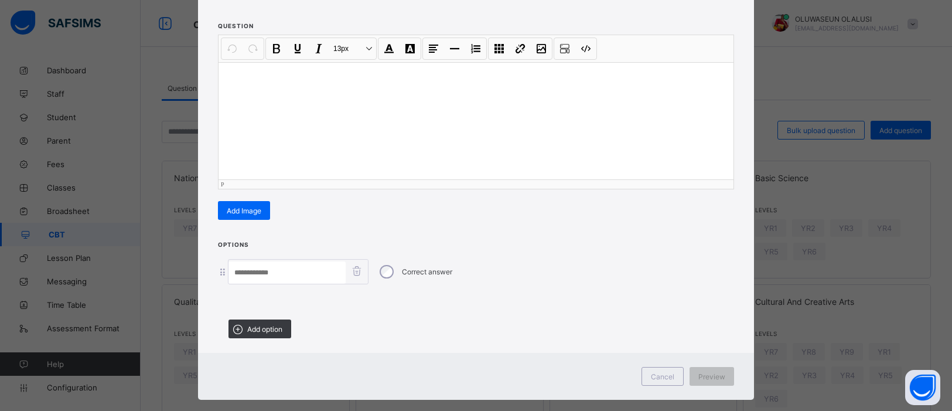
scroll to position [127, 0]
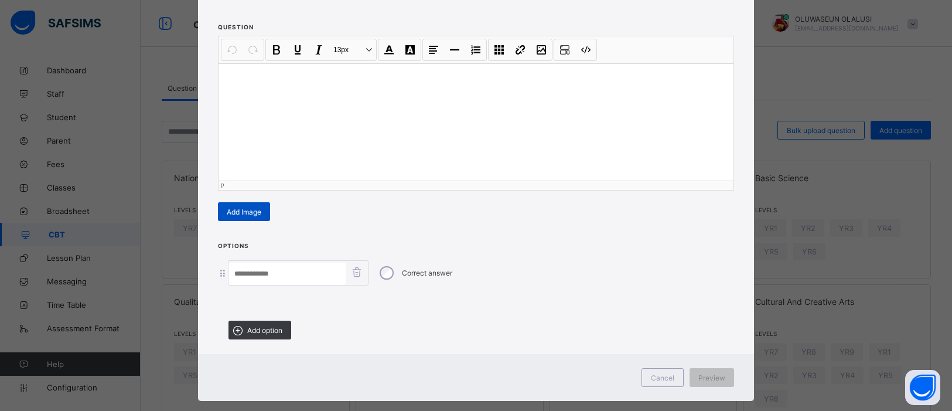
click at [240, 213] on span "Add Image" at bounding box center [244, 211] width 35 height 9
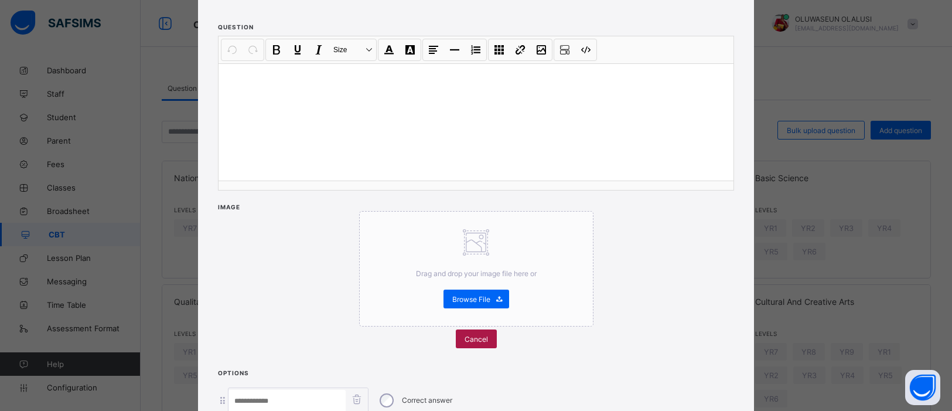
click at [477, 346] on div "Cancel" at bounding box center [476, 338] width 41 height 19
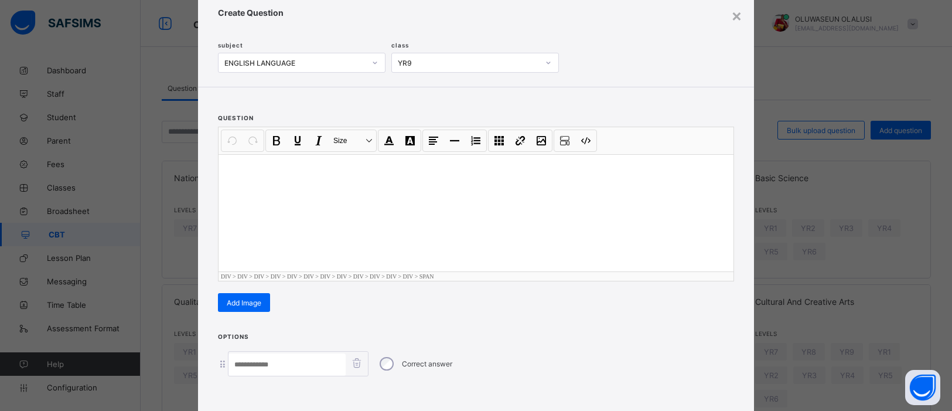
scroll to position [0, 0]
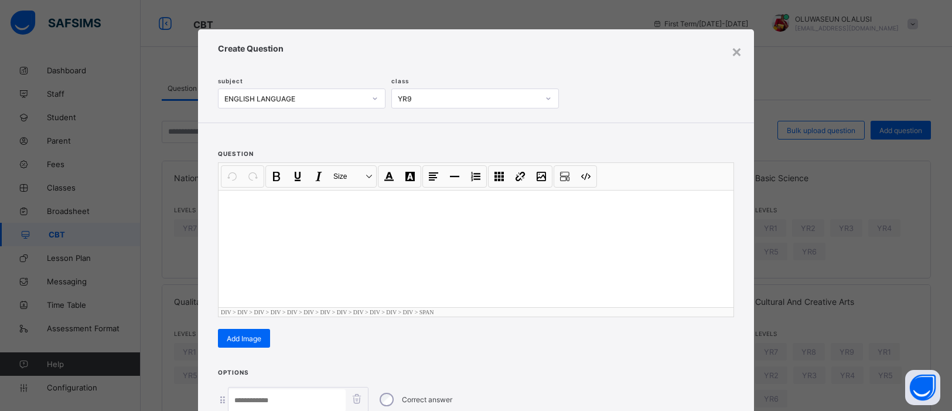
click at [723, 71] on div "subject ENGLISH LANGUAGE class YR9" at bounding box center [474, 80] width 513 height 55
click at [738, 53] on div "×" at bounding box center [736, 51] width 11 height 20
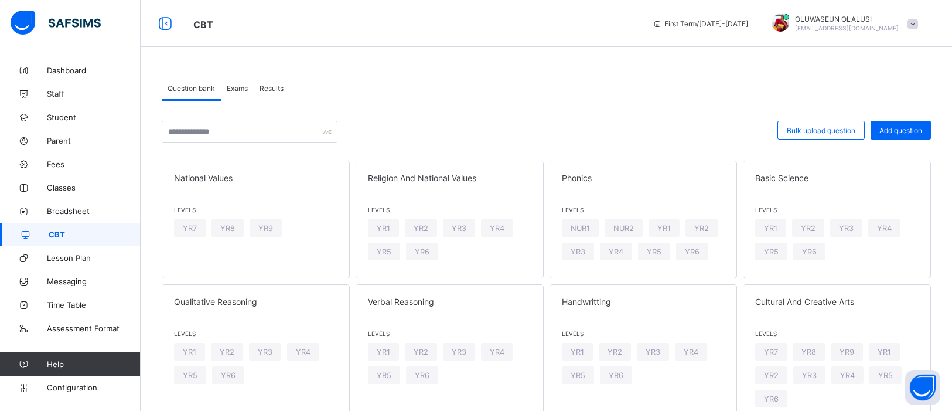
click at [241, 82] on div "Exams" at bounding box center [237, 87] width 33 height 23
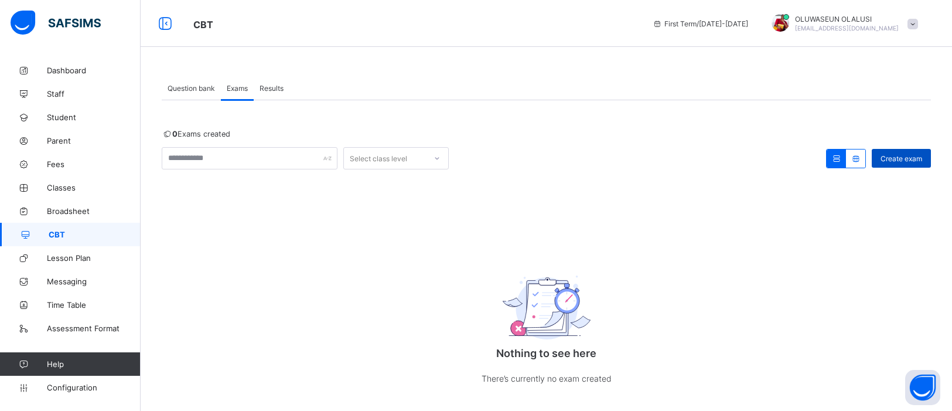
click at [891, 164] on div "Create exam" at bounding box center [901, 158] width 59 height 19
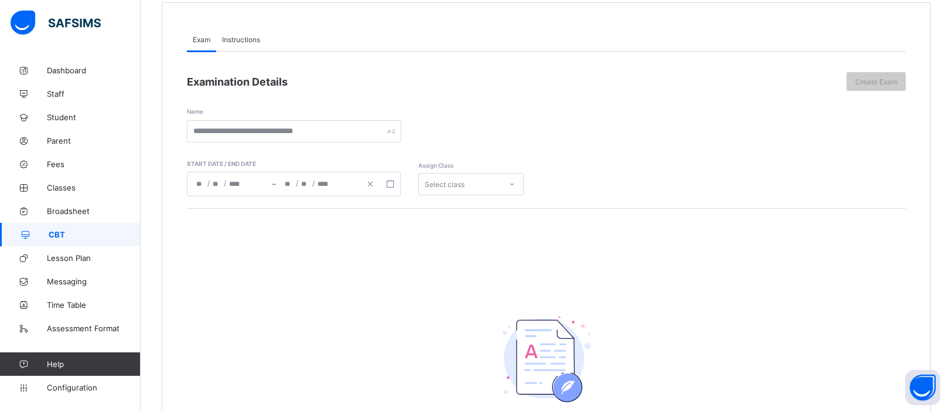
scroll to position [116, 0]
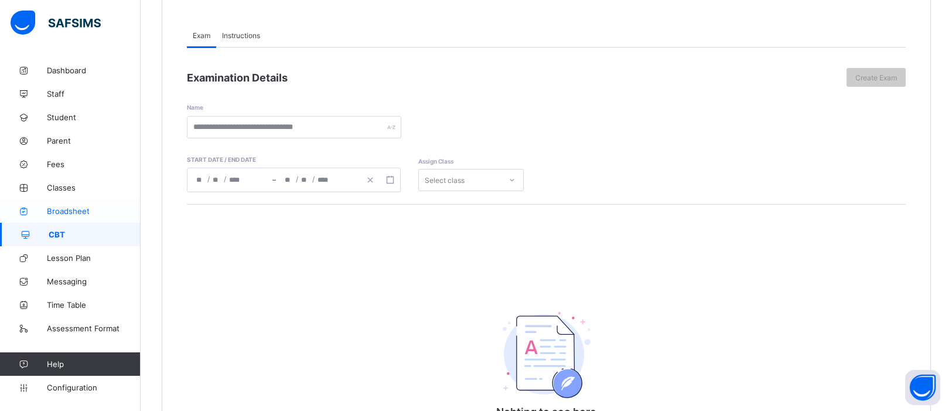
click at [51, 216] on link "Broadsheet" at bounding box center [70, 210] width 141 height 23
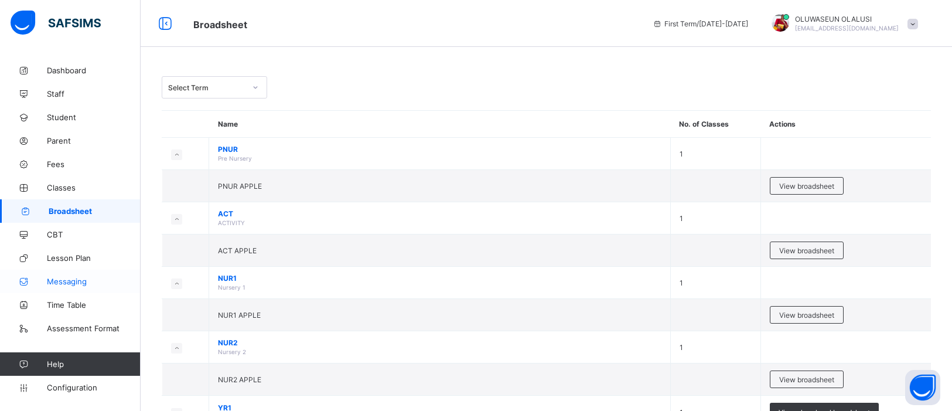
click at [64, 284] on span "Messaging" at bounding box center [94, 281] width 94 height 9
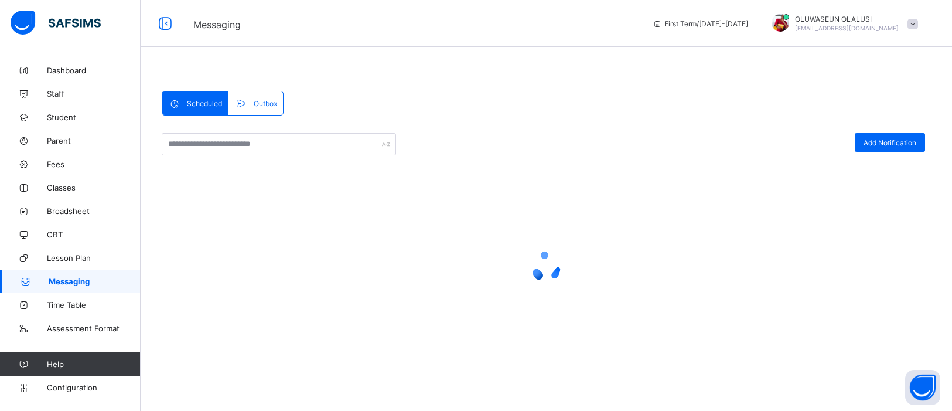
click at [0, 270] on link "Messaging" at bounding box center [70, 281] width 141 height 23
